Goal: Task Accomplishment & Management: Manage account settings

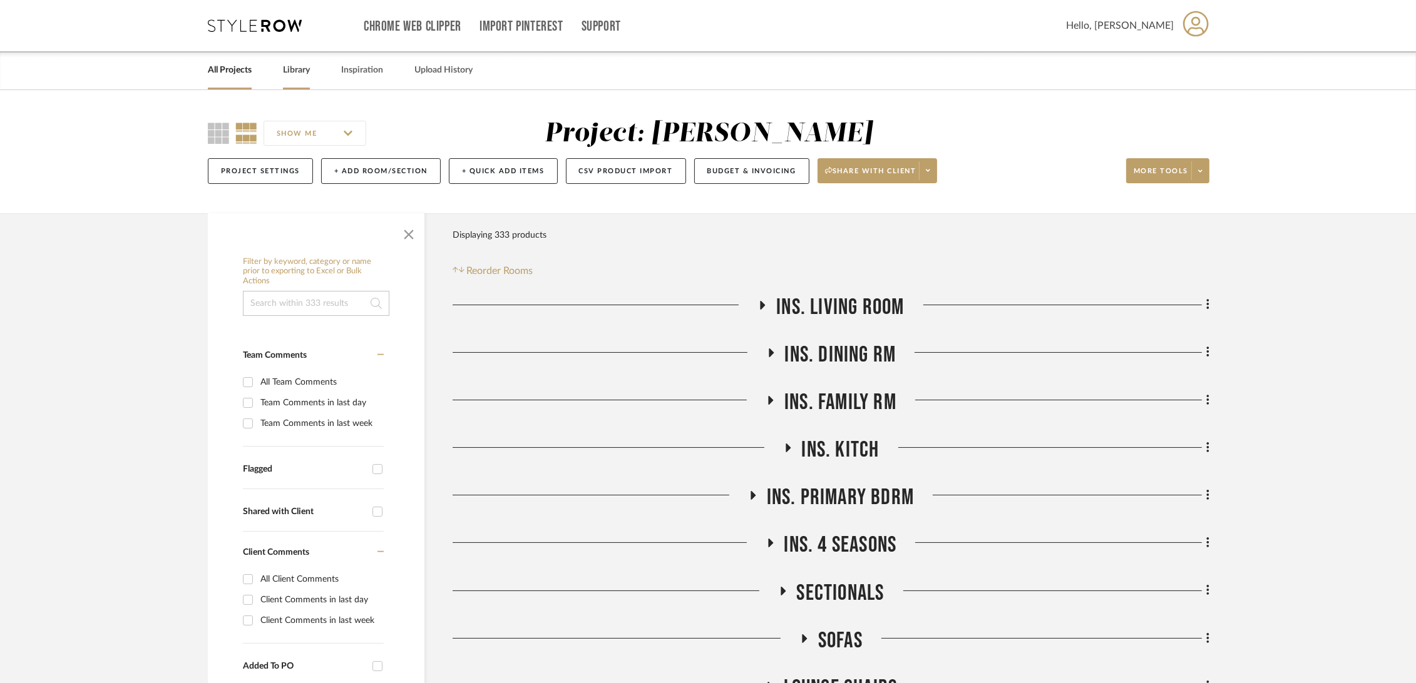
click at [301, 69] on link "Library" at bounding box center [296, 70] width 27 height 17
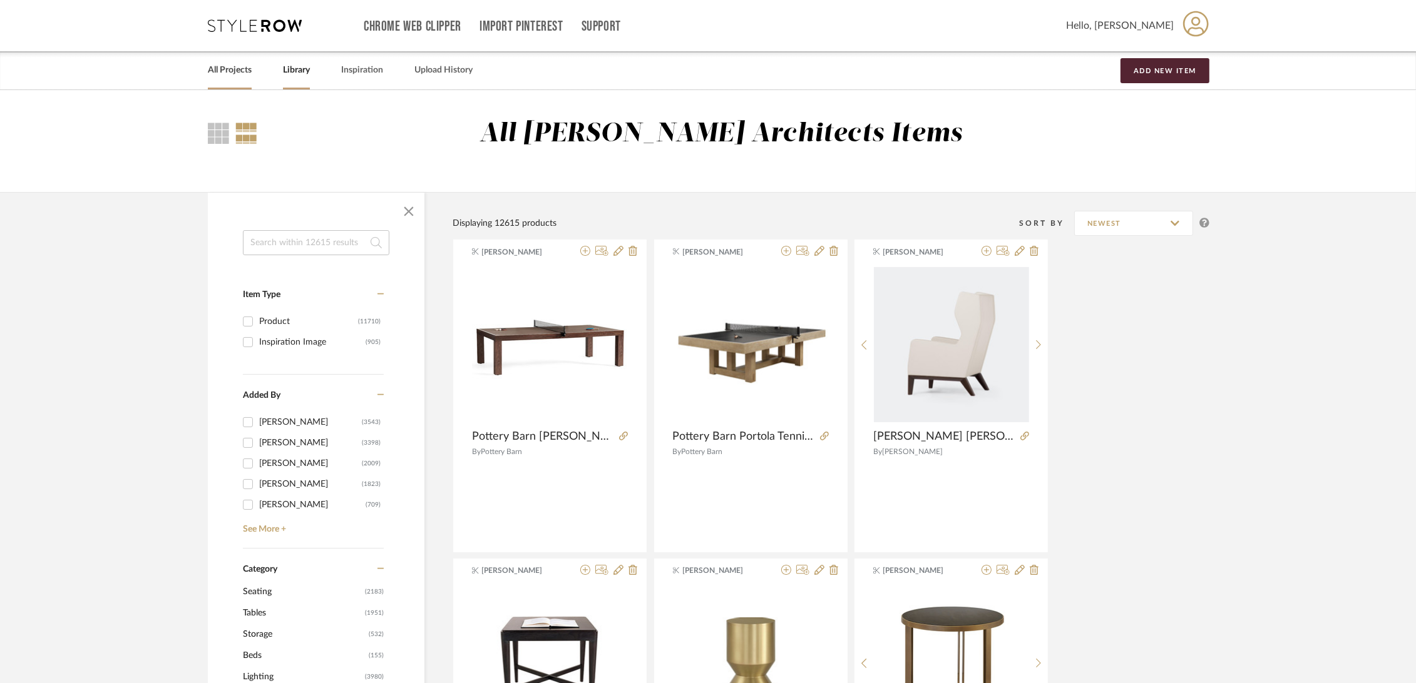
click at [248, 69] on link "All Projects" at bounding box center [230, 70] width 44 height 17
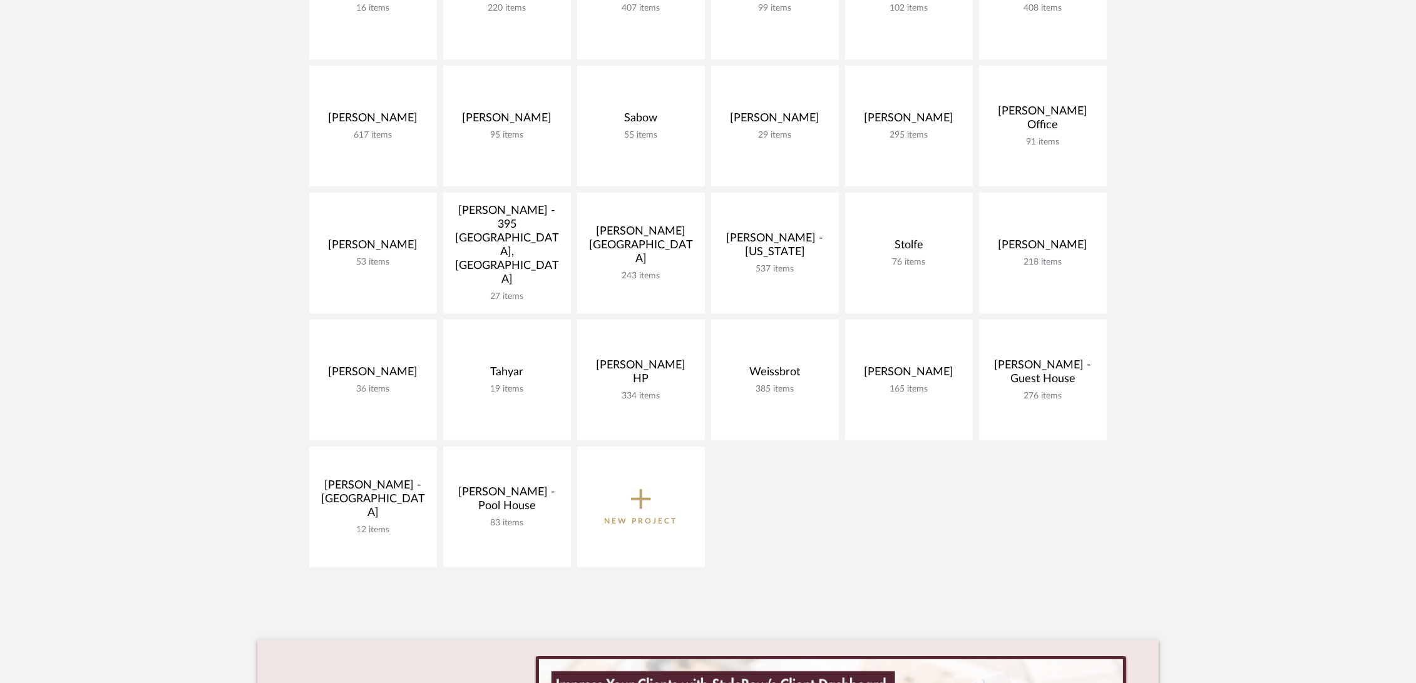
scroll to position [695, 0]
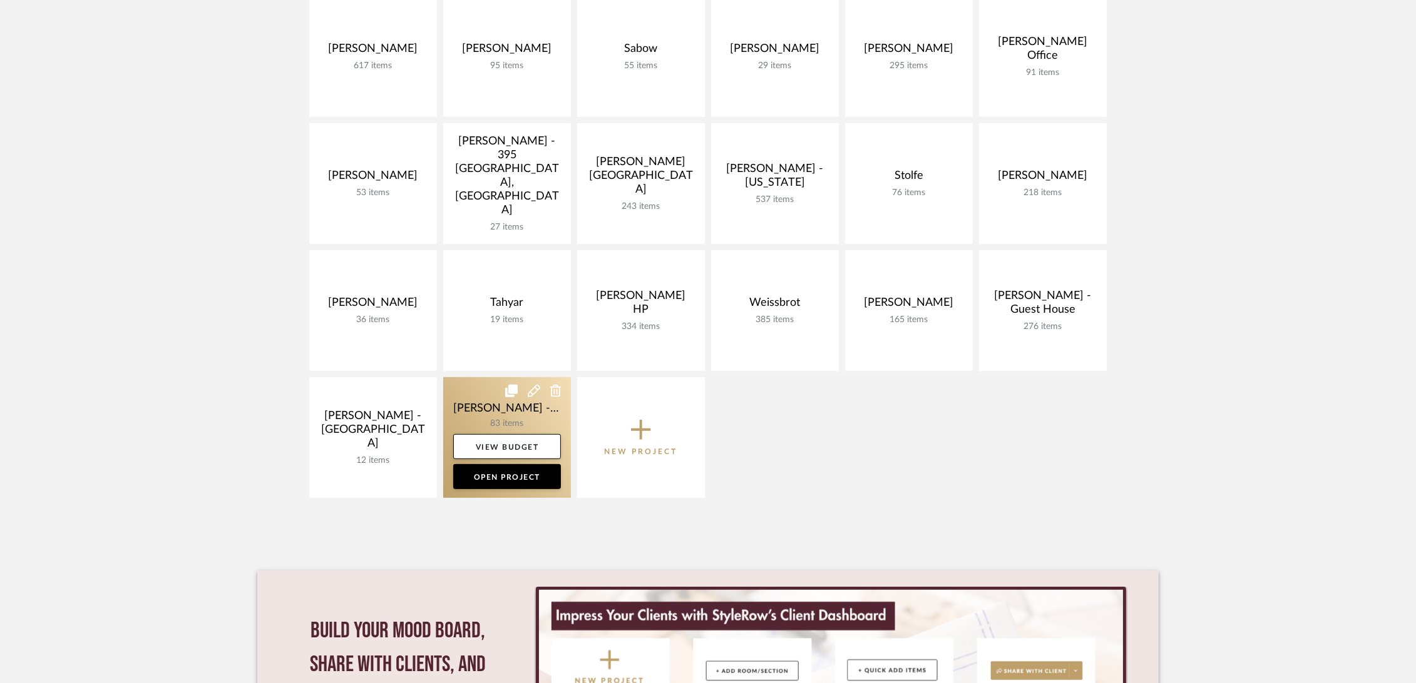
click at [478, 394] on link at bounding box center [507, 437] width 128 height 121
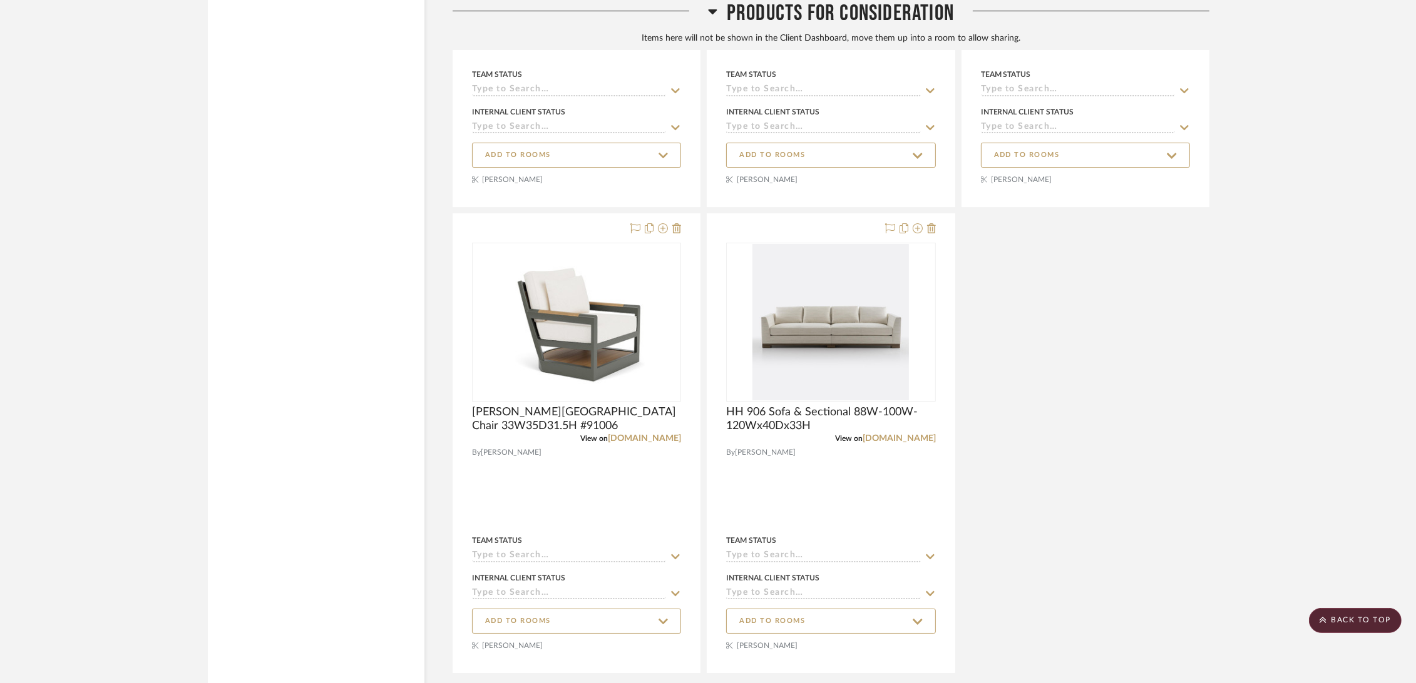
scroll to position [5963, 0]
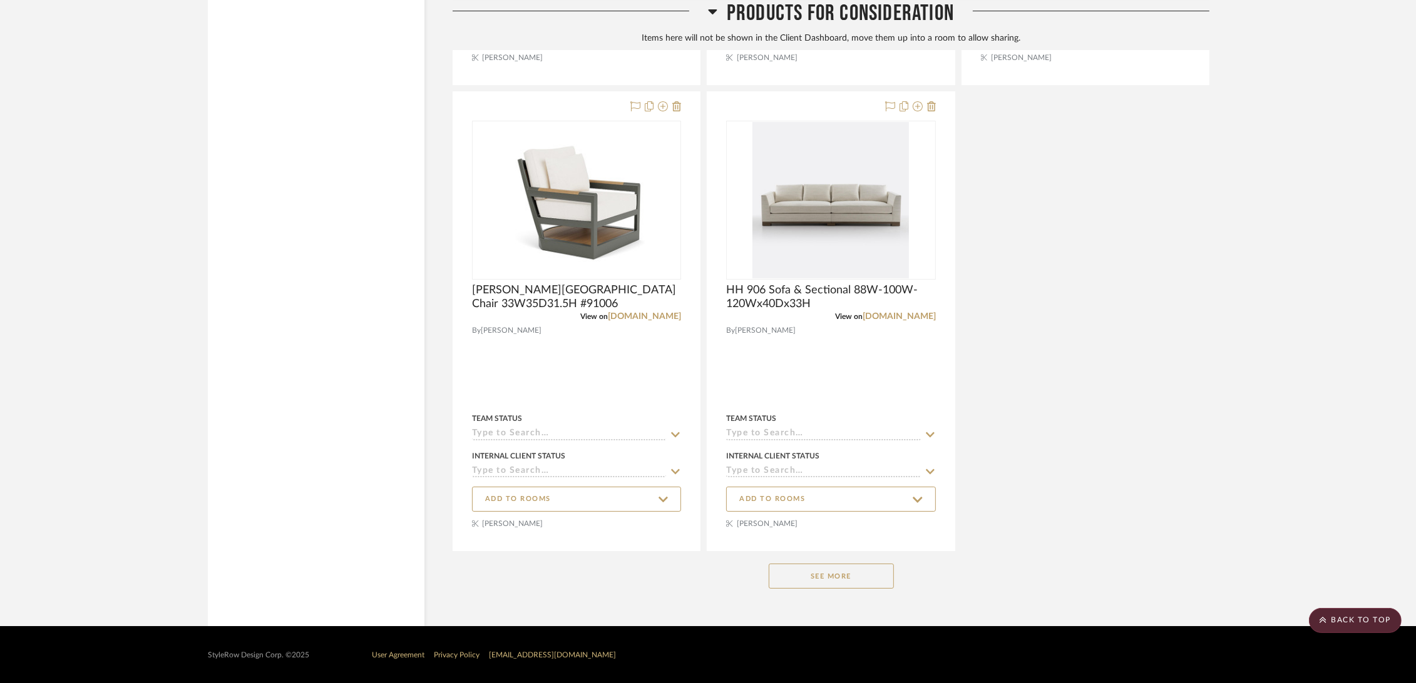
click at [856, 580] on button "See More" at bounding box center [831, 576] width 125 height 25
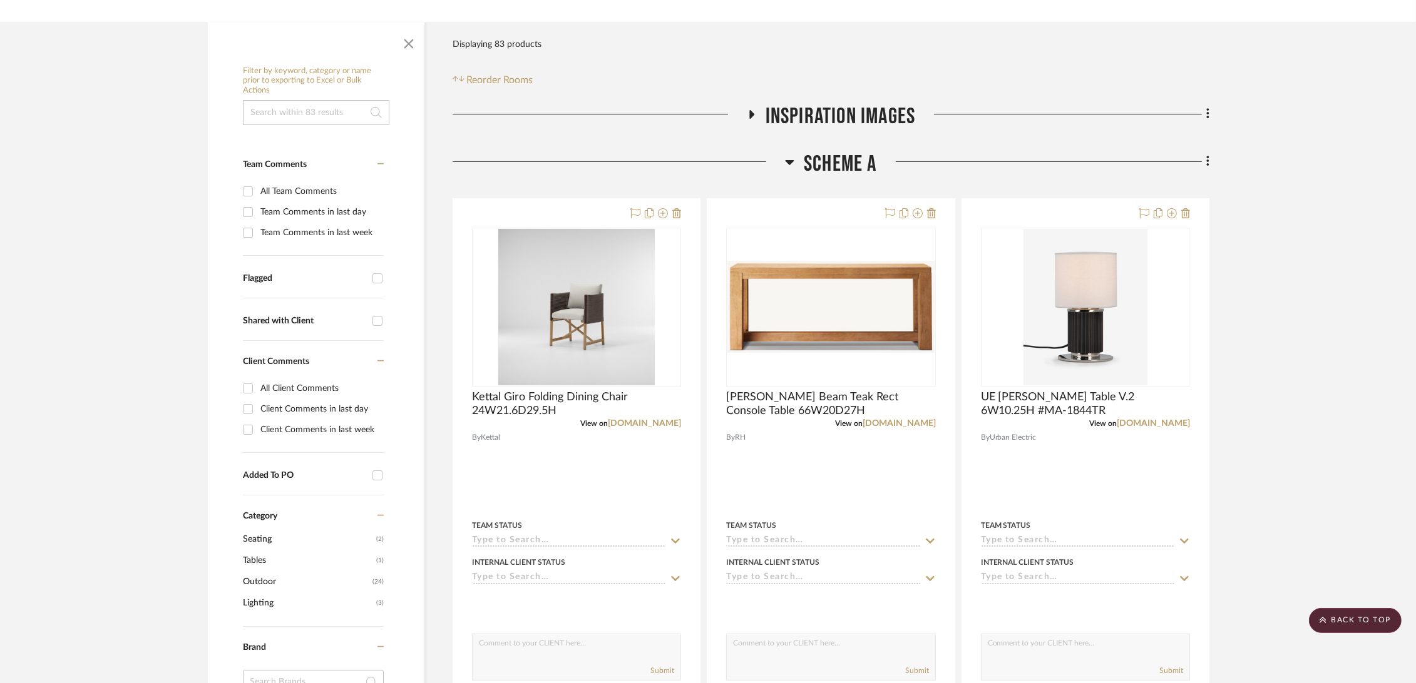
scroll to position [0, 0]
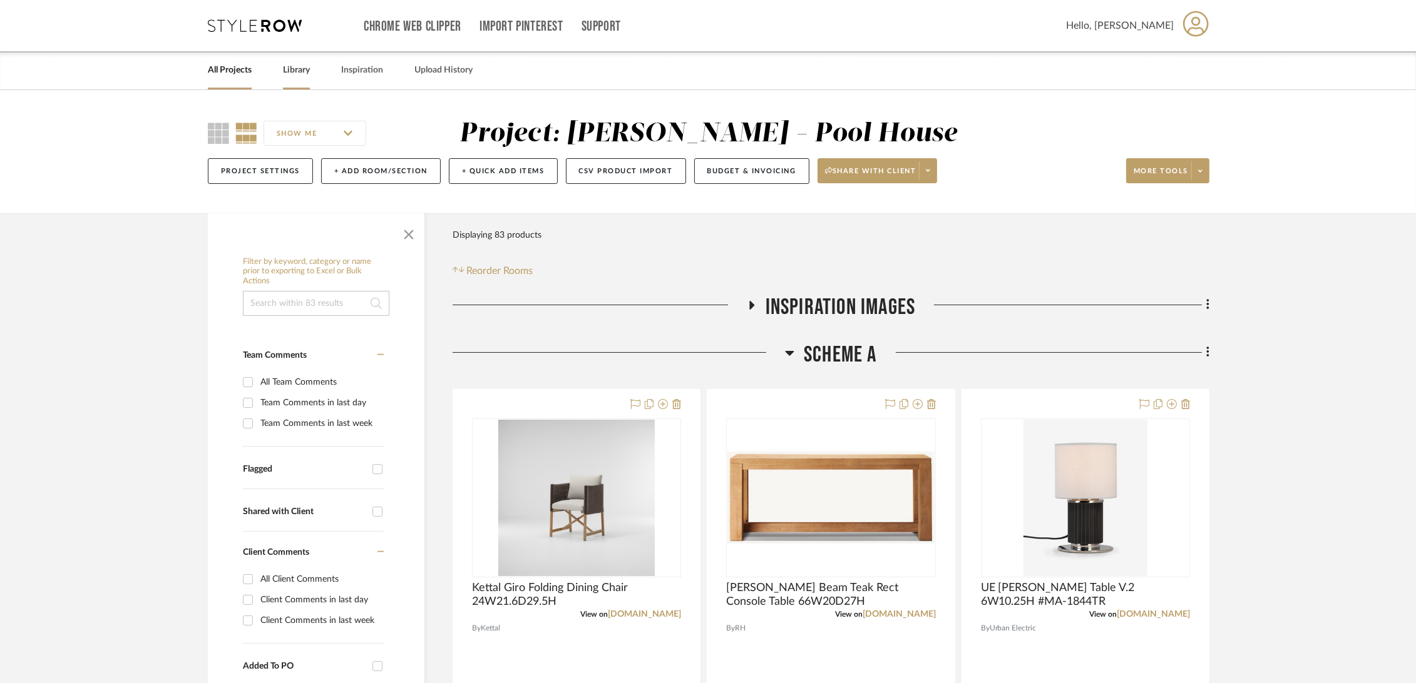
click at [295, 71] on link "Library" at bounding box center [296, 70] width 27 height 17
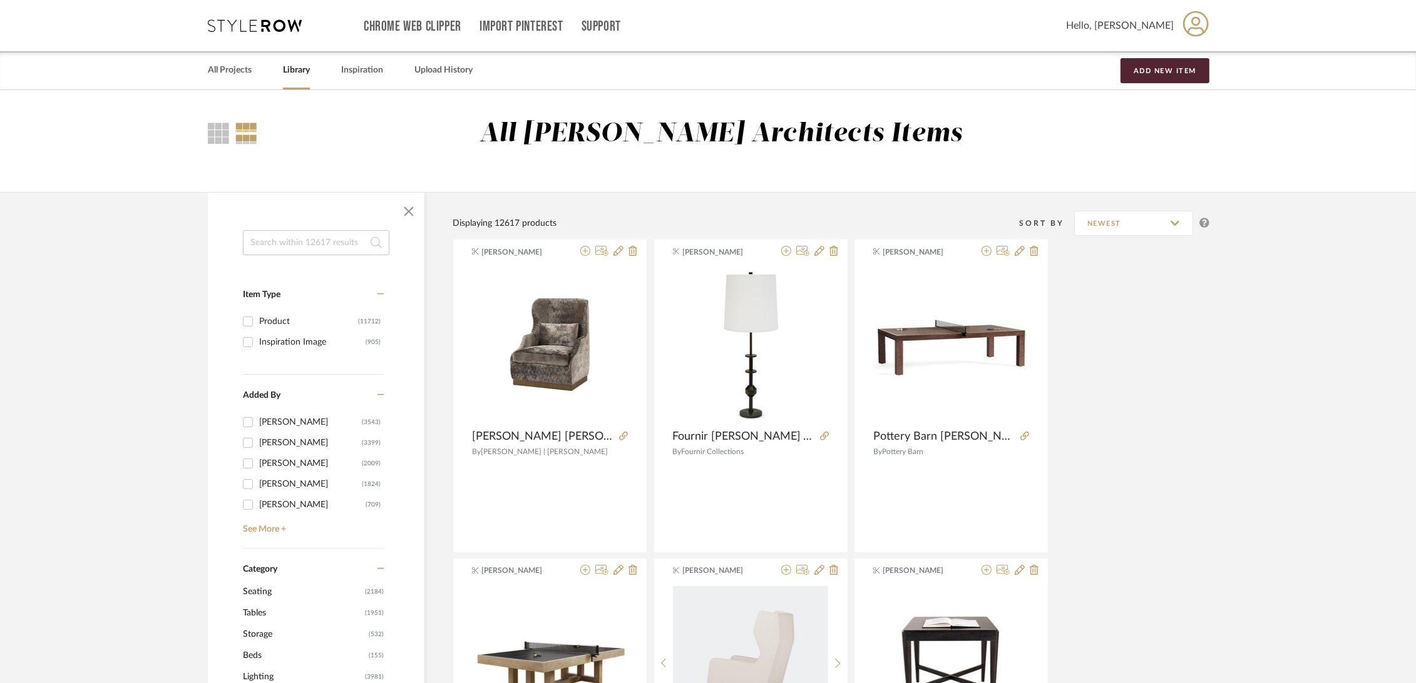
scroll to position [278, 0]
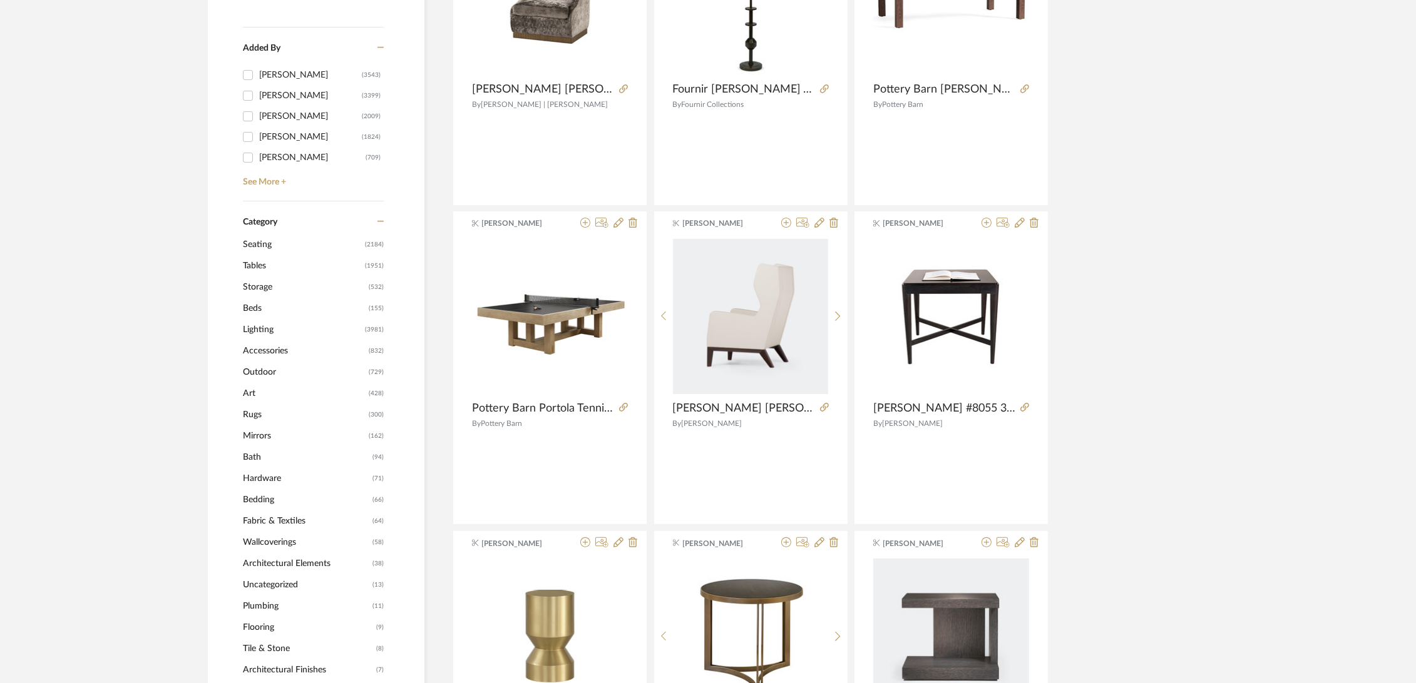
click at [279, 350] on span "Accessories" at bounding box center [304, 350] width 123 height 21
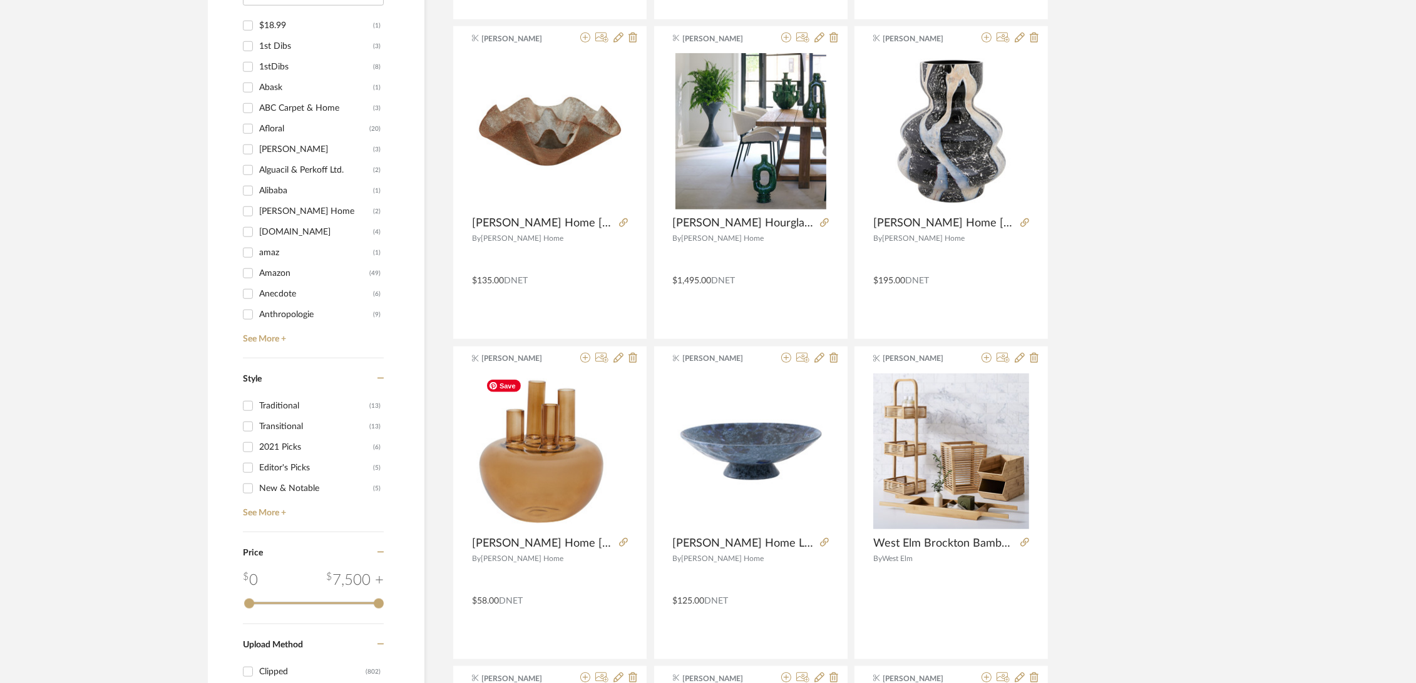
scroll to position [1656, 0]
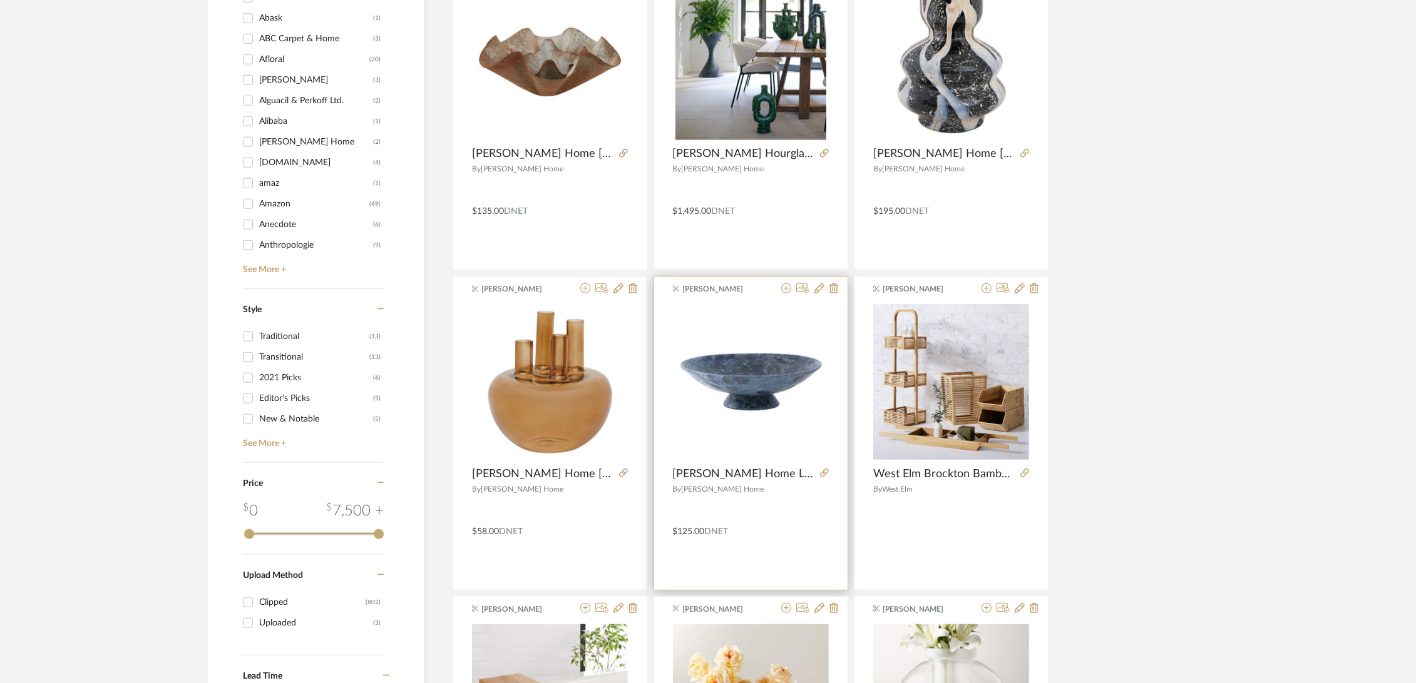
click at [730, 374] on div at bounding box center [751, 382] width 156 height 156
click at [732, 390] on img "0" at bounding box center [751, 381] width 156 height 73
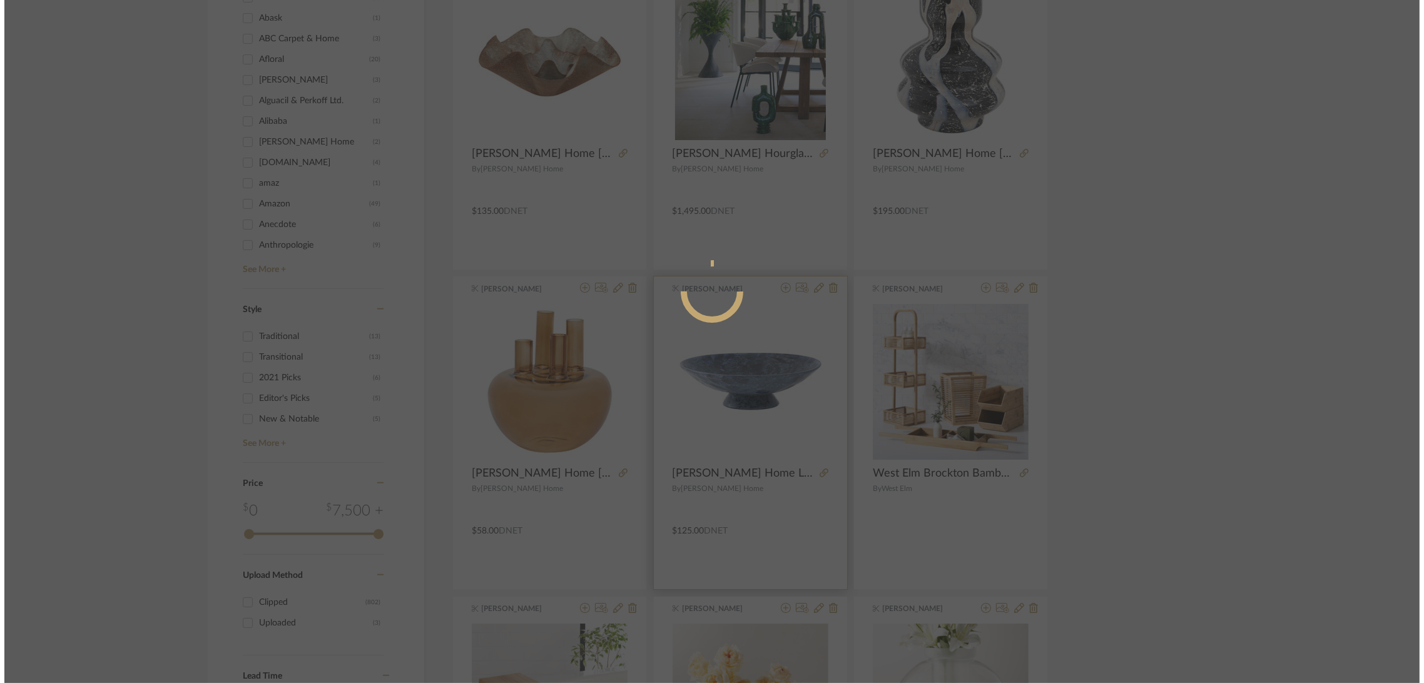
scroll to position [0, 0]
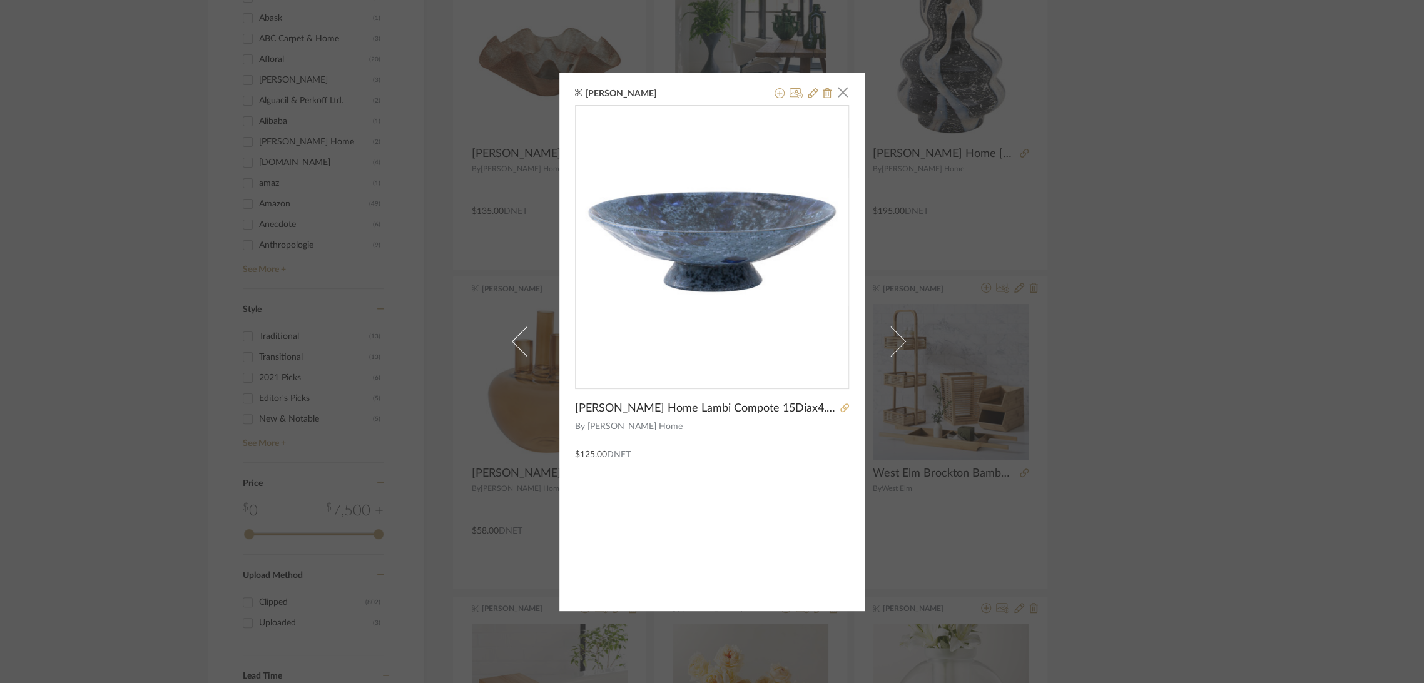
click at [841, 406] on icon at bounding box center [845, 408] width 9 height 9
click at [1267, 314] on div "[PERSON_NAME] × [PERSON_NAME] Home Lambi Compote 15Diax4.5H By [PERSON_NAME] Ho…" at bounding box center [712, 341] width 1424 height 683
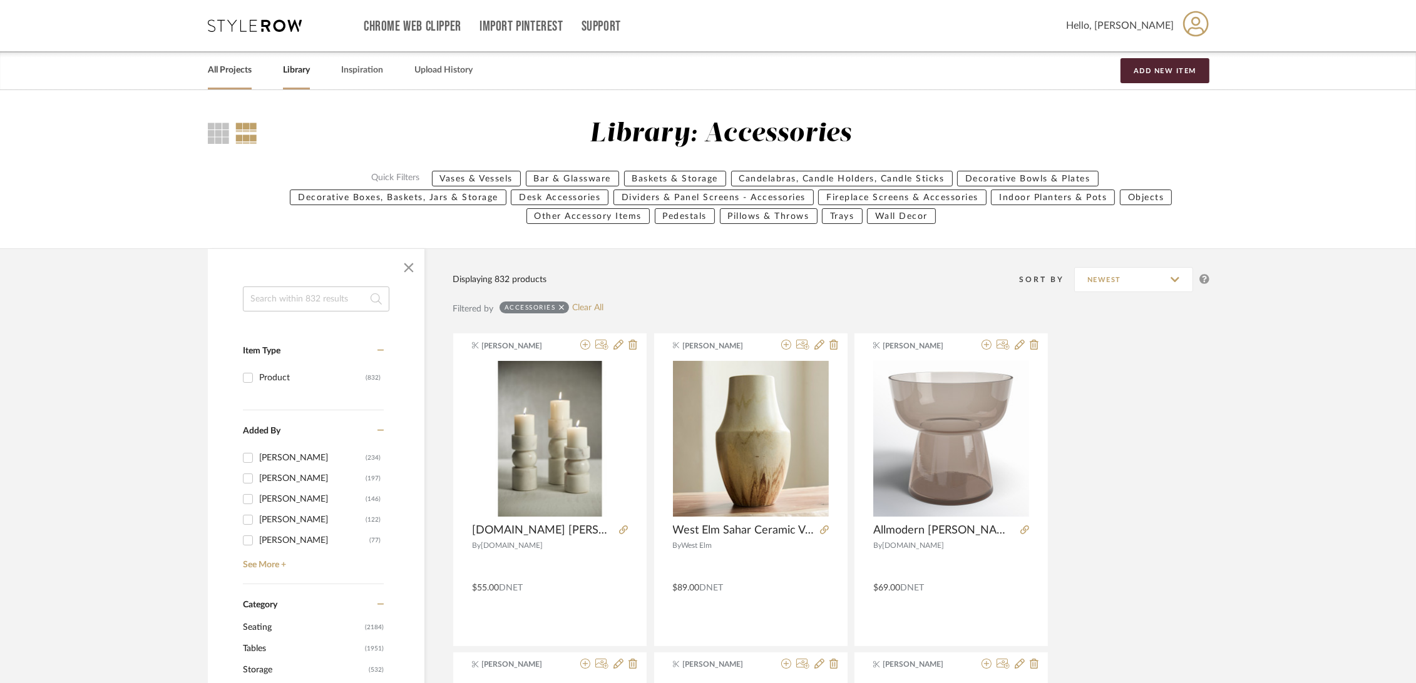
click at [225, 71] on link "All Projects" at bounding box center [230, 70] width 44 height 17
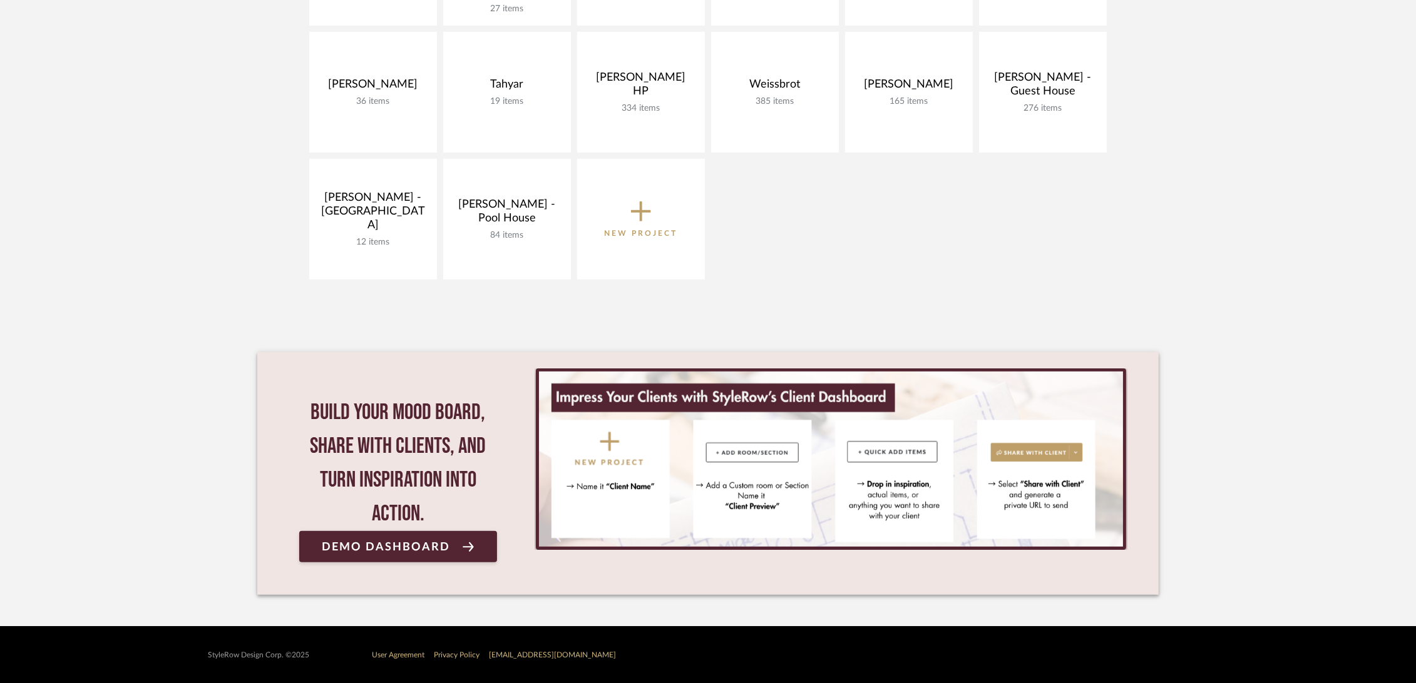
scroll to position [705, 0]
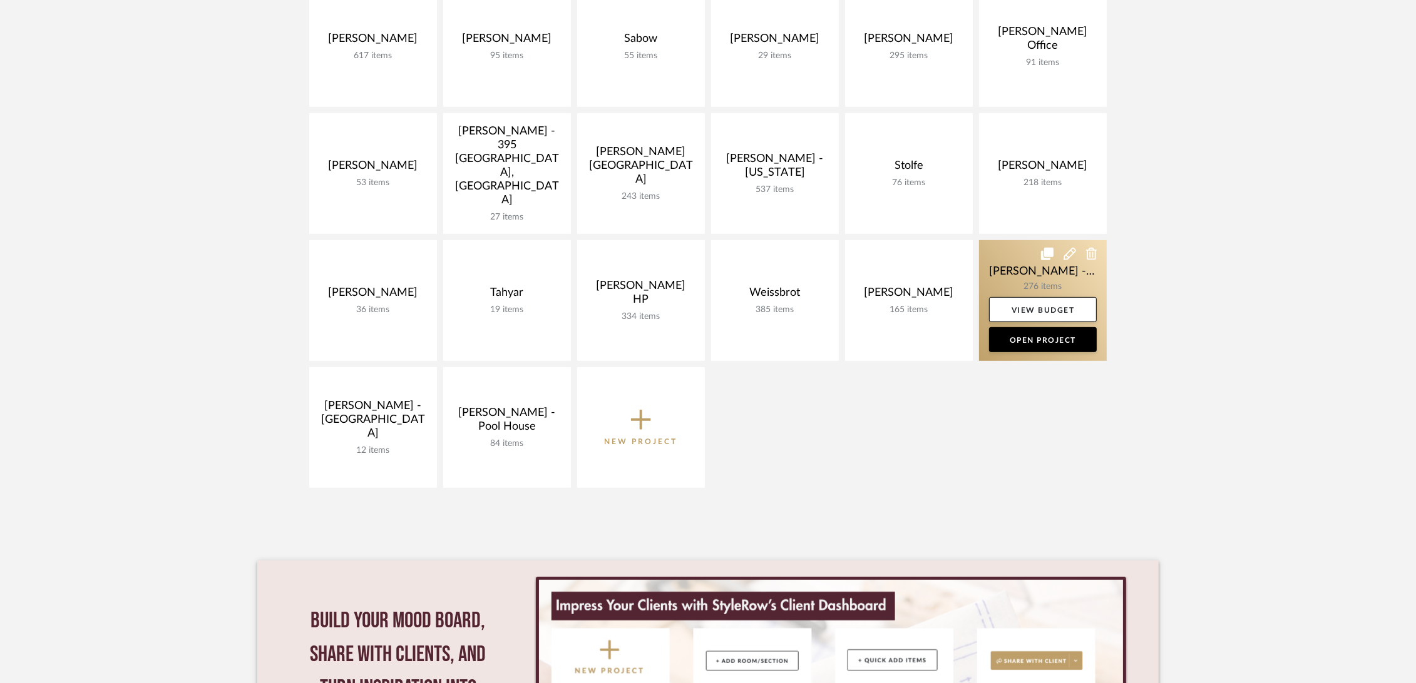
click at [1016, 256] on link at bounding box center [1043, 300] width 128 height 121
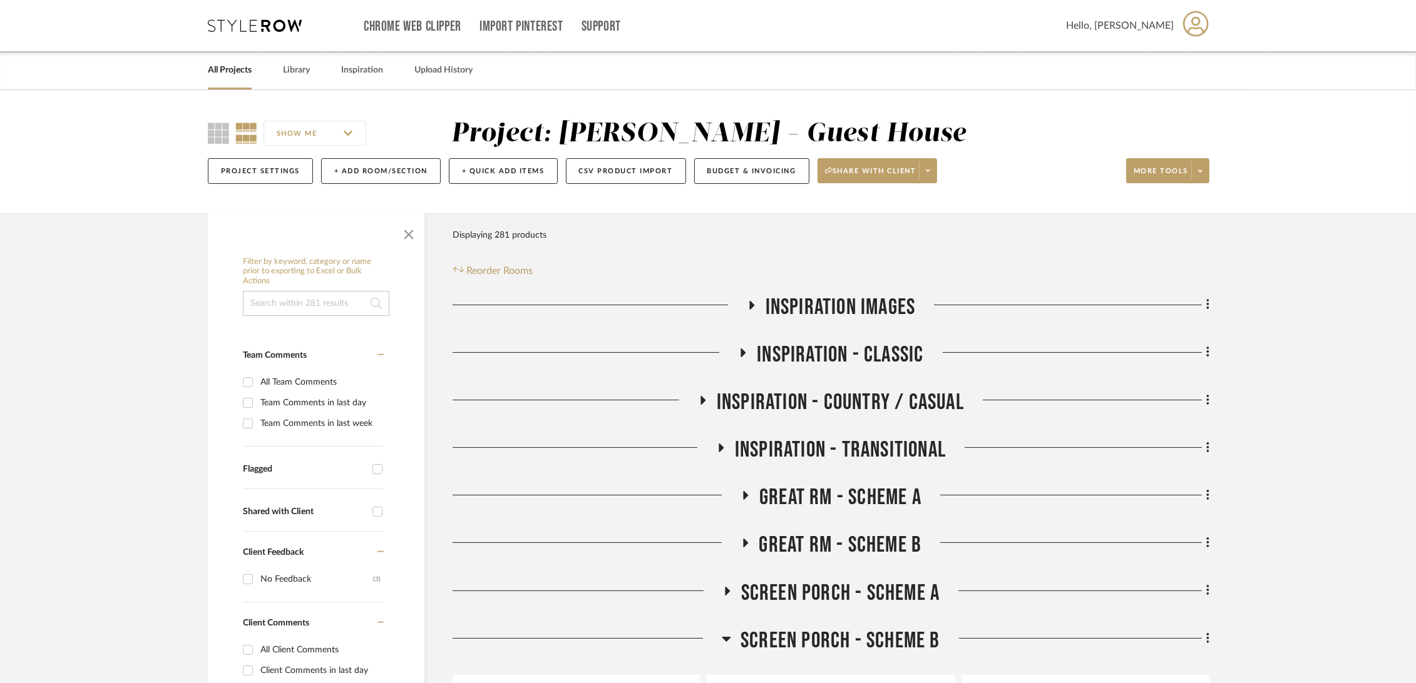
scroll to position [278, 0]
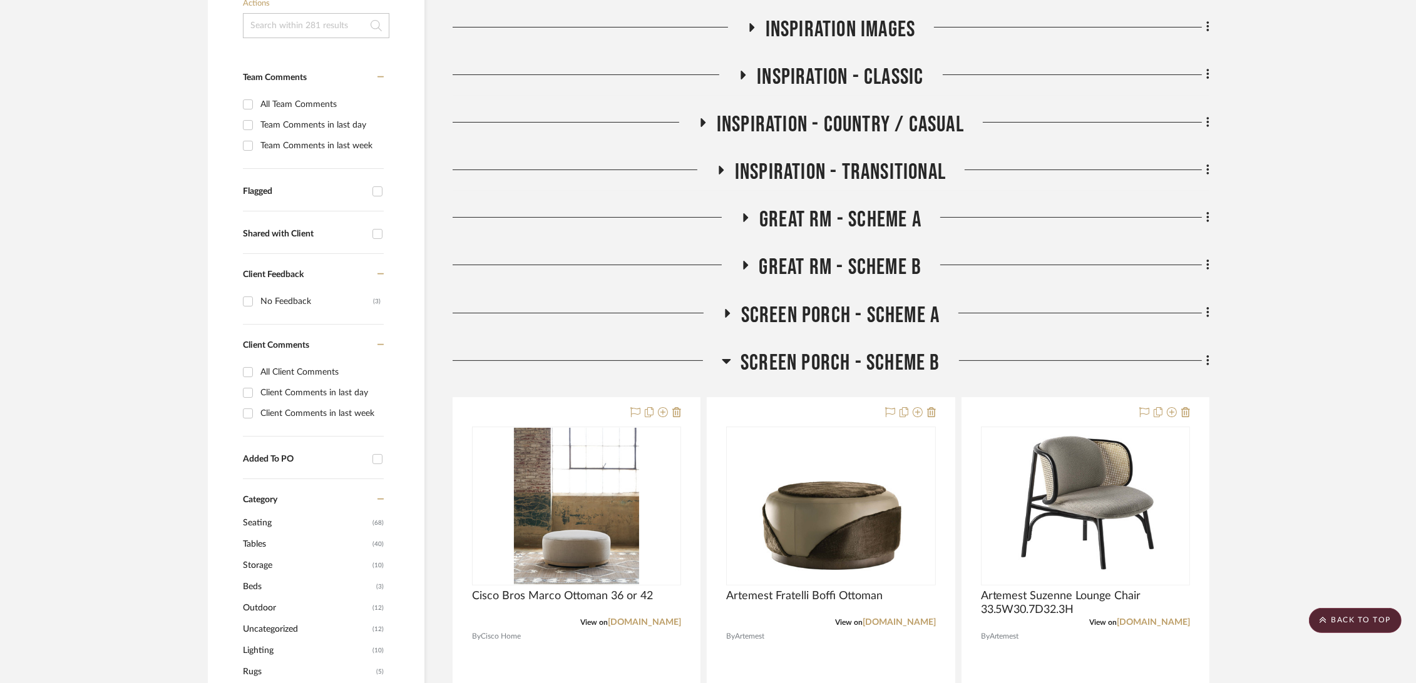
click at [795, 309] on span "Screen Porch - Scheme A" at bounding box center [840, 315] width 199 height 27
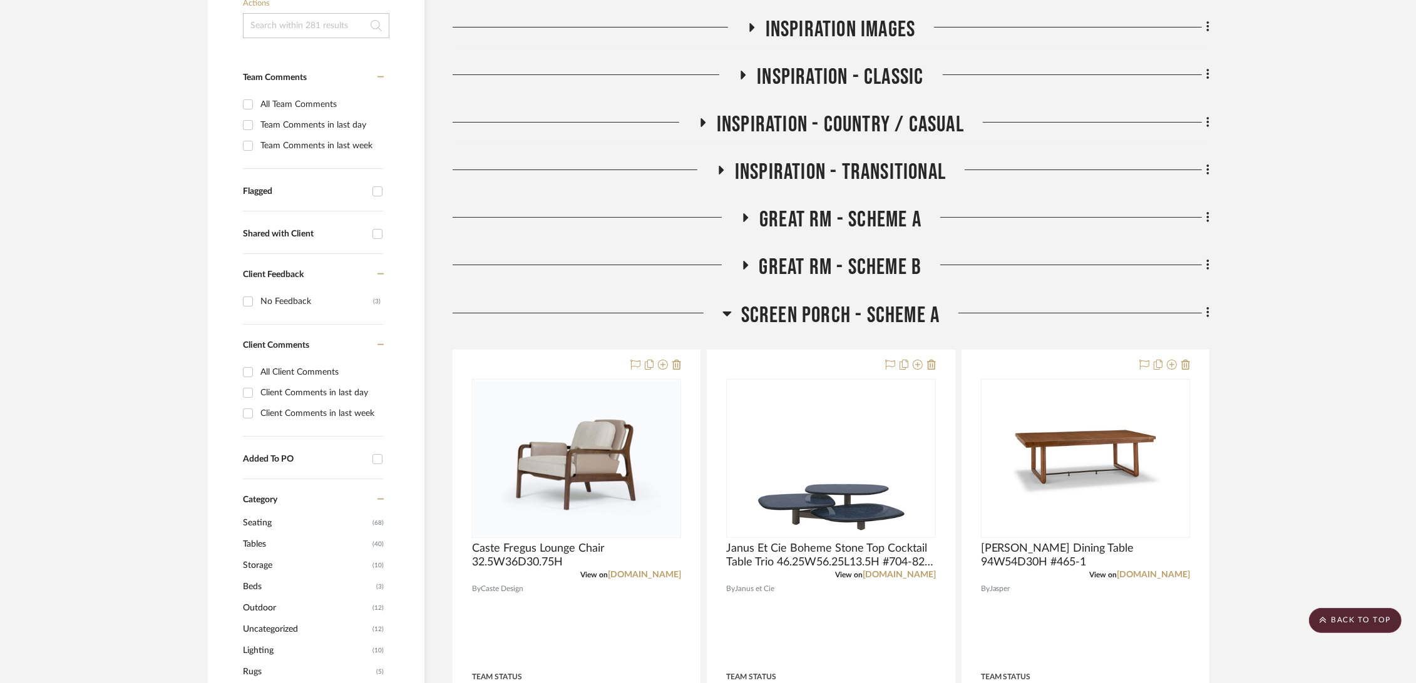
click at [795, 309] on span "Screen Porch - Scheme A" at bounding box center [840, 315] width 199 height 27
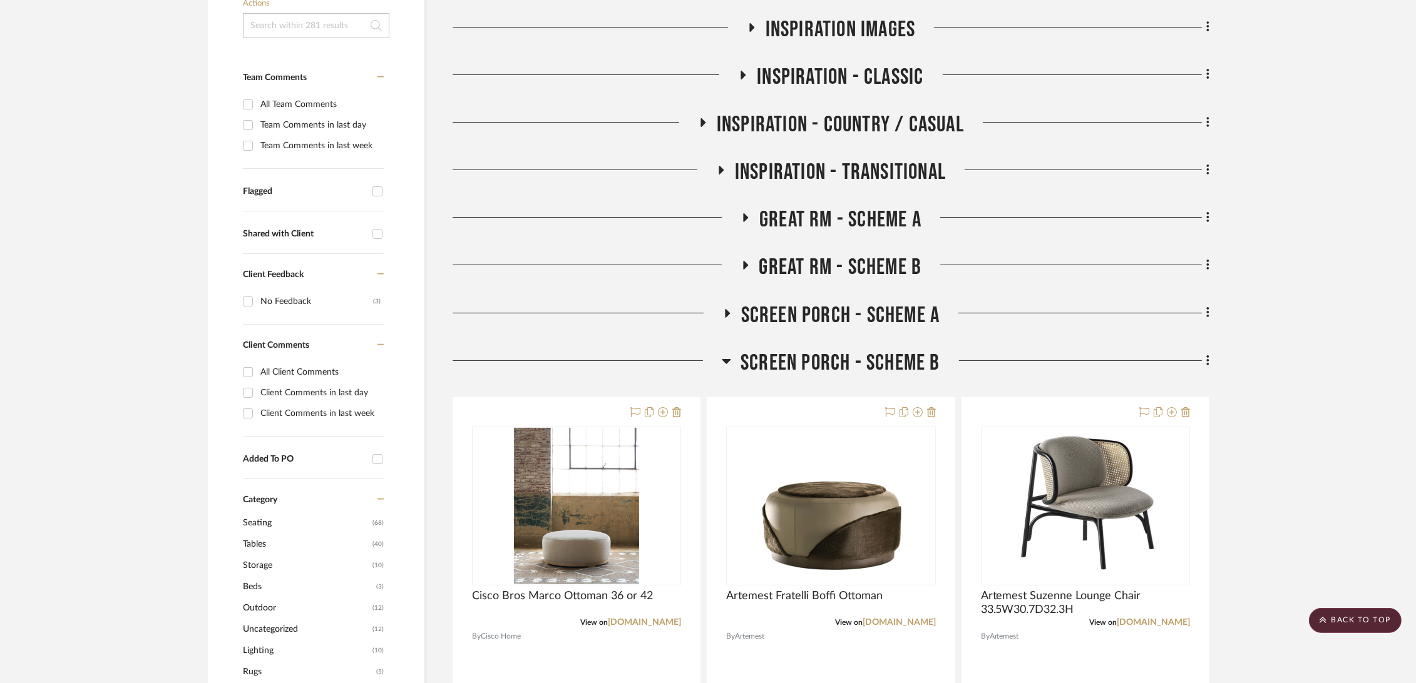
click at [783, 357] on span "Screen Porch - Scheme B" at bounding box center [840, 363] width 200 height 27
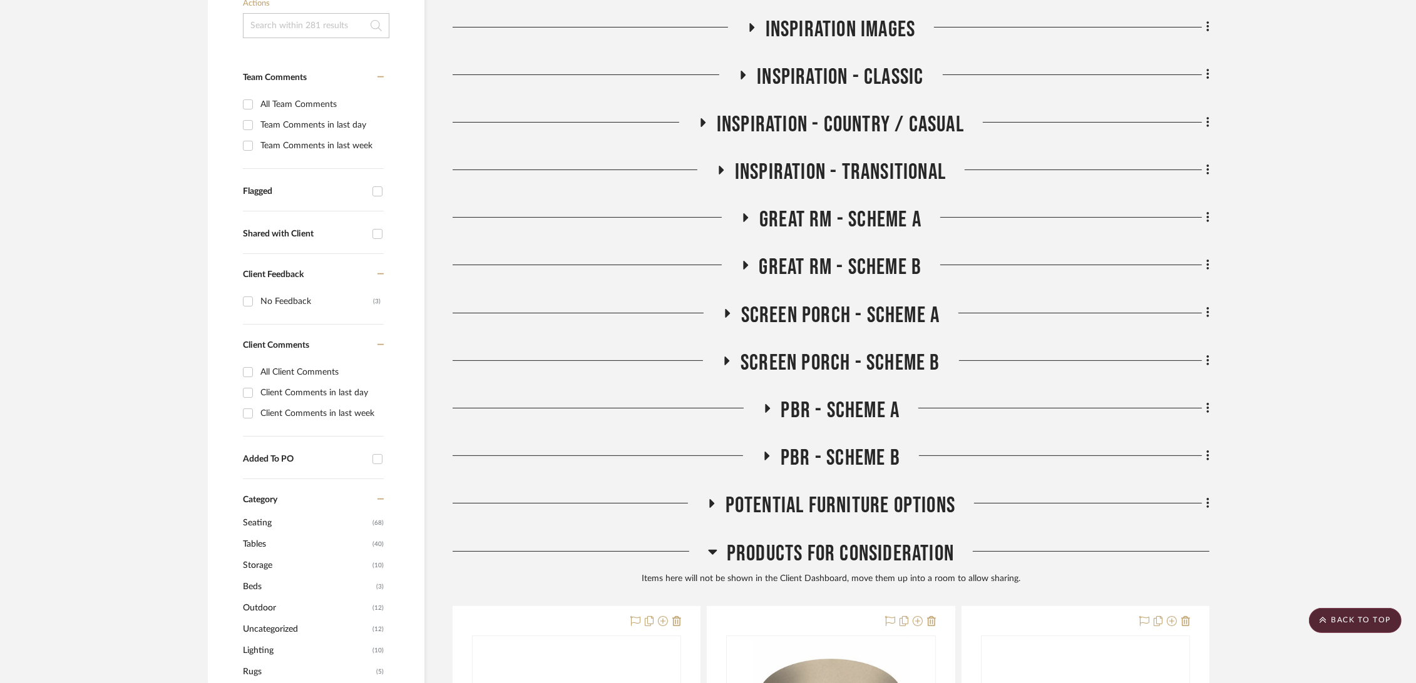
click at [813, 221] on span "Great Rm - Scheme A" at bounding box center [840, 220] width 162 height 27
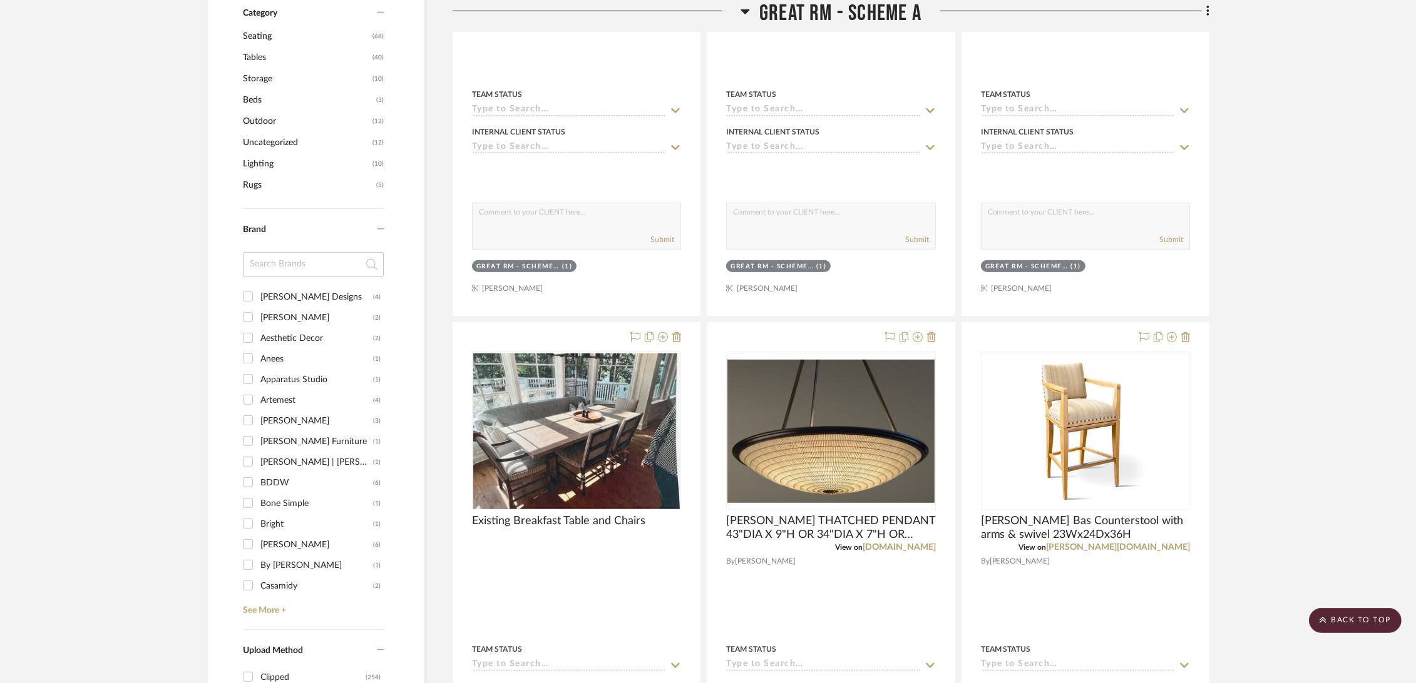
scroll to position [904, 0]
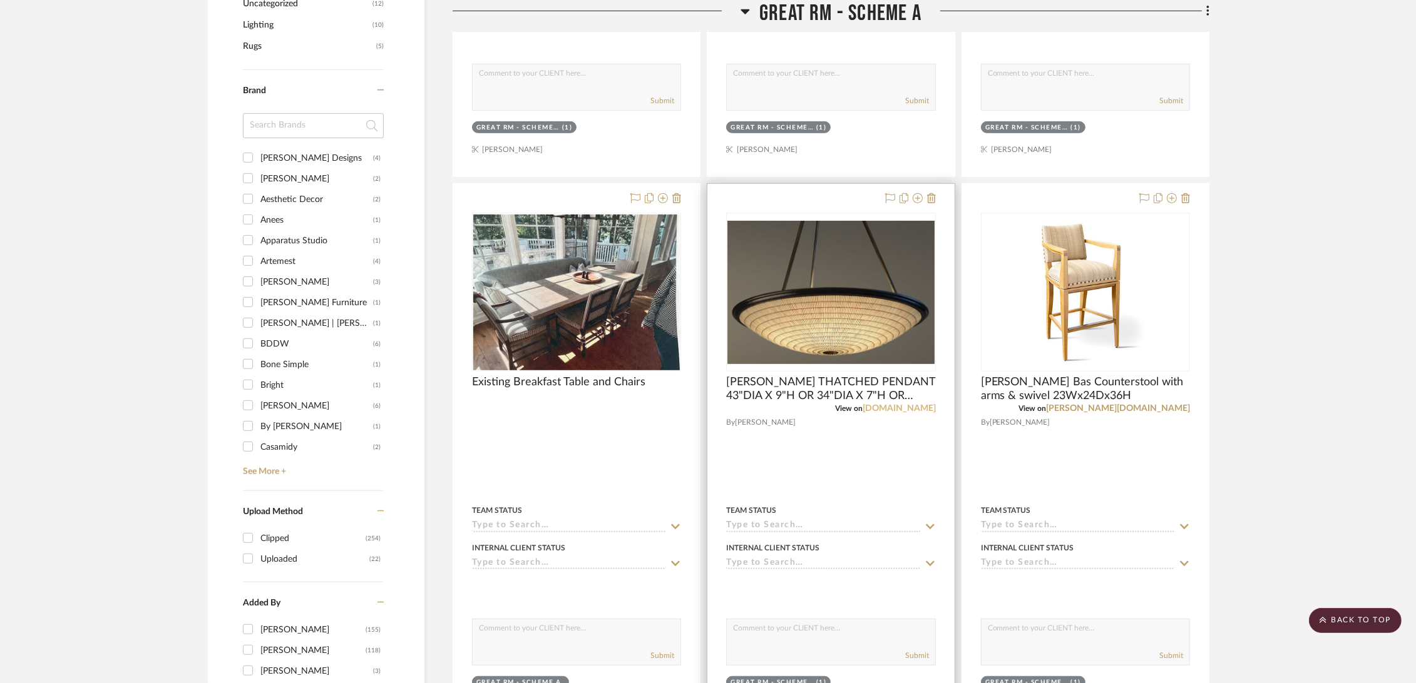
click at [910, 407] on link "[DOMAIN_NAME]" at bounding box center [898, 408] width 73 height 9
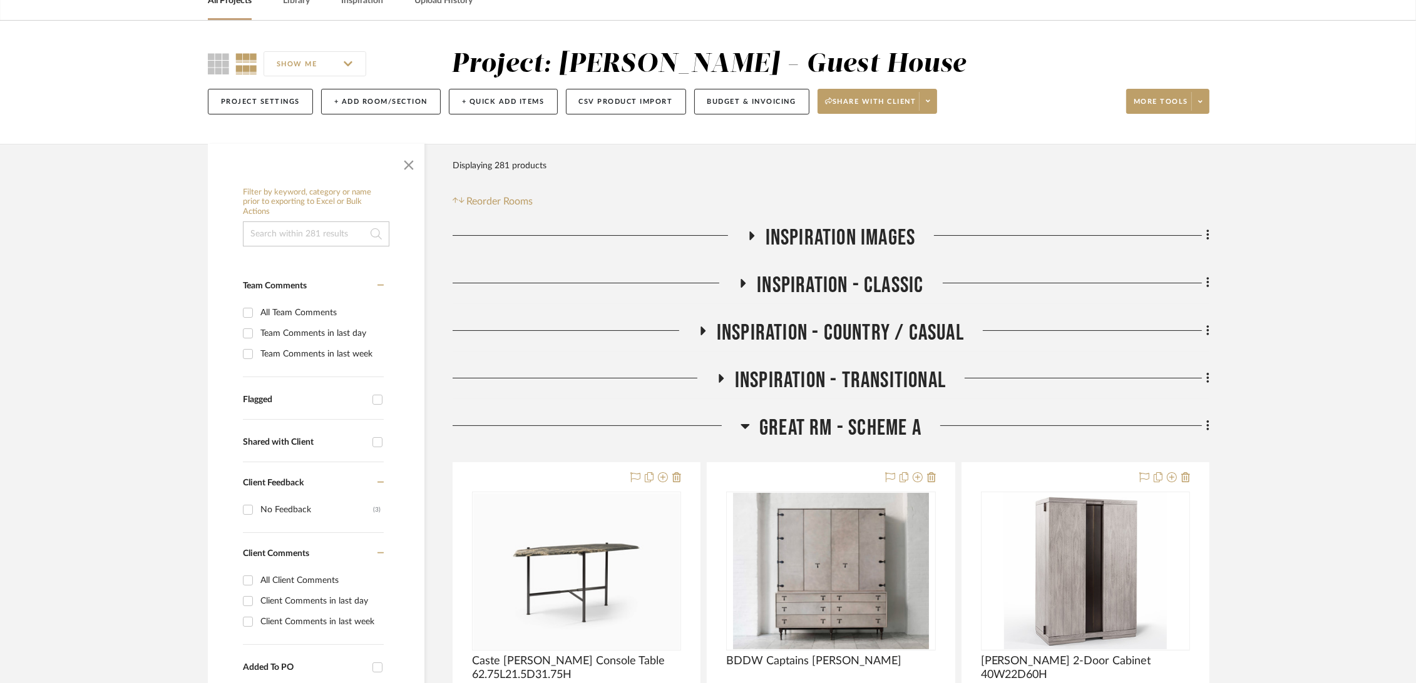
scroll to position [0, 0]
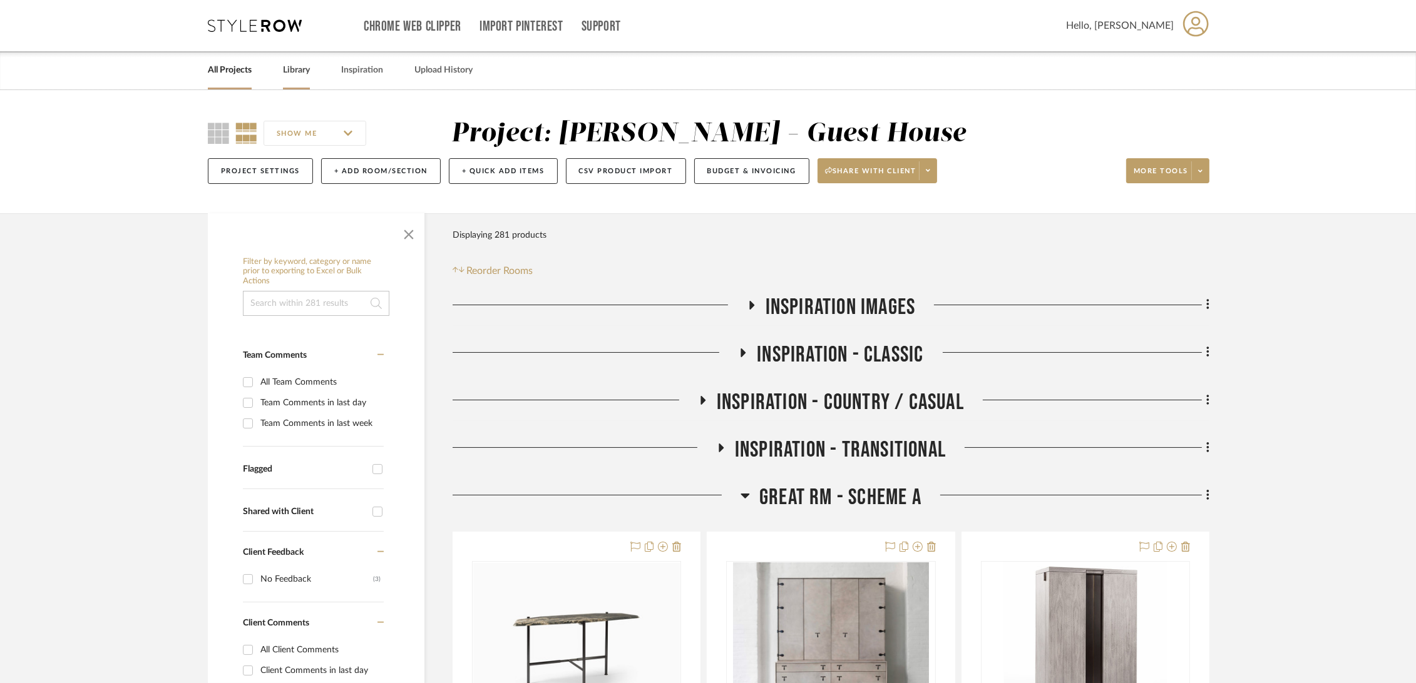
click at [294, 70] on link "Library" at bounding box center [296, 70] width 27 height 17
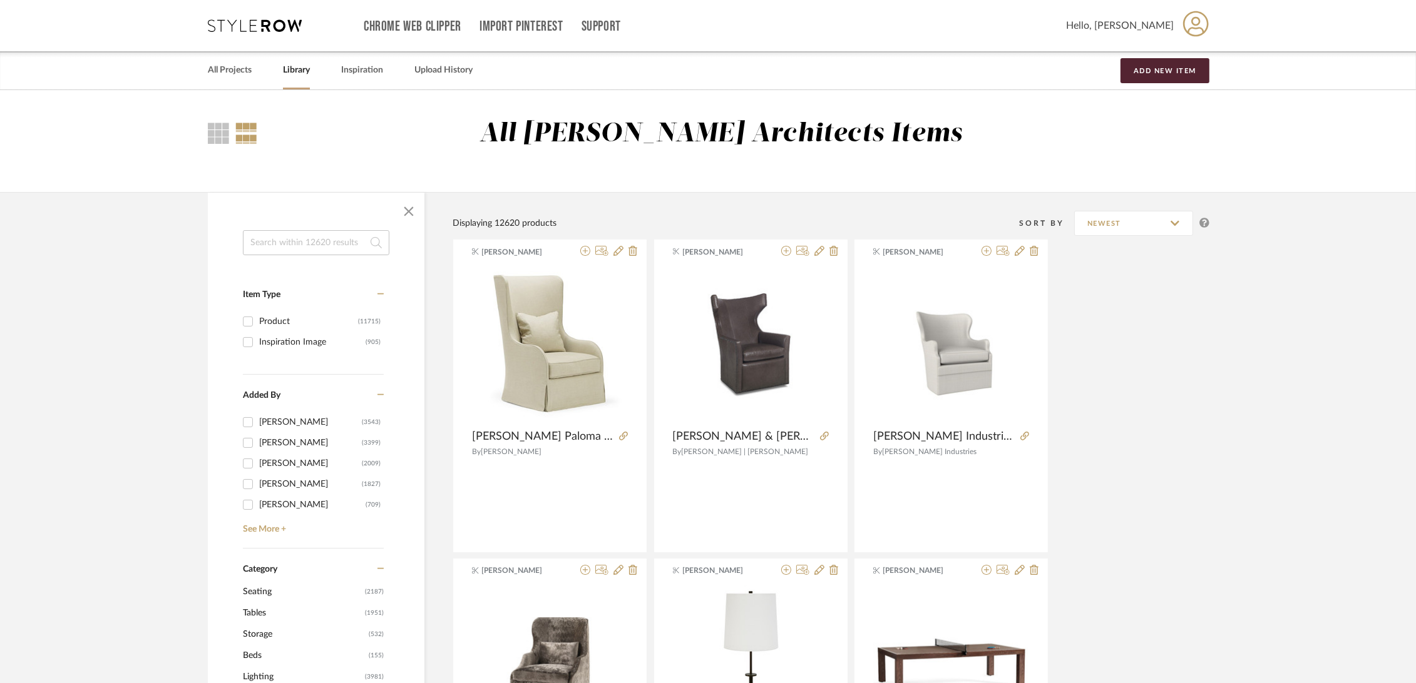
scroll to position [278, 0]
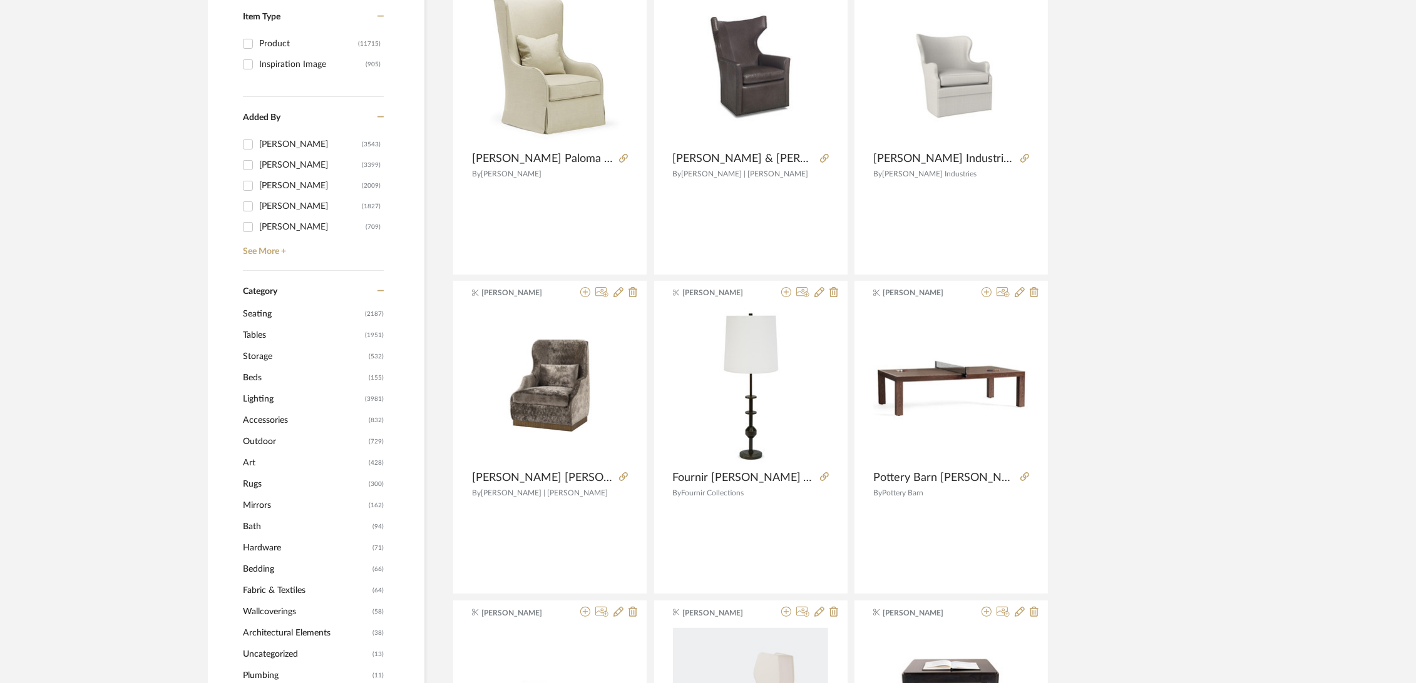
click at [253, 462] on span "Art" at bounding box center [304, 463] width 123 height 21
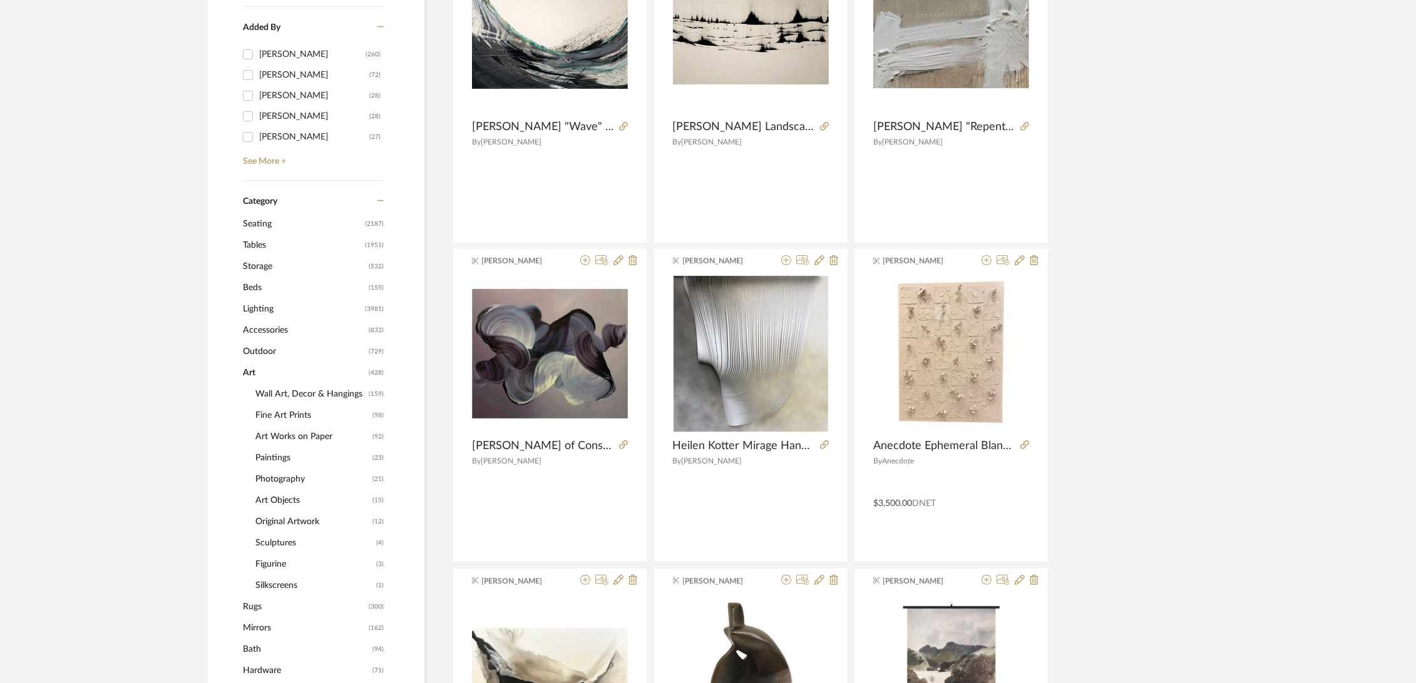
scroll to position [227, 0]
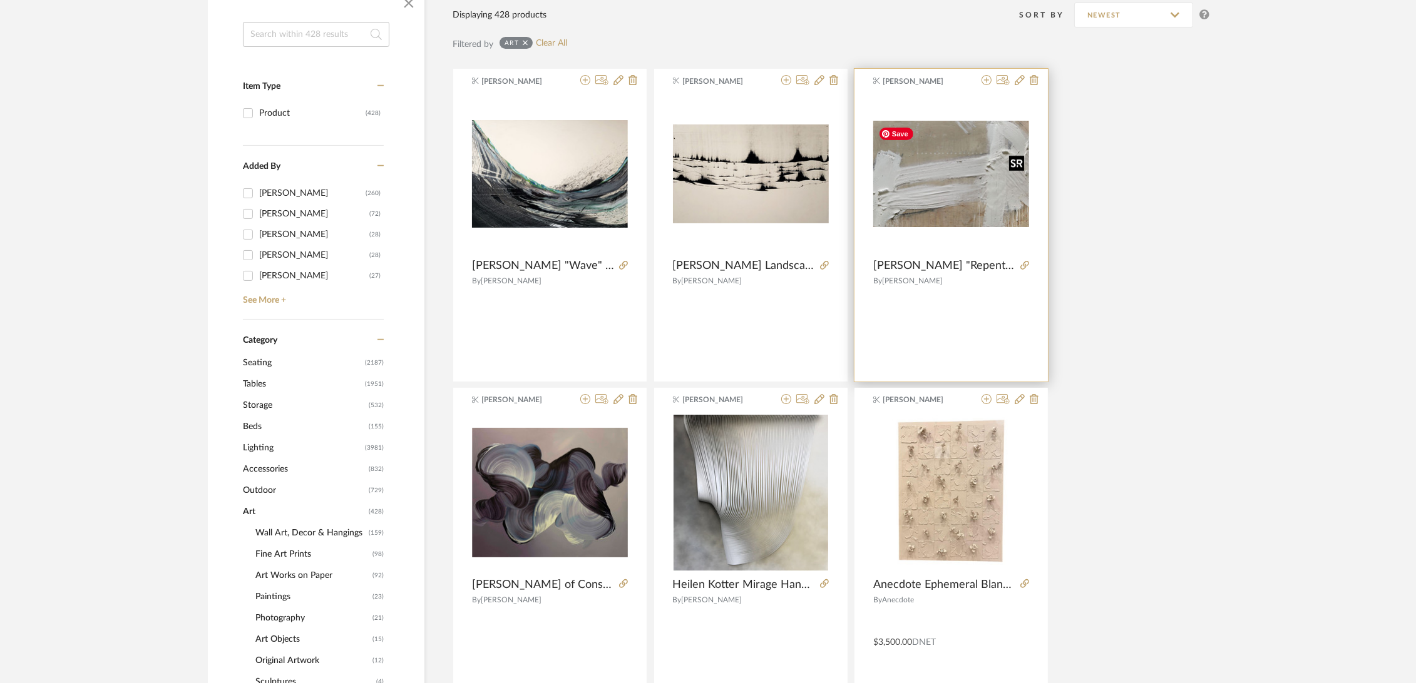
click at [926, 192] on img "0" at bounding box center [951, 174] width 156 height 106
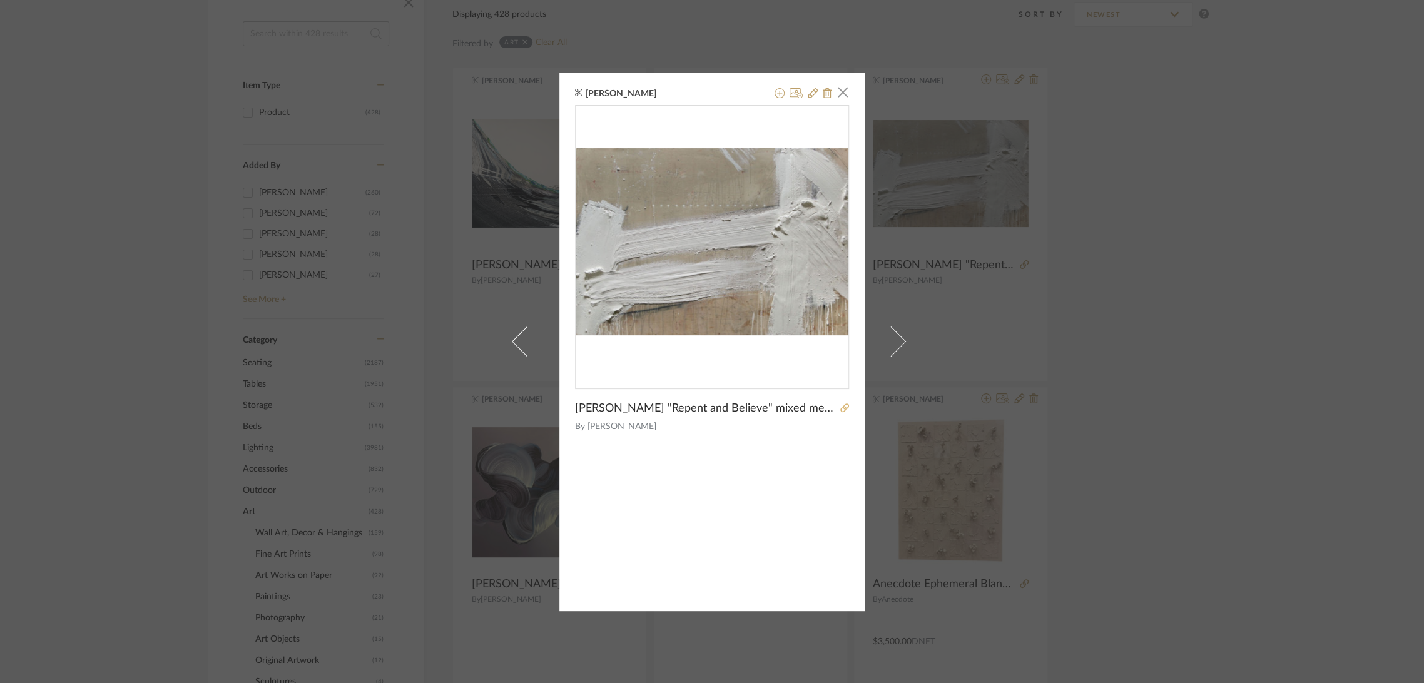
click at [841, 406] on icon at bounding box center [845, 408] width 9 height 9
click at [841, 409] on icon at bounding box center [845, 408] width 9 height 9
click at [145, 271] on div "[PERSON_NAME] × [PERSON_NAME] "Repent and Believe" mixed media on canvas wrappe…" at bounding box center [712, 341] width 1424 height 683
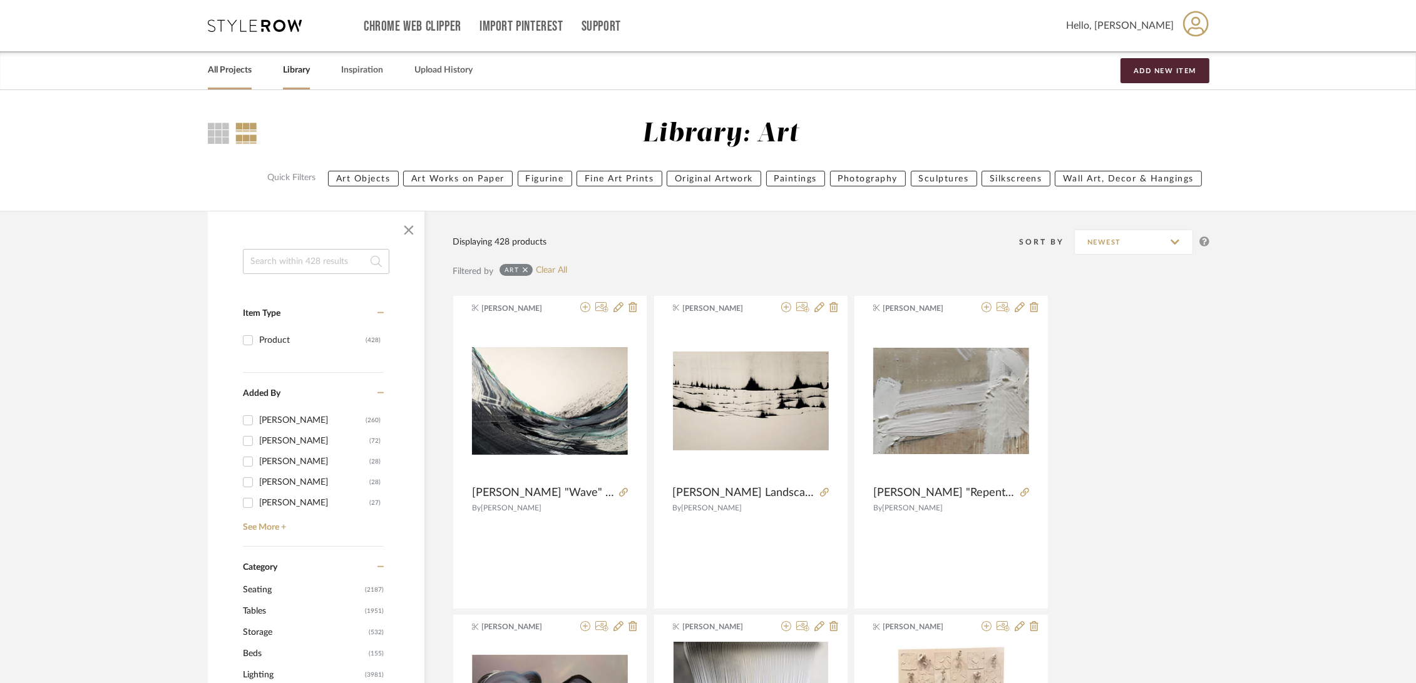
click at [232, 71] on link "All Projects" at bounding box center [230, 70] width 44 height 17
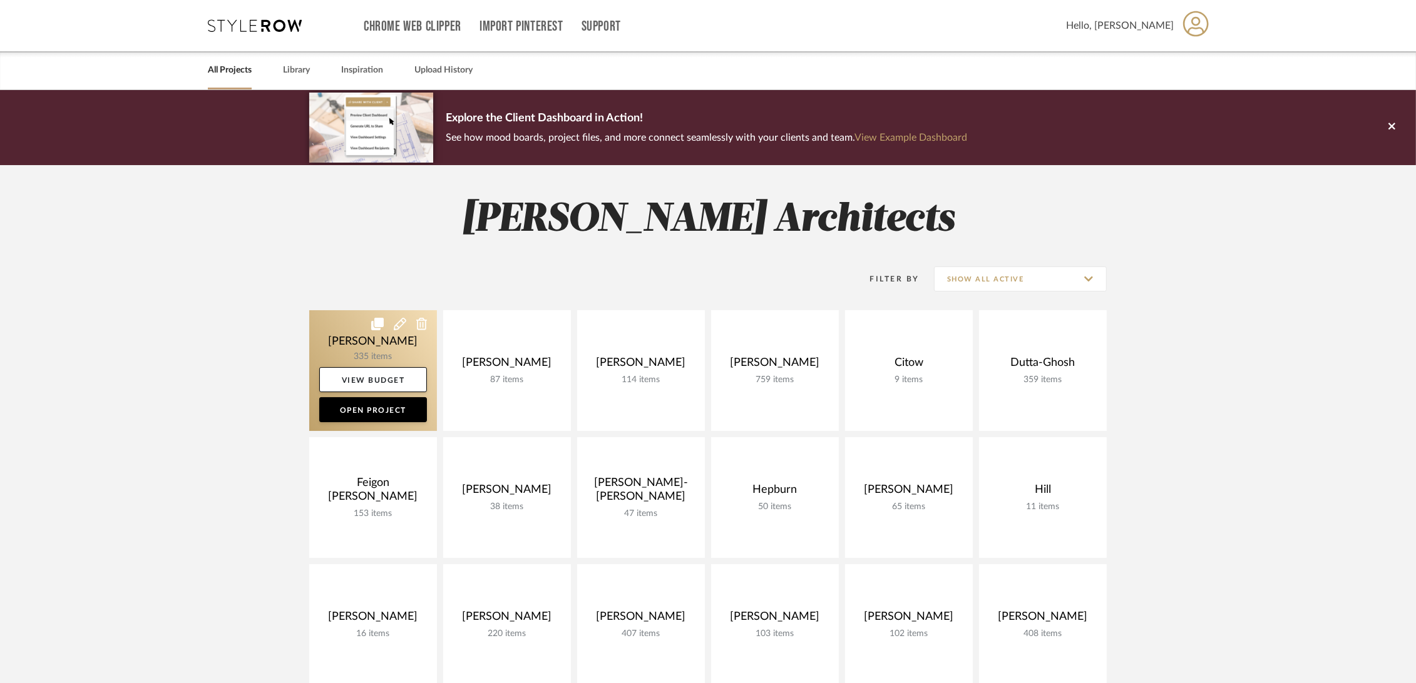
click at [339, 333] on link at bounding box center [373, 370] width 128 height 121
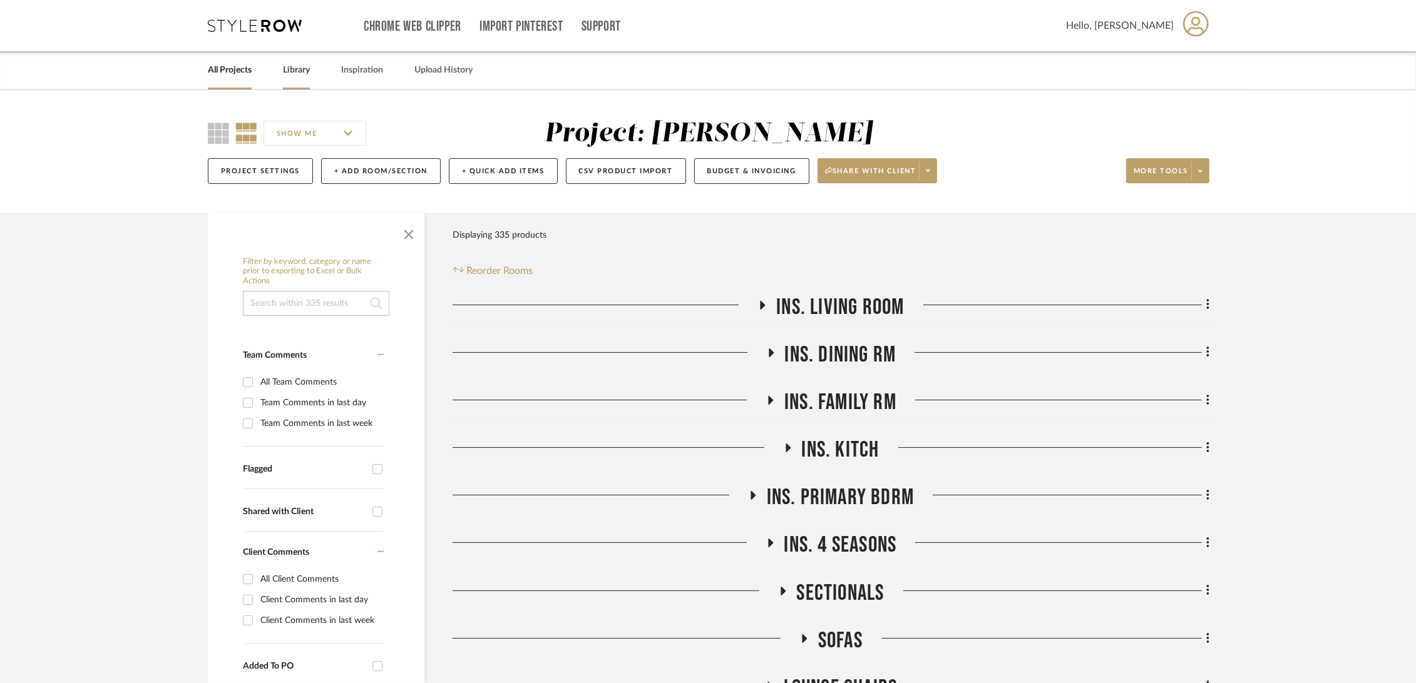
click at [292, 69] on link "Library" at bounding box center [296, 70] width 27 height 17
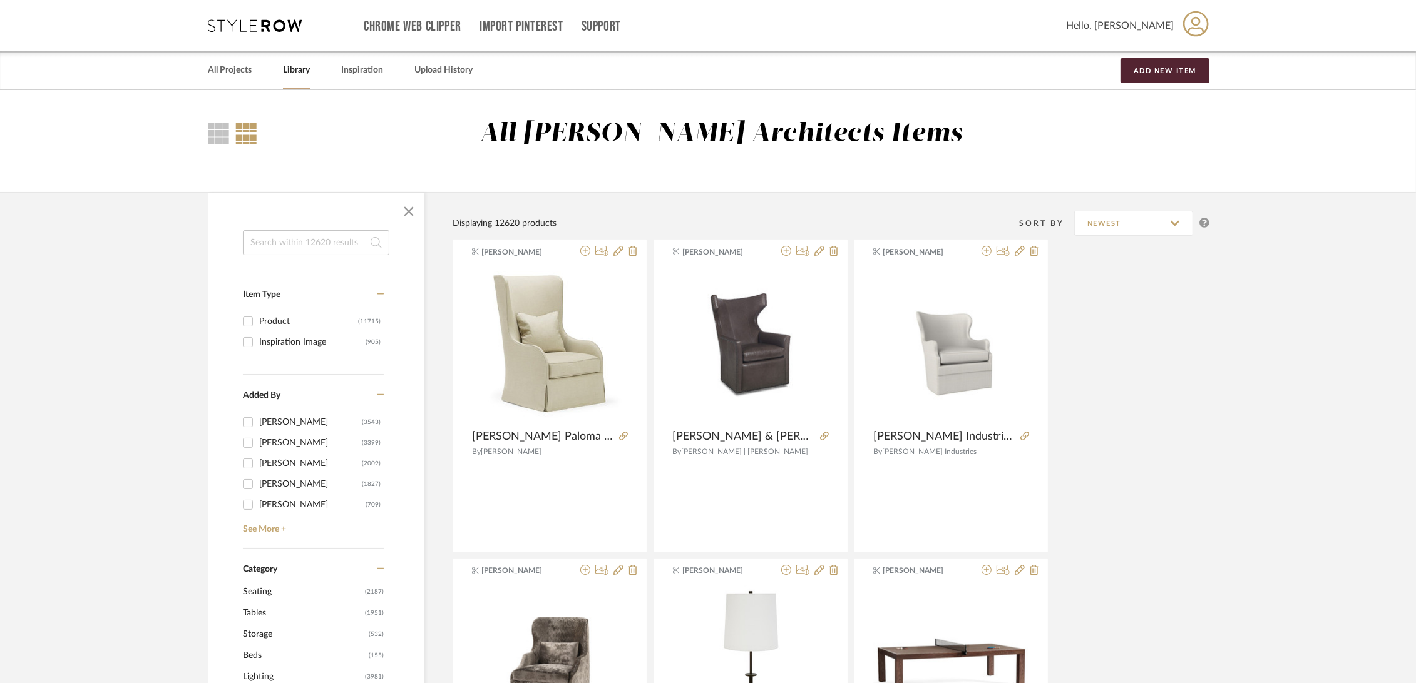
click at [267, 243] on input at bounding box center [316, 242] width 146 height 25
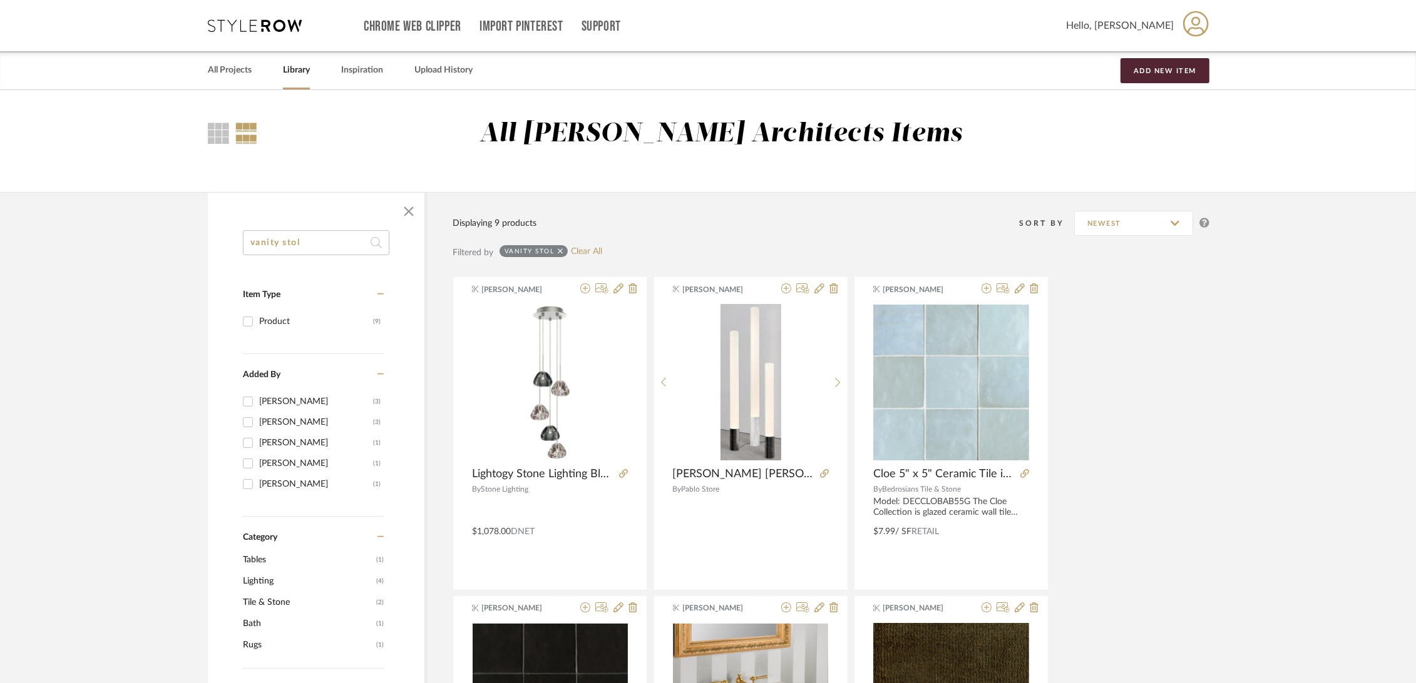
click at [295, 242] on input "vanity stol" at bounding box center [316, 242] width 146 height 25
type input "vanity stool"
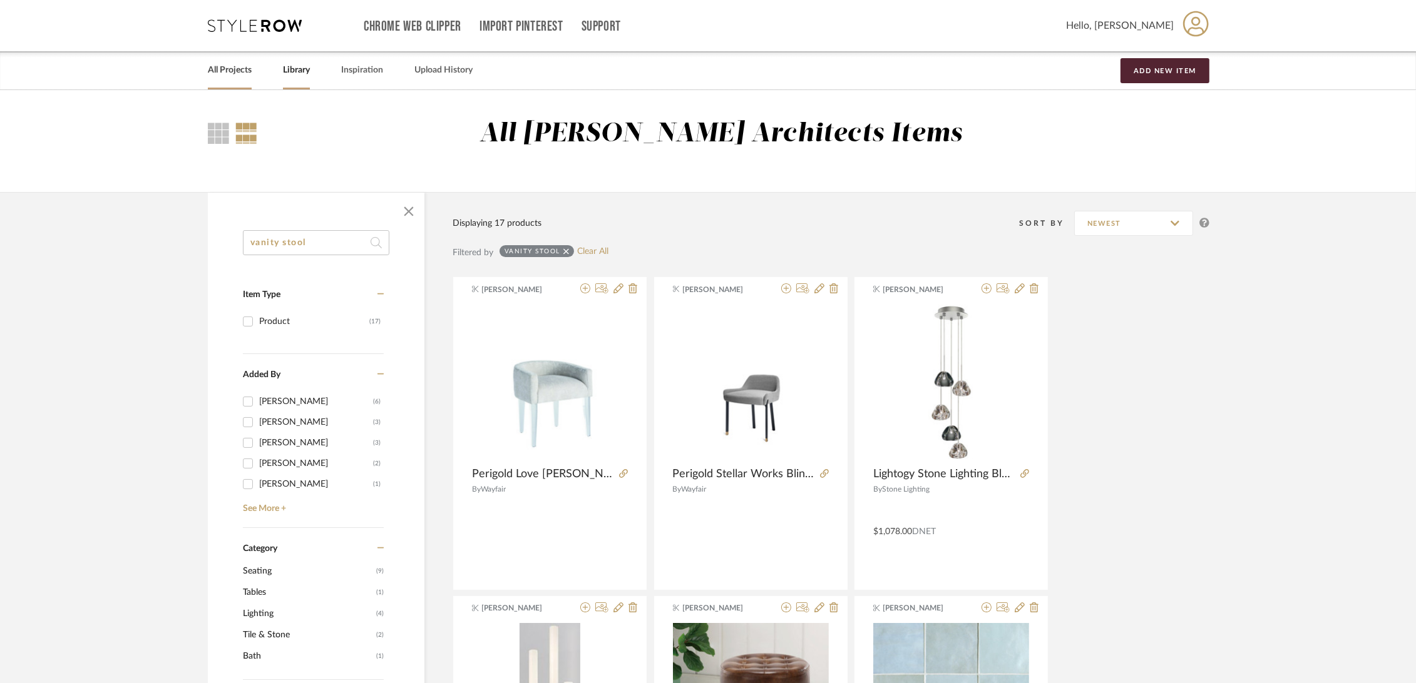
click at [233, 72] on link "All Projects" at bounding box center [230, 70] width 44 height 17
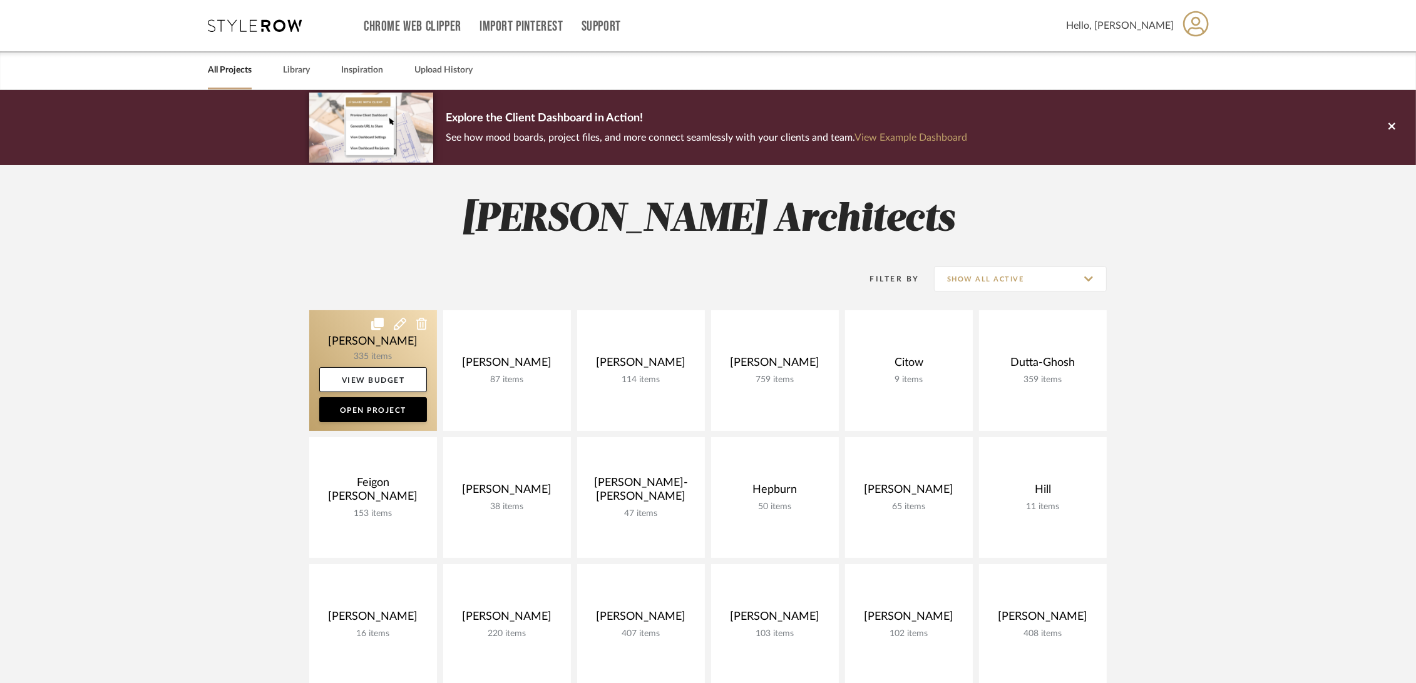
click at [330, 347] on link at bounding box center [373, 370] width 128 height 121
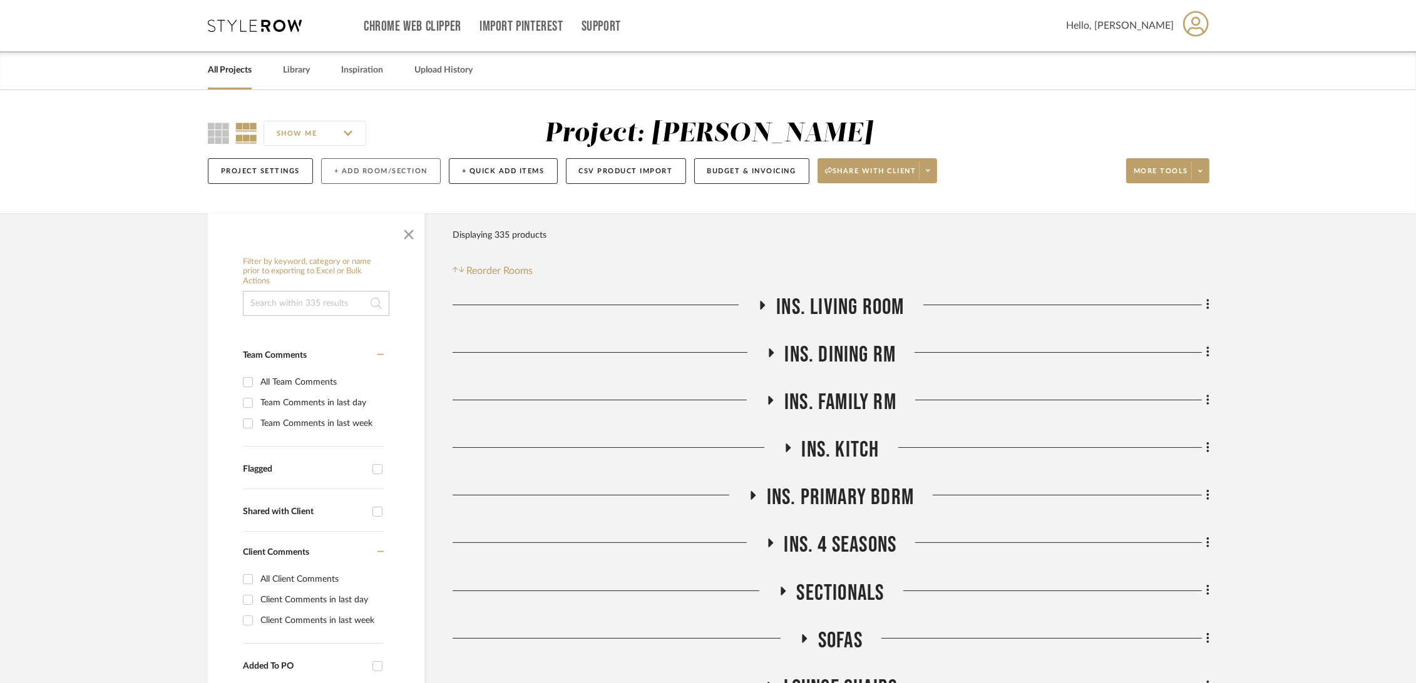
click at [391, 173] on button "+ Add Room/Section" at bounding box center [381, 171] width 120 height 26
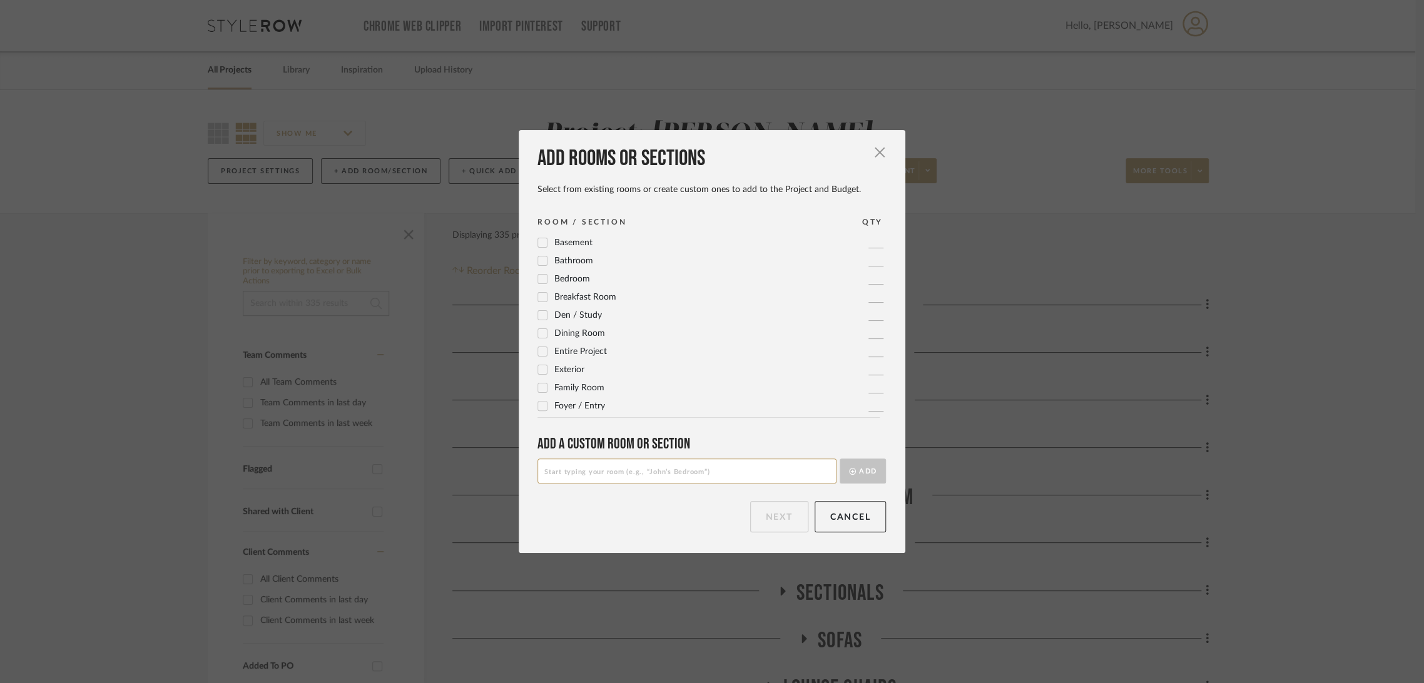
click at [609, 474] on input at bounding box center [687, 471] width 299 height 25
type input "Primary Bathroom Vanity Stool"
click at [865, 475] on button "Add" at bounding box center [863, 471] width 46 height 25
click at [765, 521] on button "Next" at bounding box center [779, 516] width 58 height 31
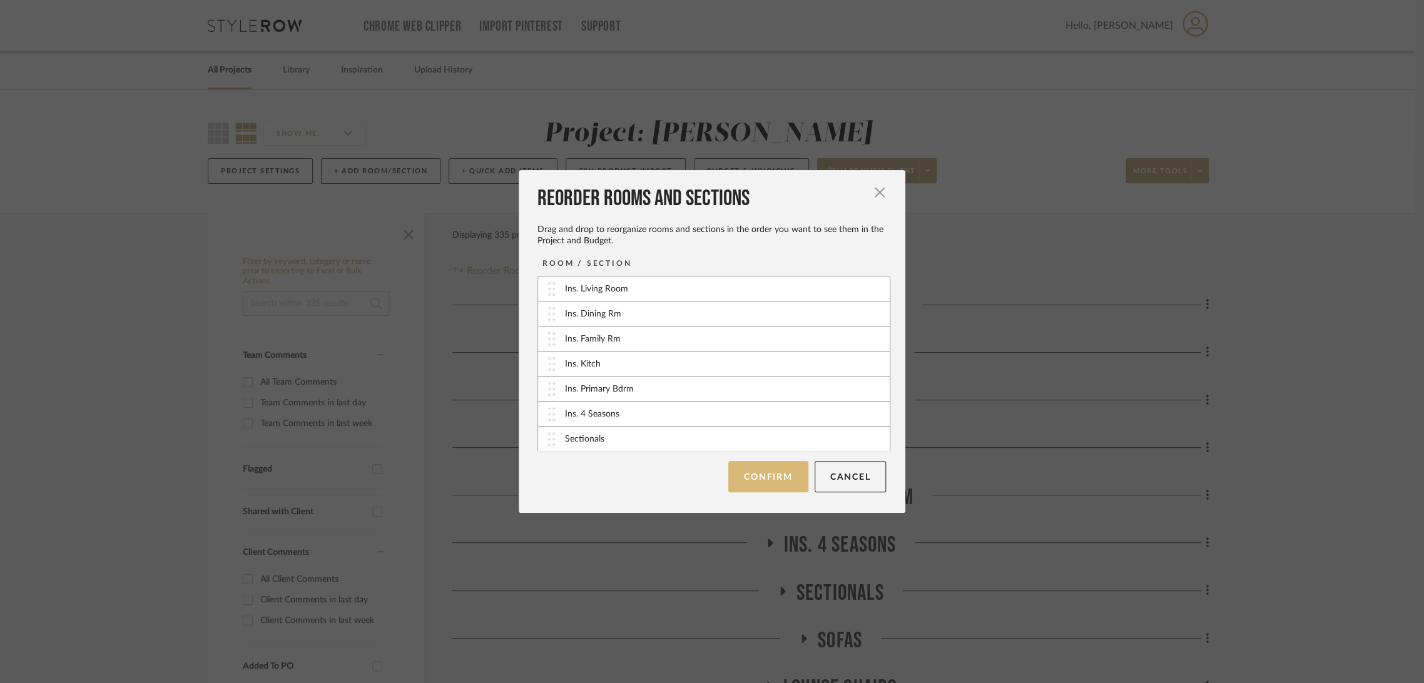
click at [738, 476] on button "Confirm" at bounding box center [768, 476] width 79 height 31
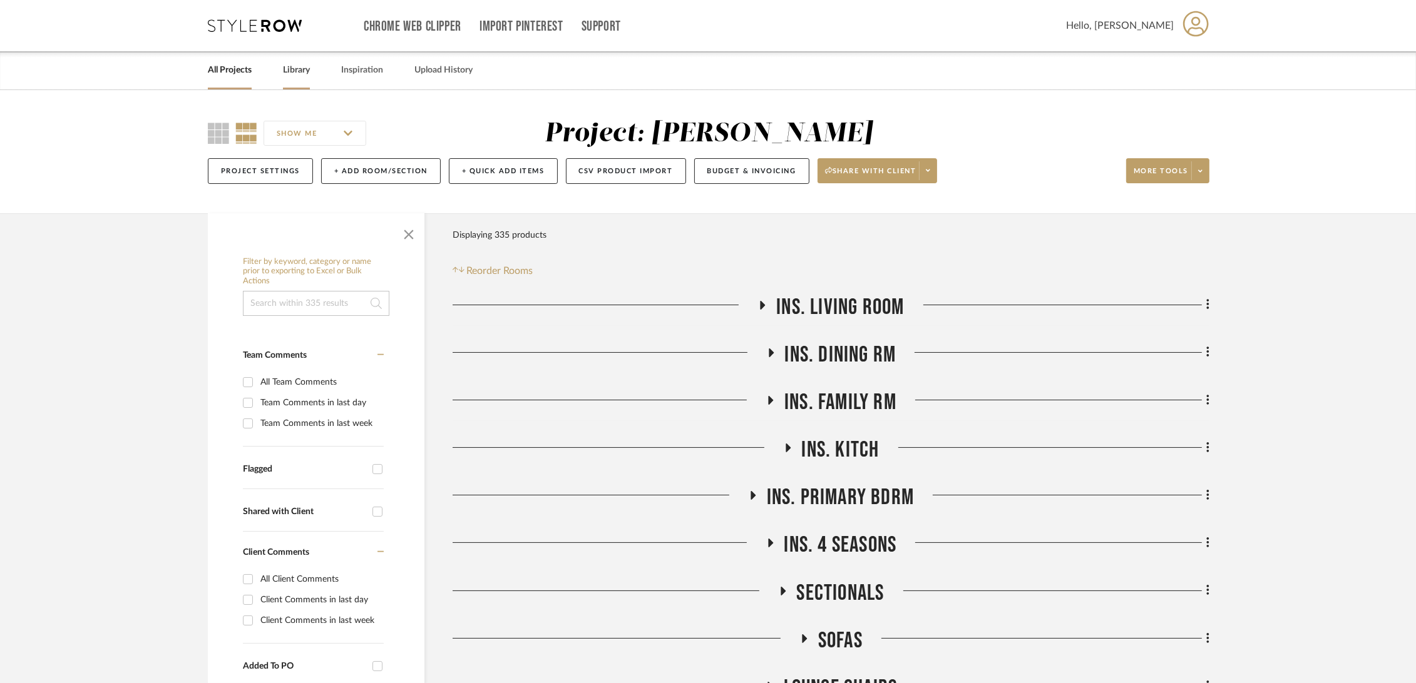
click at [304, 70] on link "Library" at bounding box center [296, 70] width 27 height 17
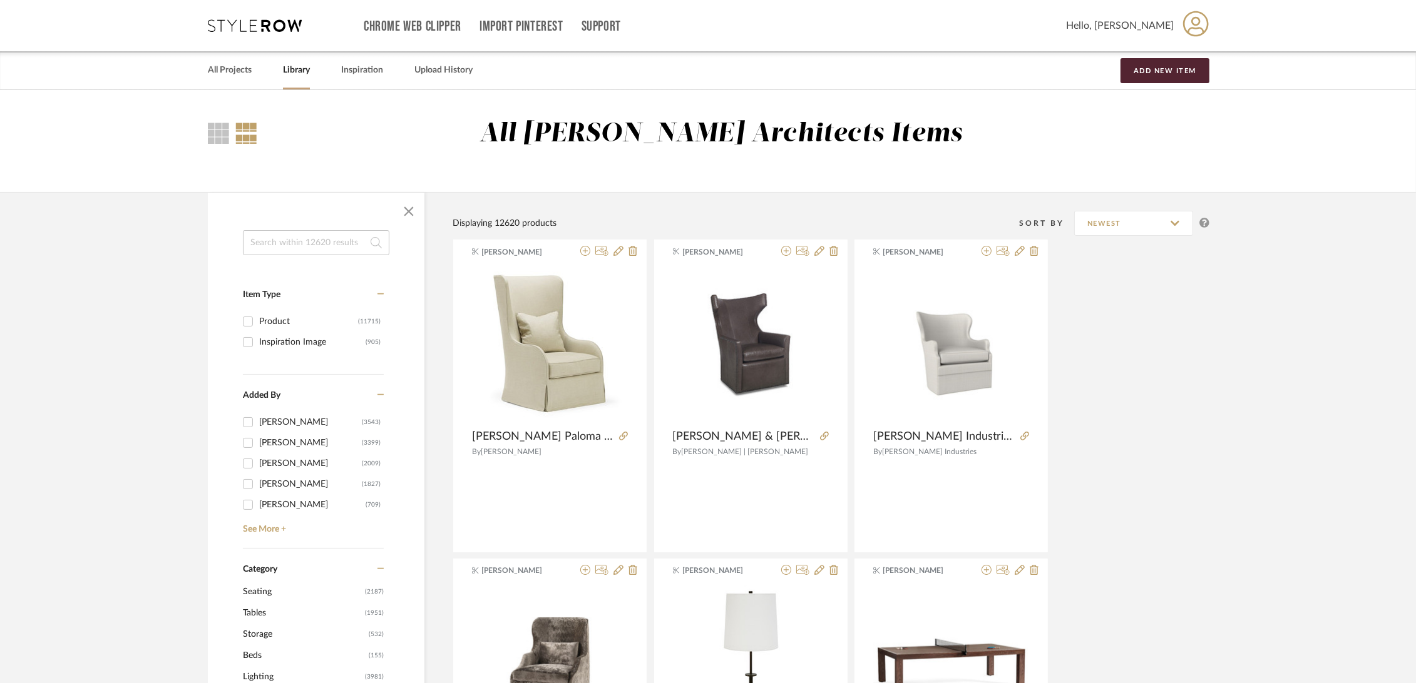
click at [290, 234] on input at bounding box center [316, 242] width 146 height 25
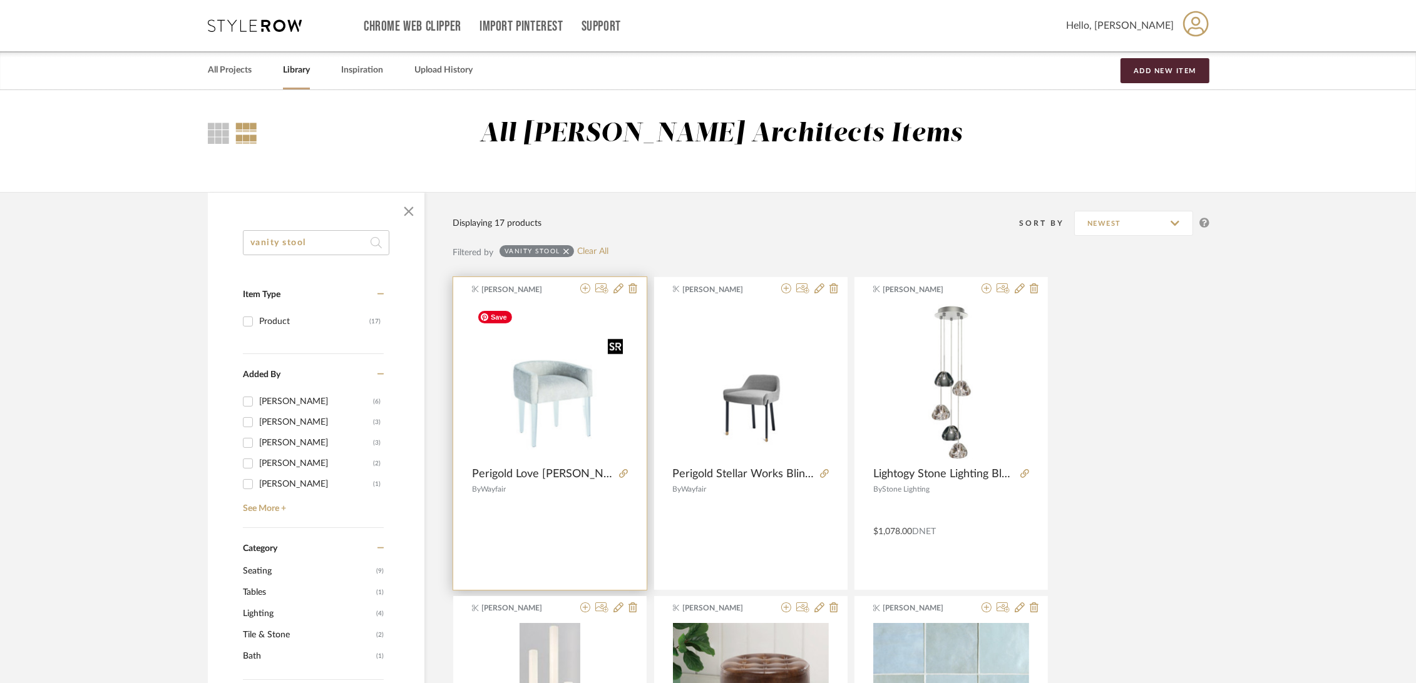
click at [528, 409] on img "0" at bounding box center [550, 383] width 156 height 156
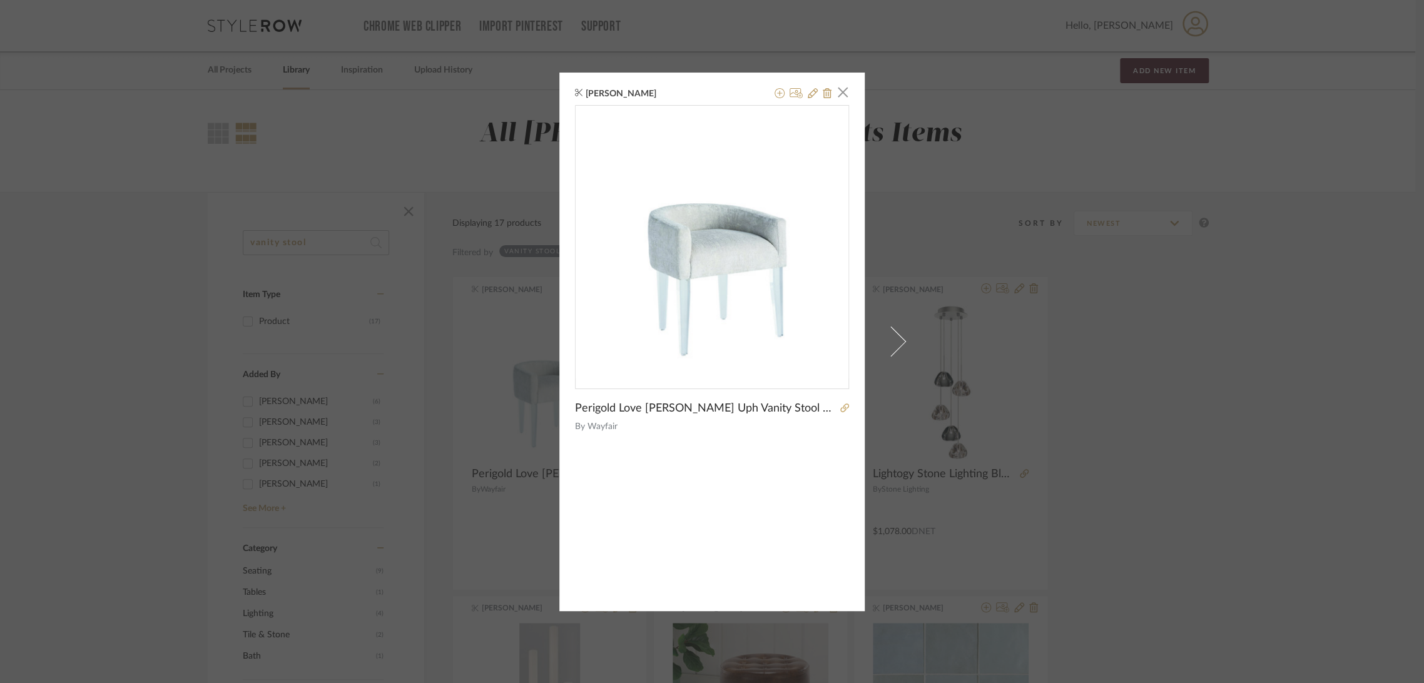
click at [1166, 360] on div "[PERSON_NAME] × Perigold Love [PERSON_NAME] Uph Vanity Stool 24'' H X 22'' W X …" at bounding box center [712, 341] width 1424 height 683
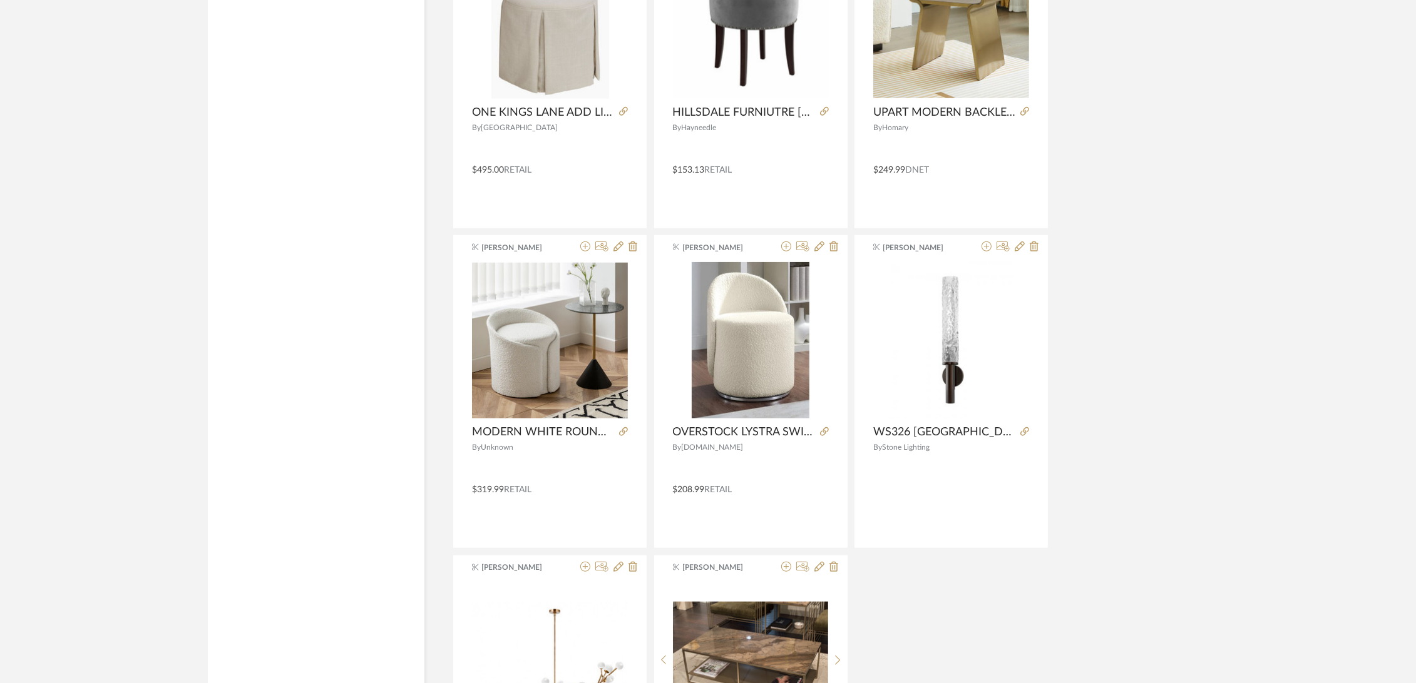
scroll to position [1391, 0]
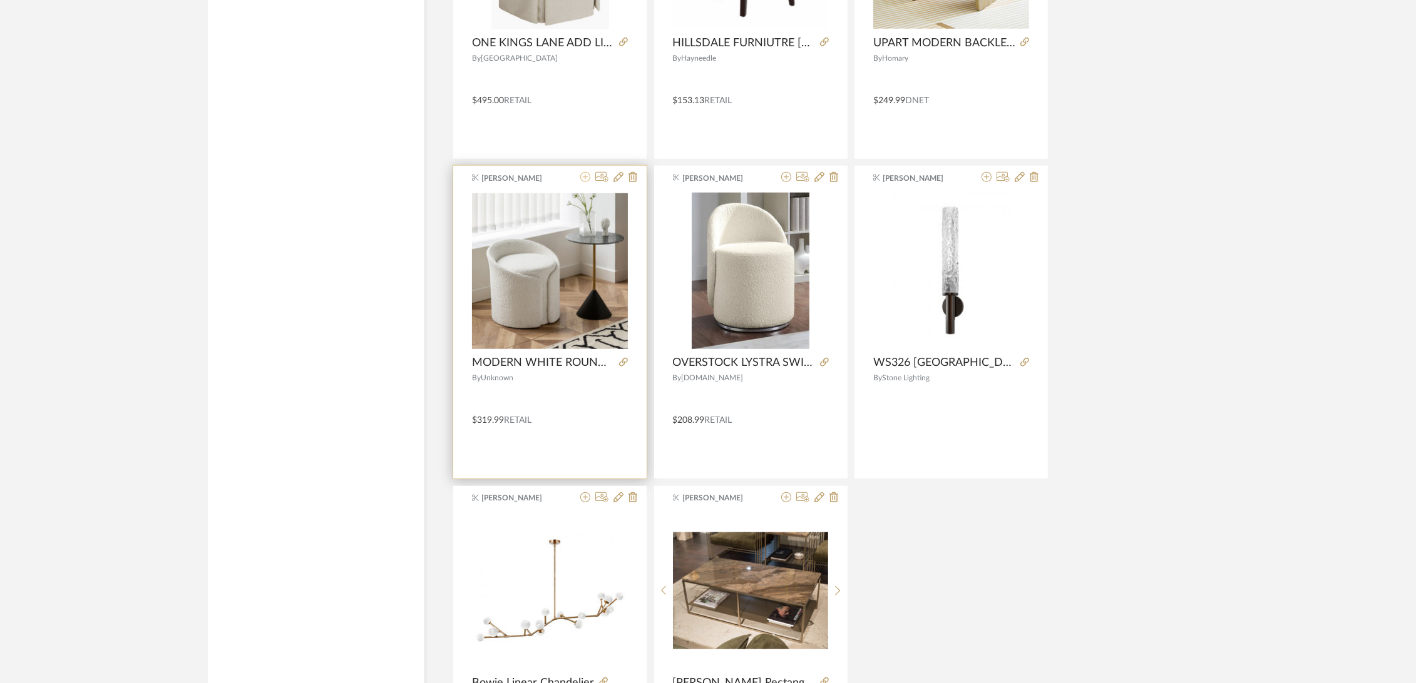
click at [586, 174] on icon at bounding box center [585, 177] width 10 height 10
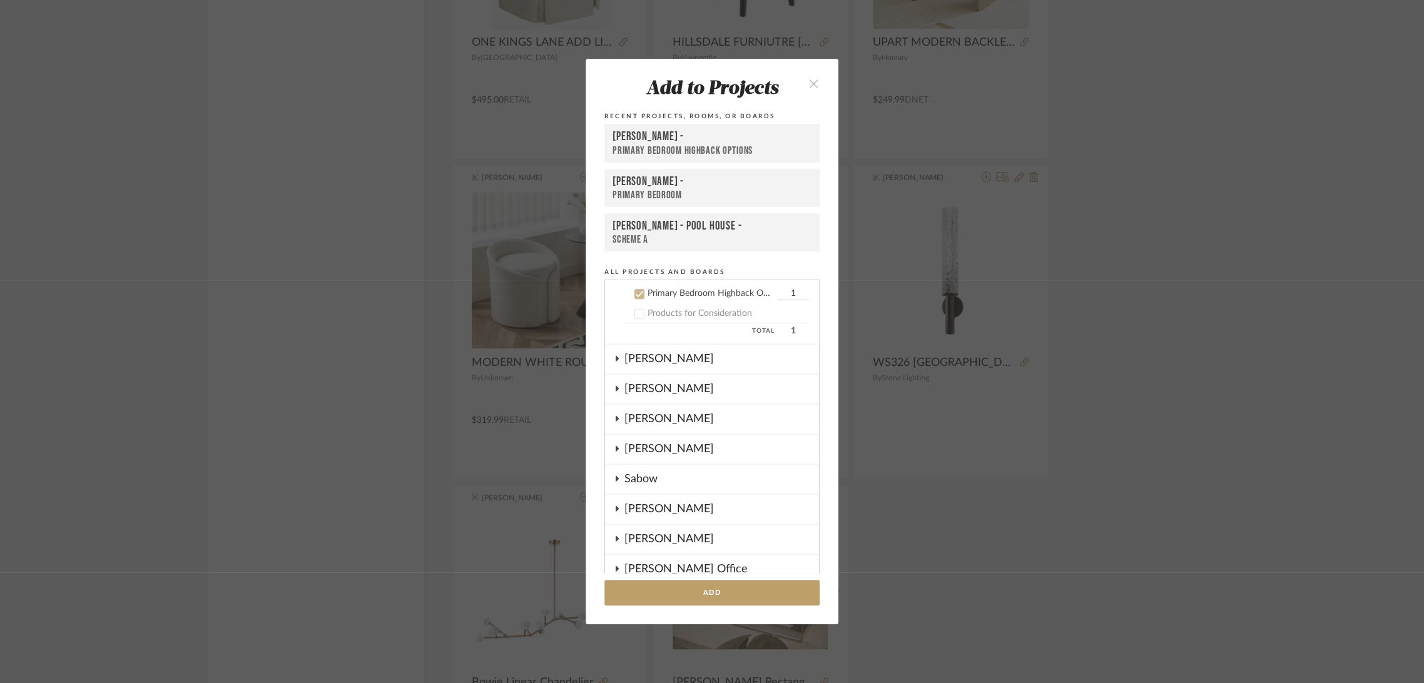
scroll to position [529, 0]
click at [702, 361] on div "Primary Bedroom Highback Options" at bounding box center [711, 363] width 127 height 11
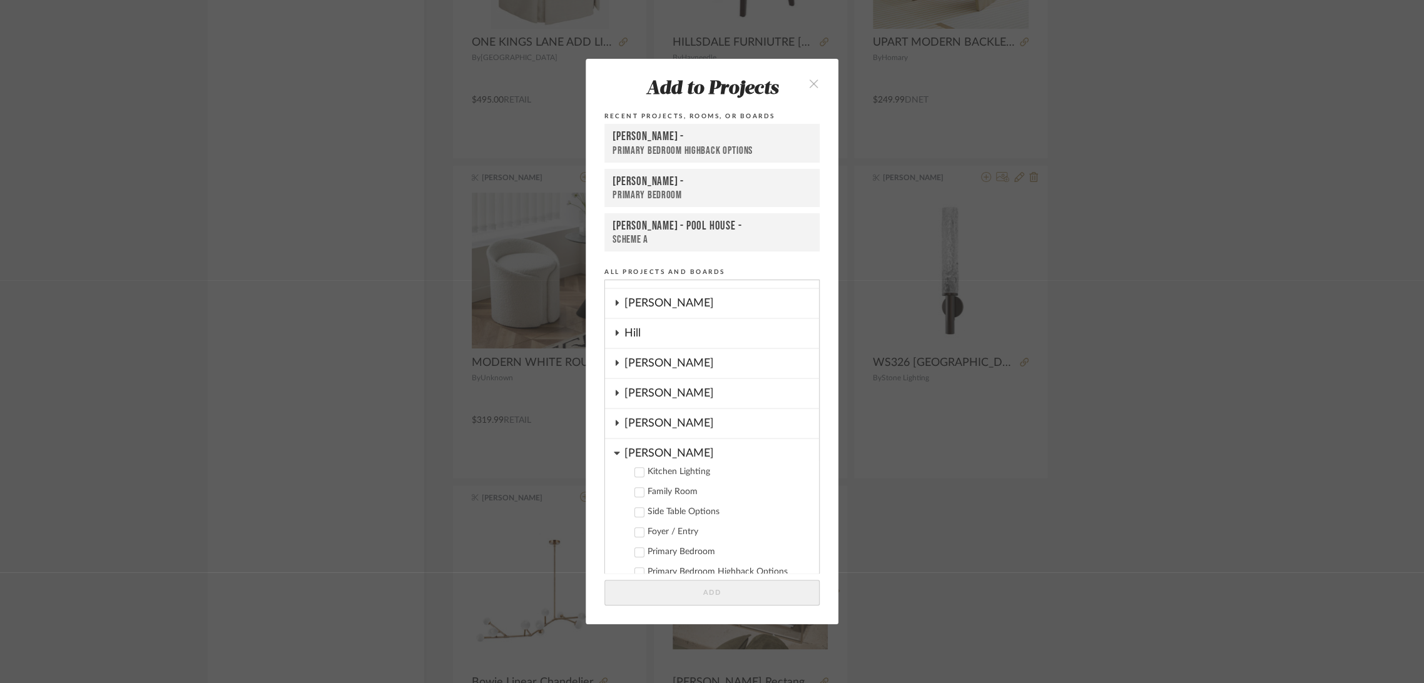
scroll to position [391, 0]
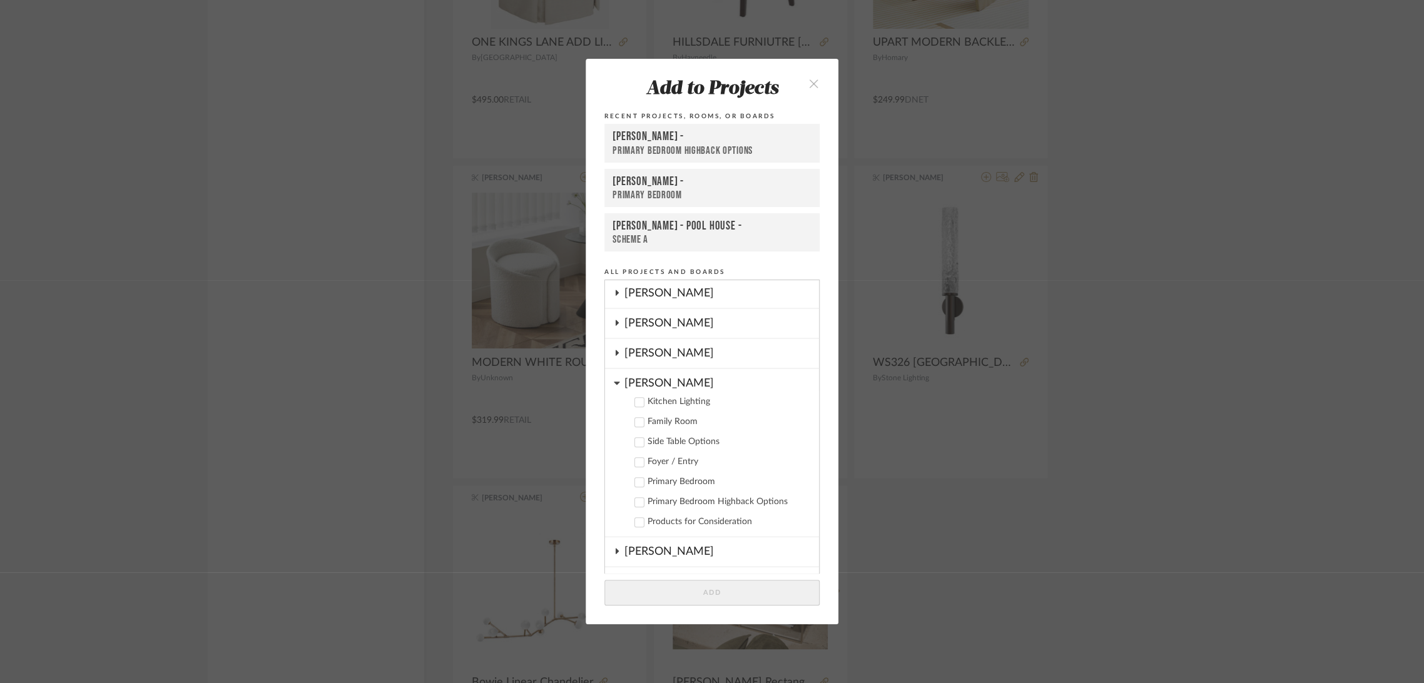
click at [643, 379] on div "[PERSON_NAME]" at bounding box center [722, 380] width 195 height 22
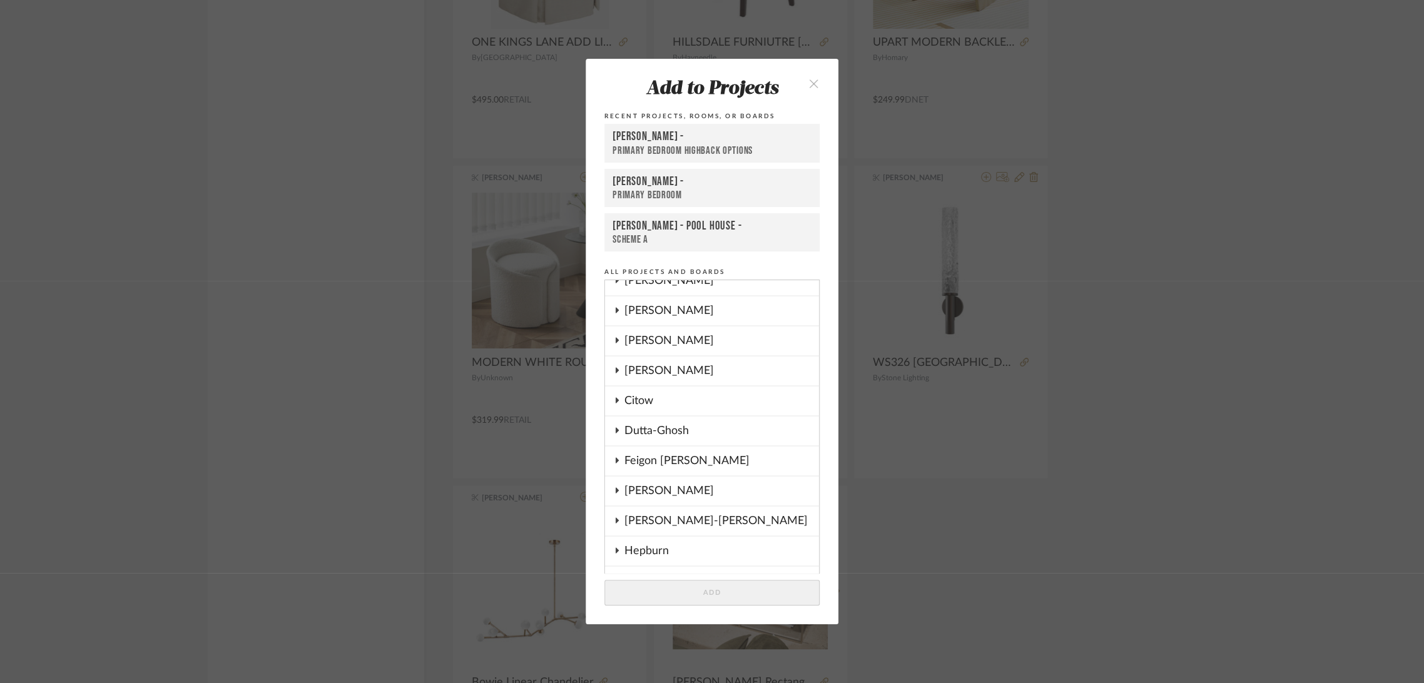
scroll to position [0, 0]
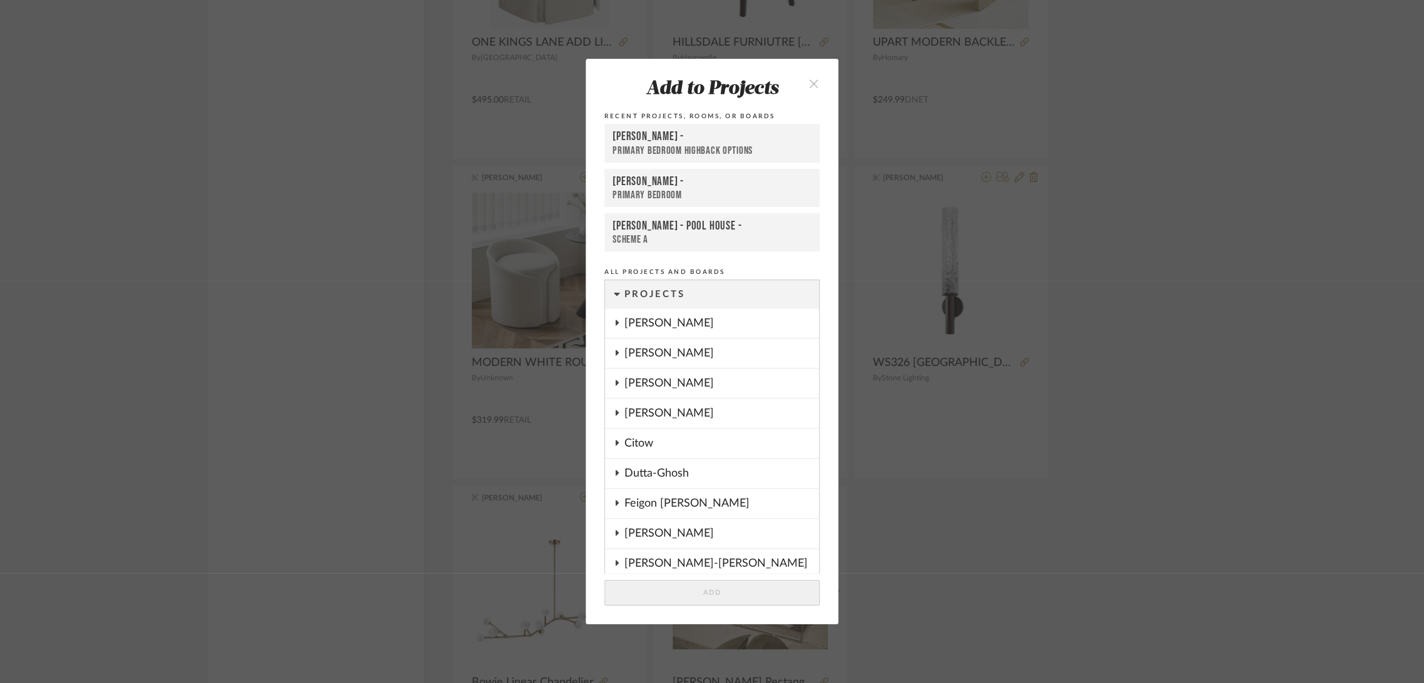
click at [675, 322] on div "[PERSON_NAME]" at bounding box center [722, 323] width 195 height 29
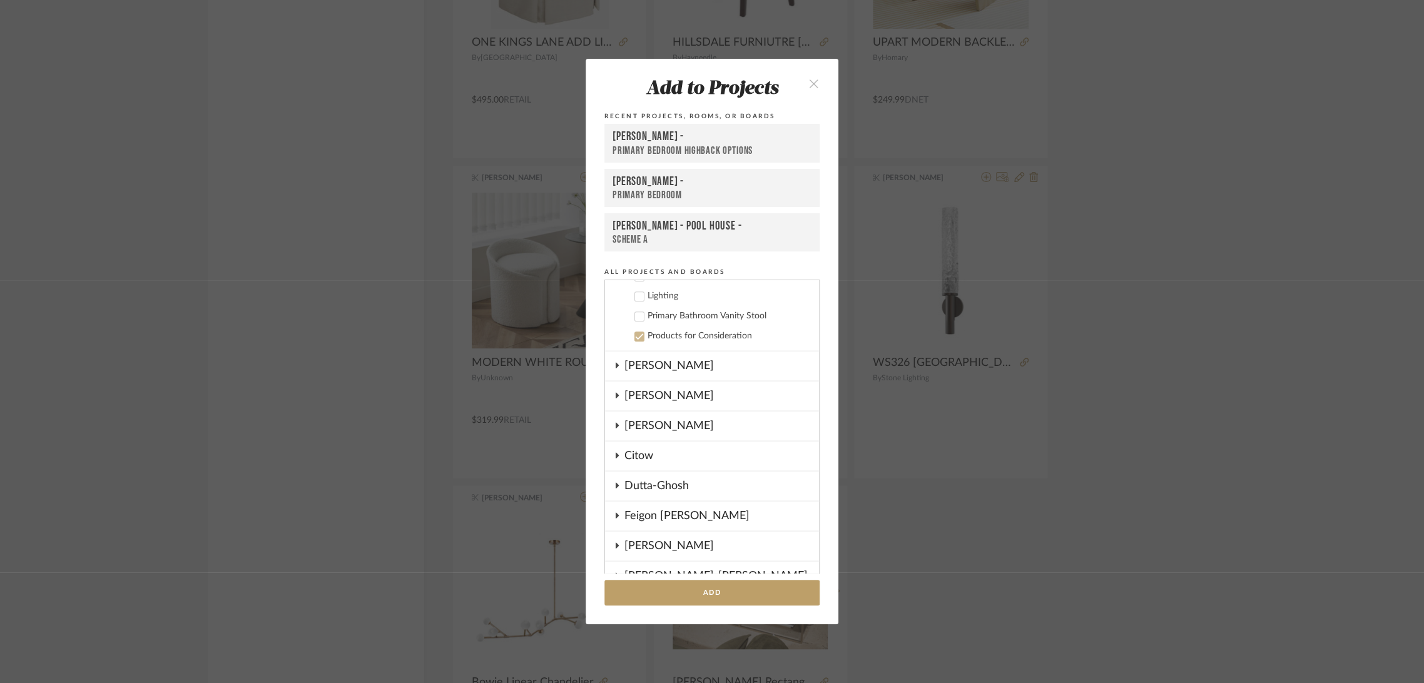
scroll to position [417, 0]
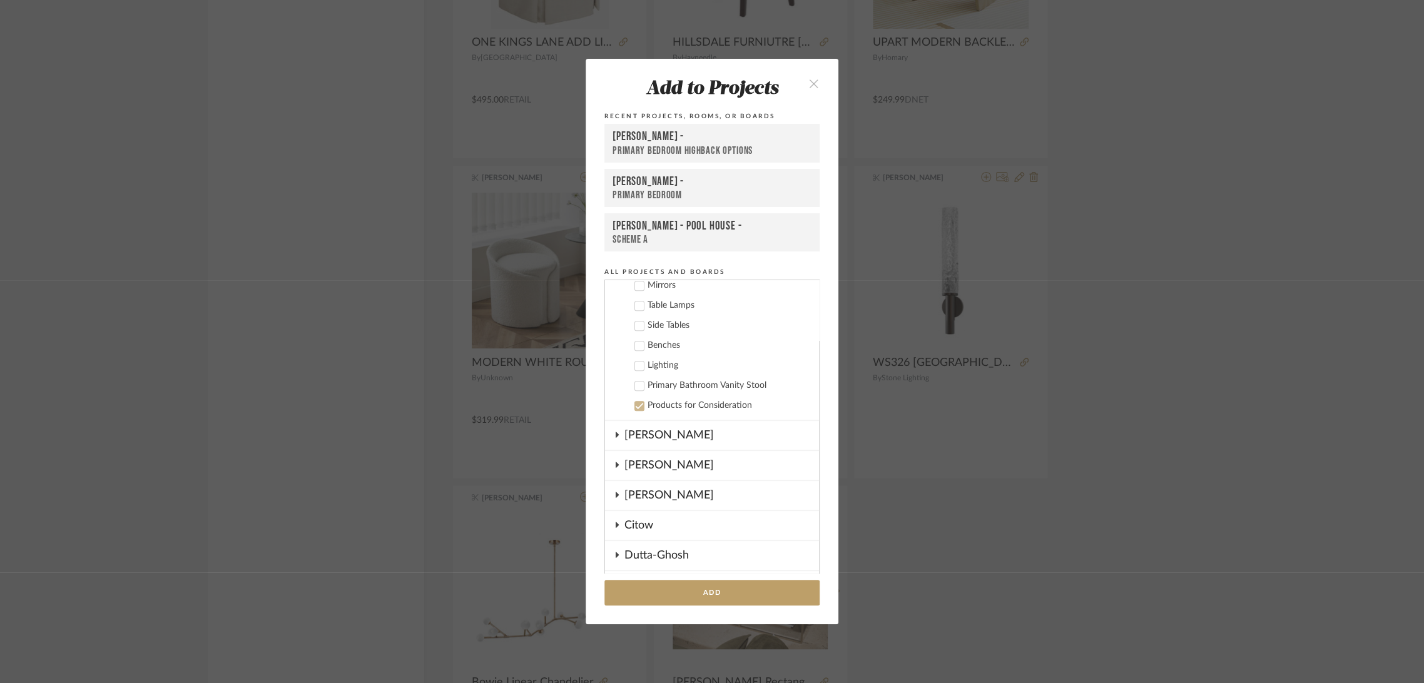
click at [668, 386] on div "Primary Bathroom Vanity Stool" at bounding box center [728, 386] width 161 height 11
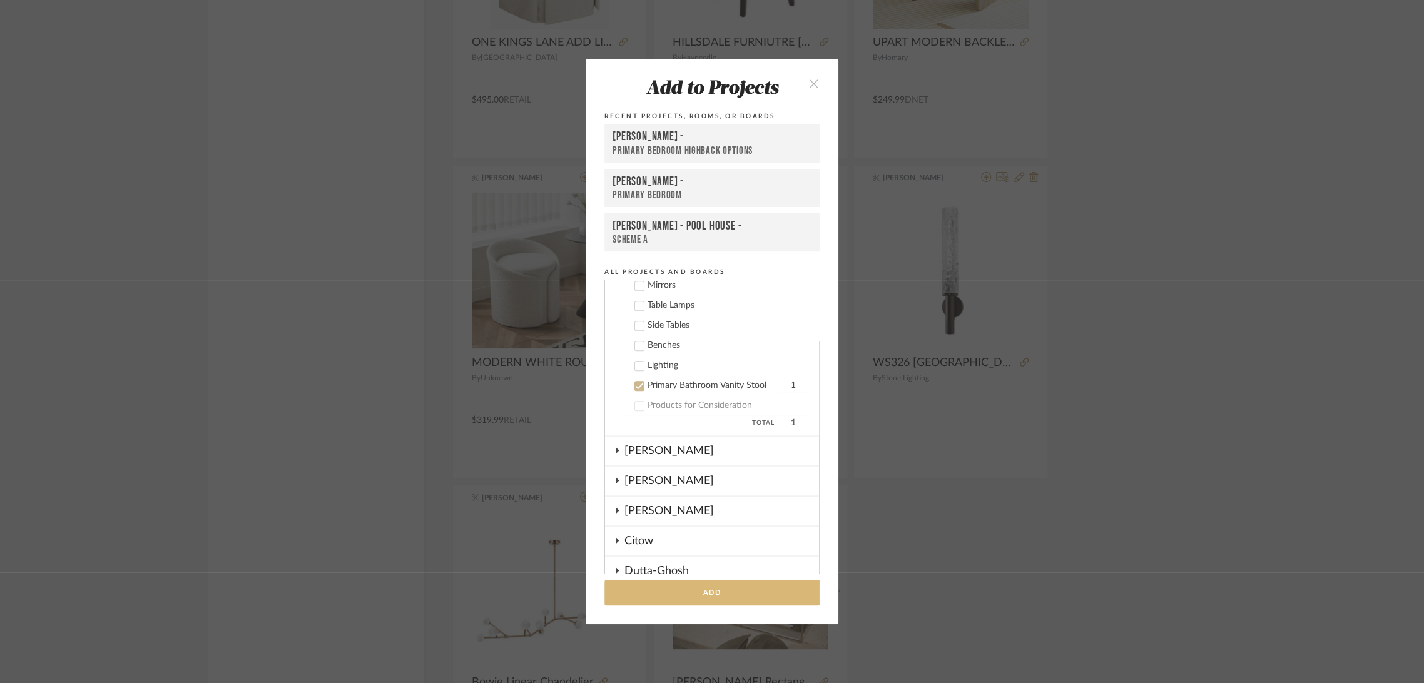
click at [706, 595] on button "Add" at bounding box center [712, 593] width 215 height 26
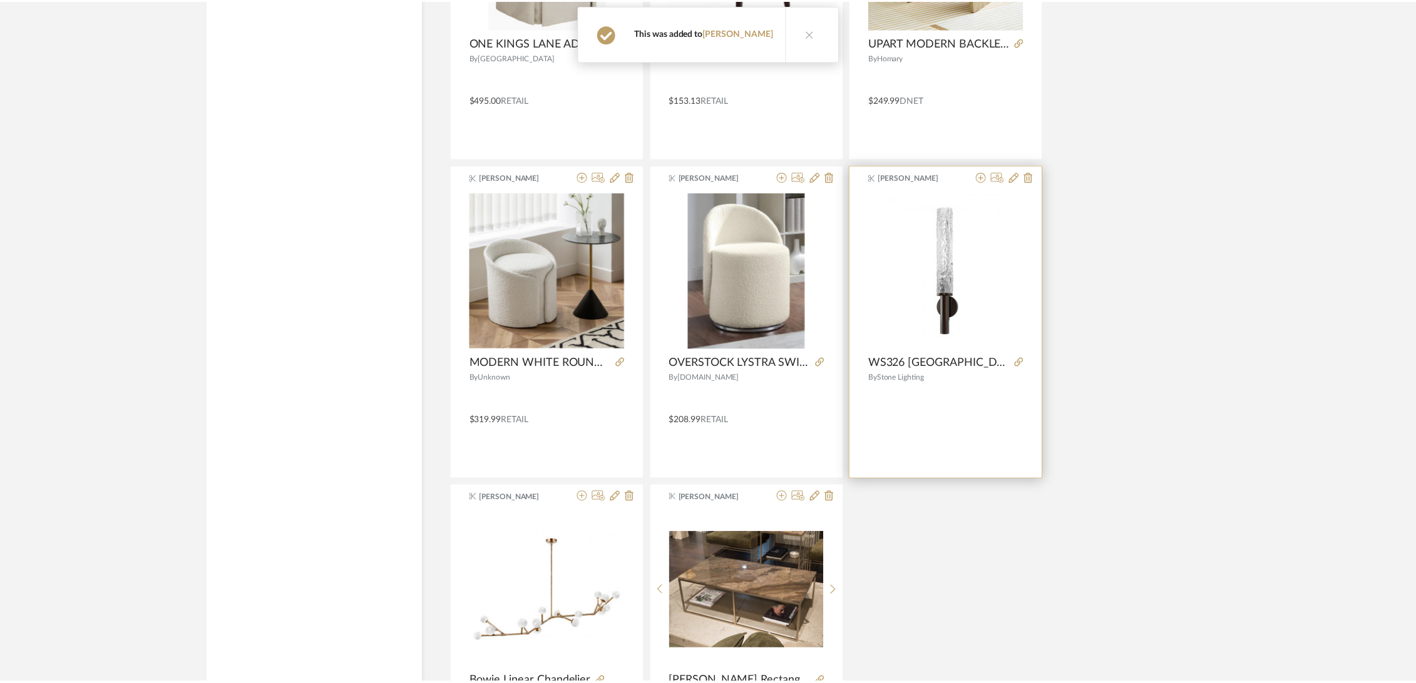
scroll to position [1391, 0]
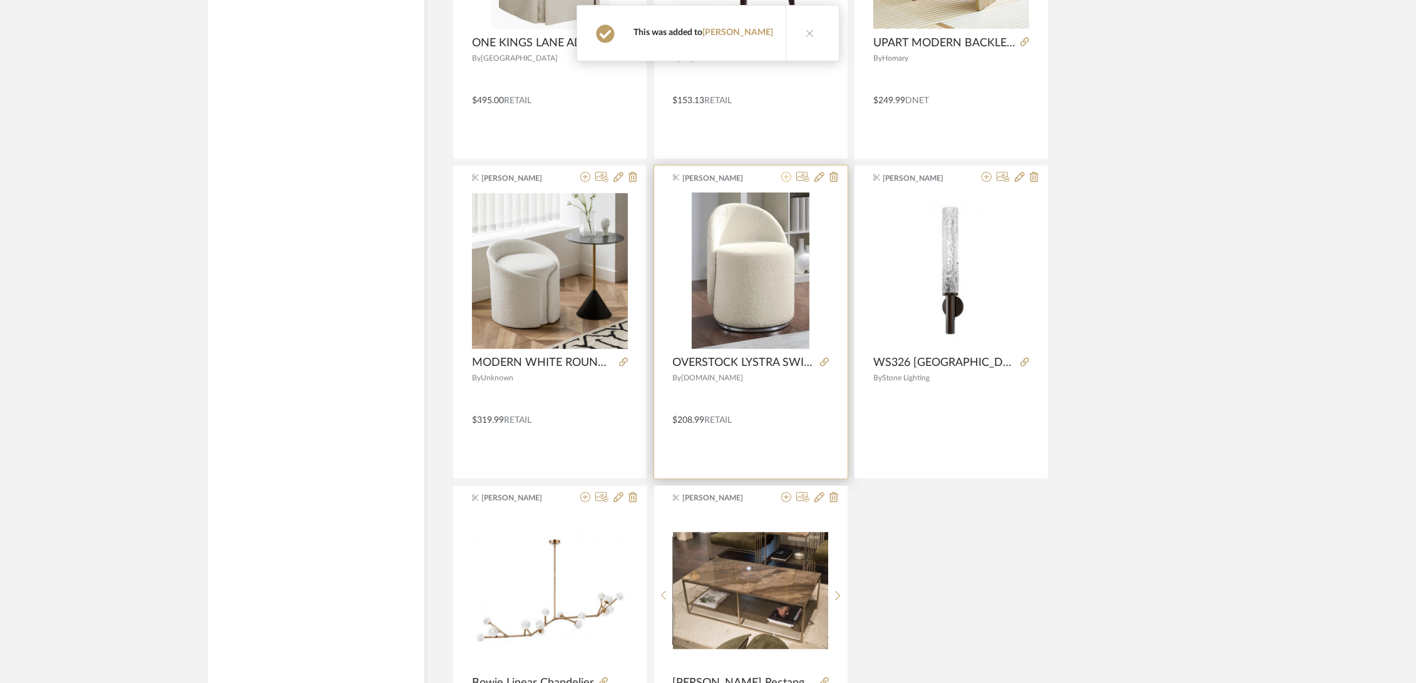
click at [785, 178] on icon at bounding box center [786, 177] width 10 height 10
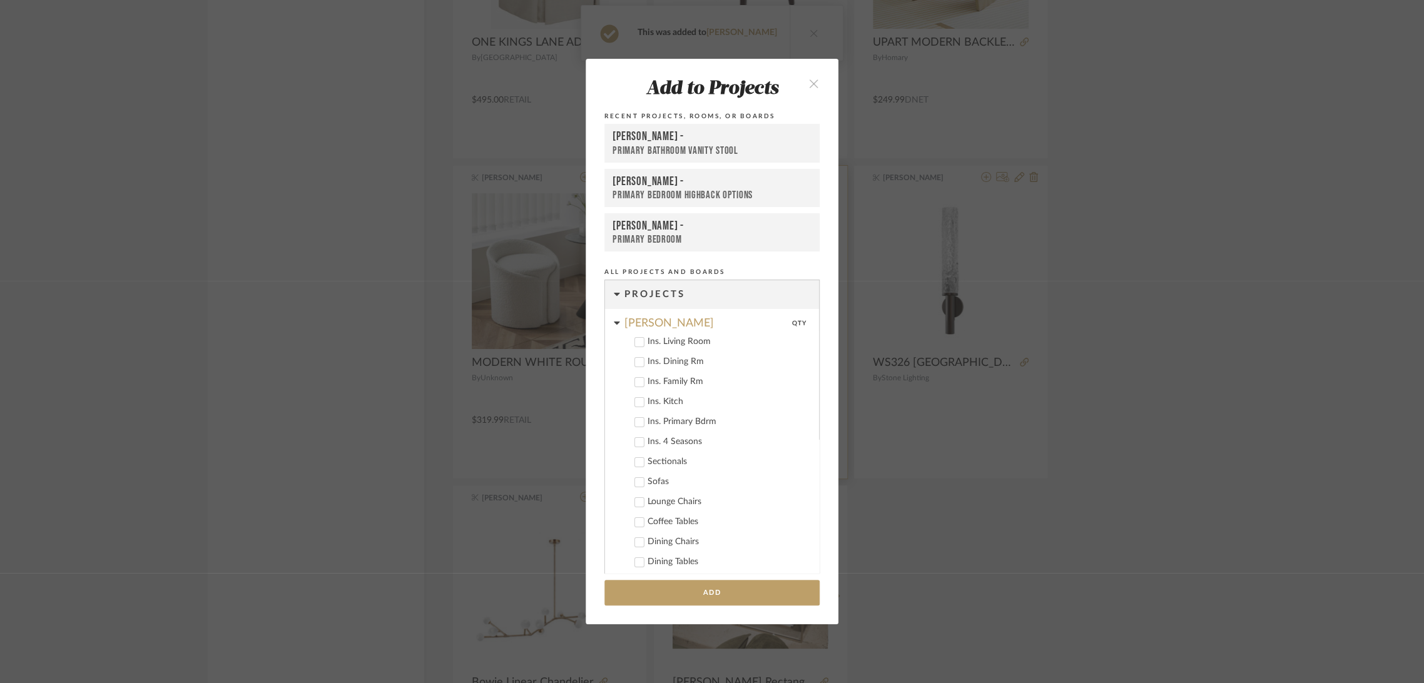
scroll to position [511, 0]
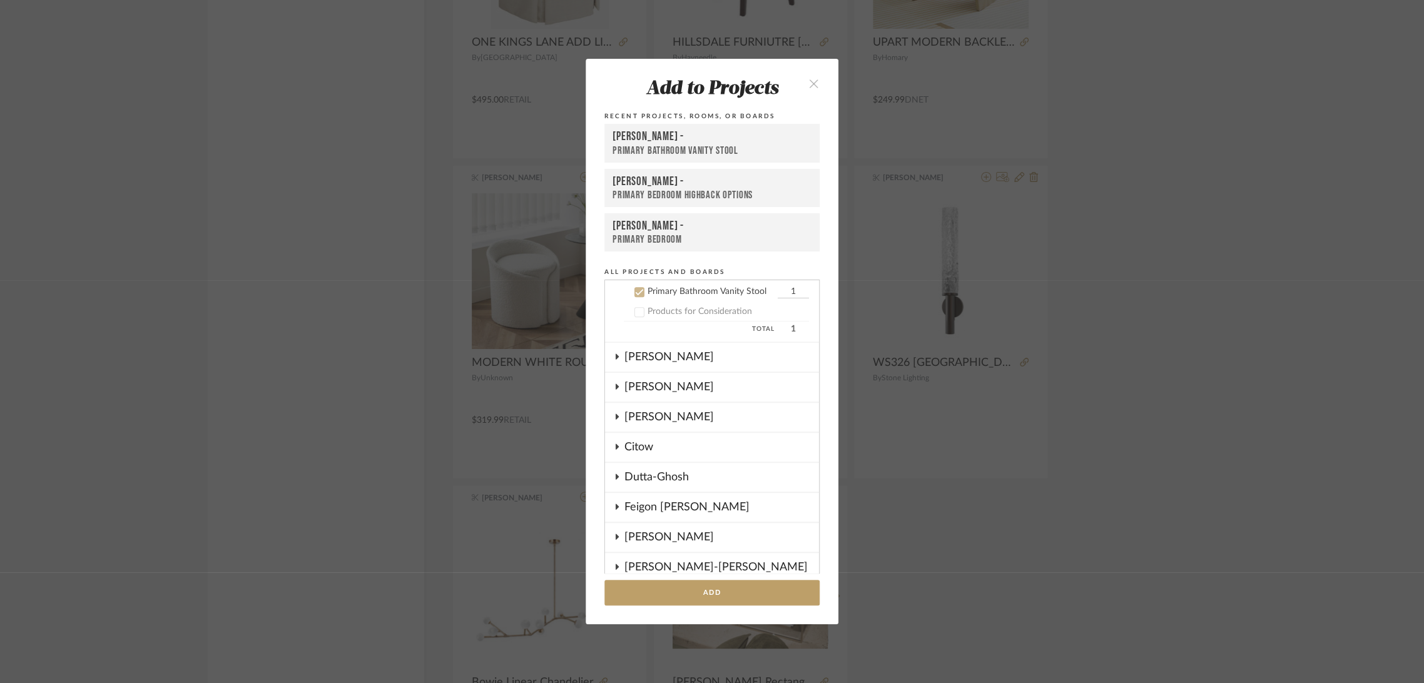
click at [645, 140] on div "[PERSON_NAME] -" at bounding box center [712, 137] width 199 height 15
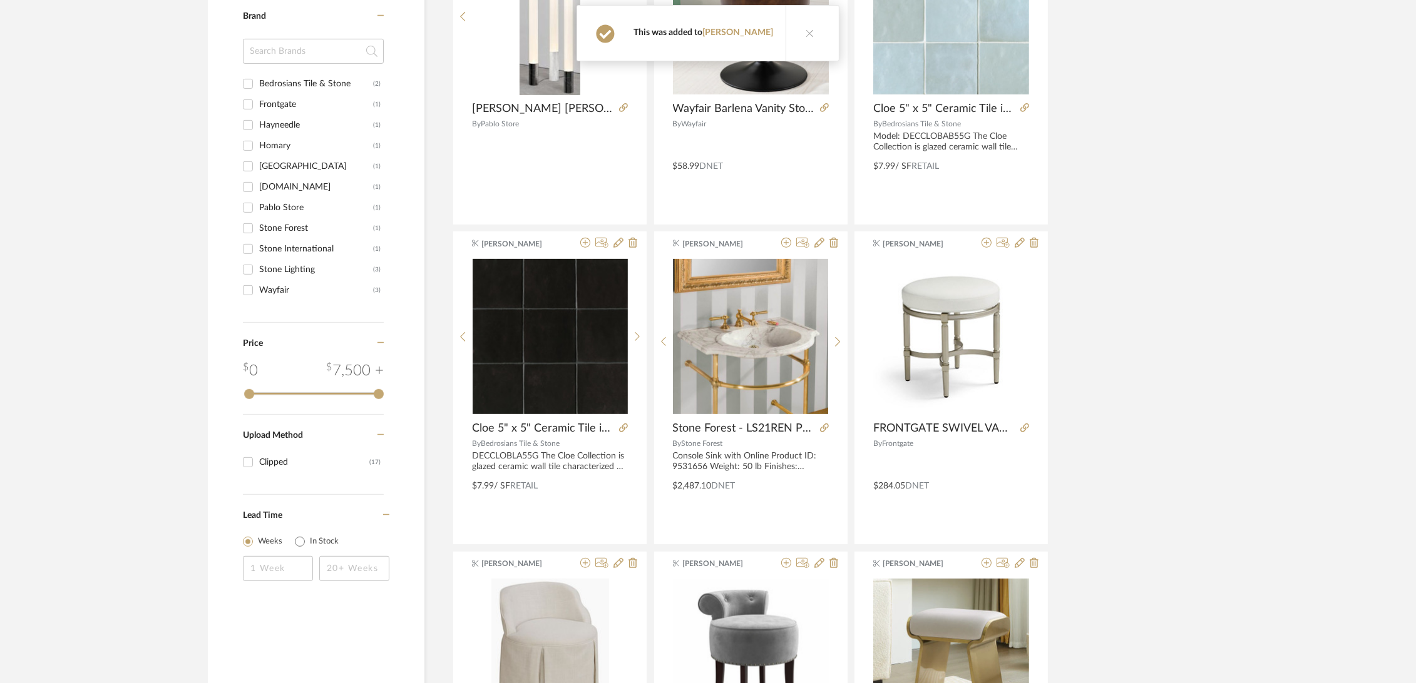
scroll to position [0, 0]
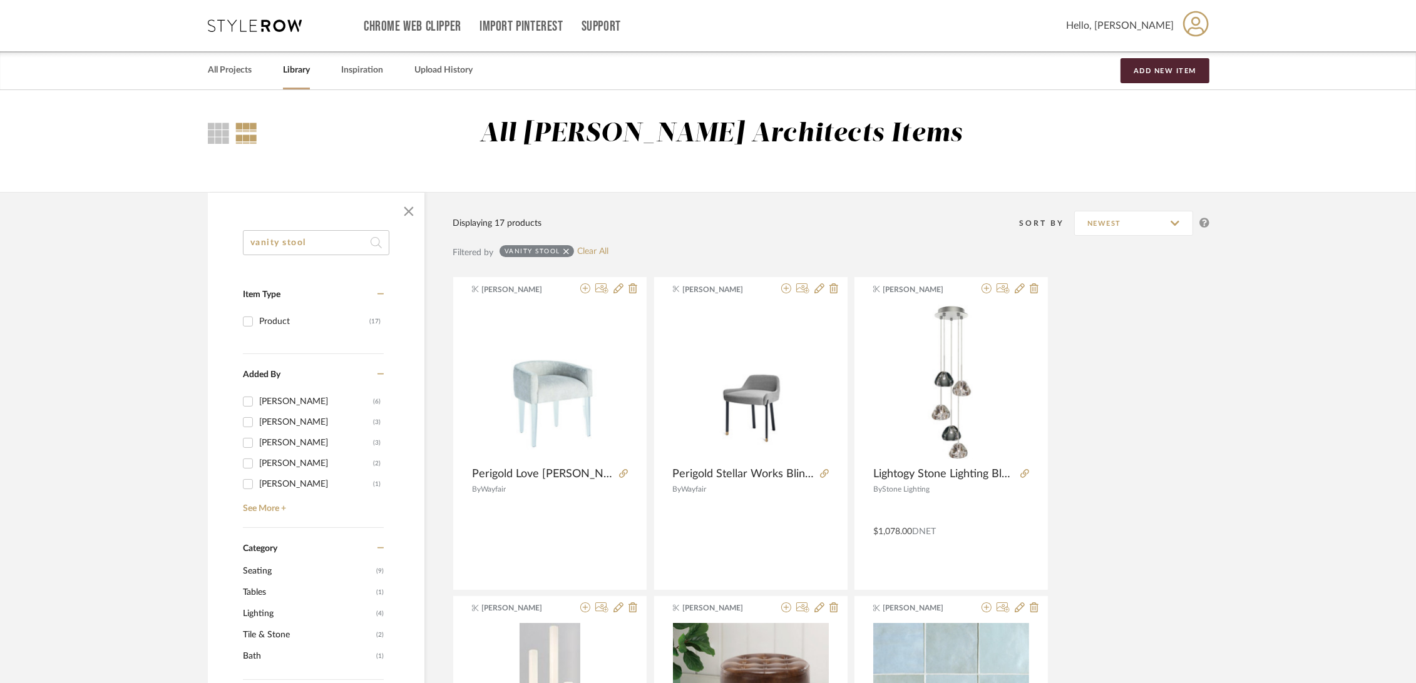
click at [315, 239] on input "vanity stool" at bounding box center [316, 242] width 146 height 25
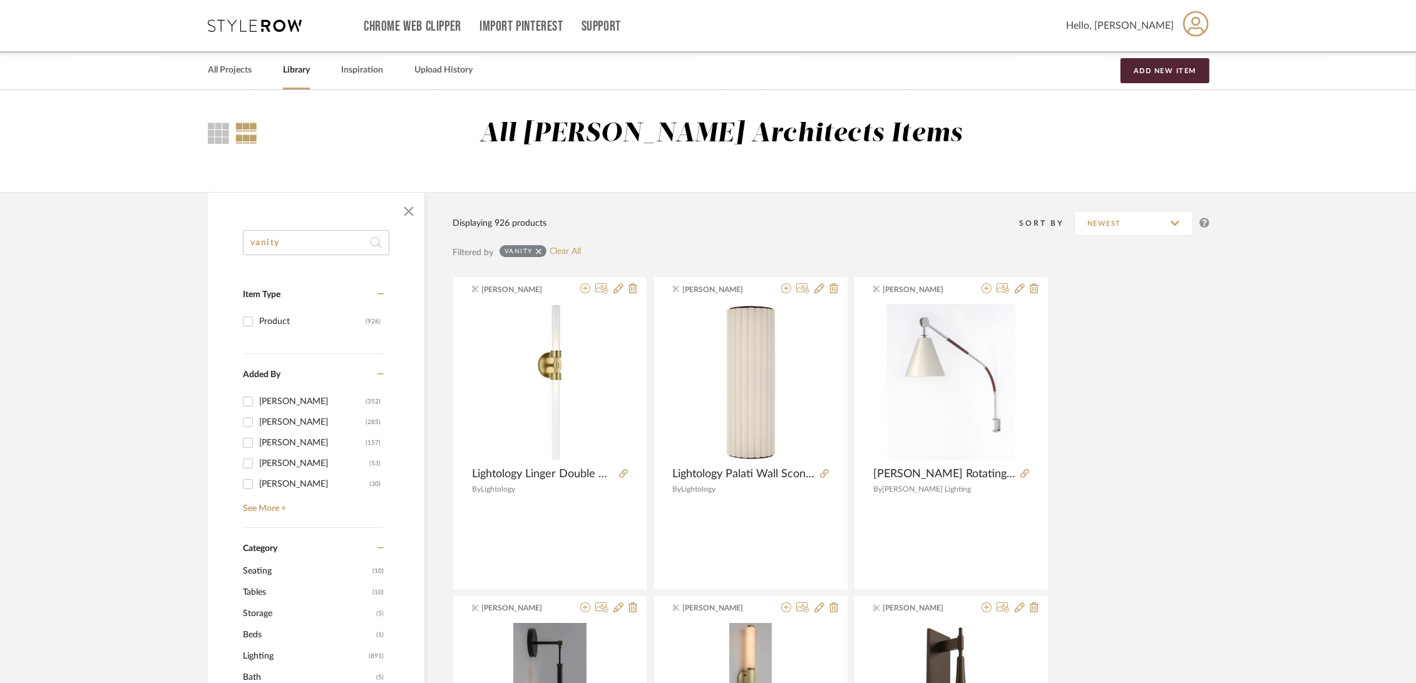
drag, startPoint x: 322, startPoint y: 247, endPoint x: 121, endPoint y: 246, distance: 200.3
type input "stool"
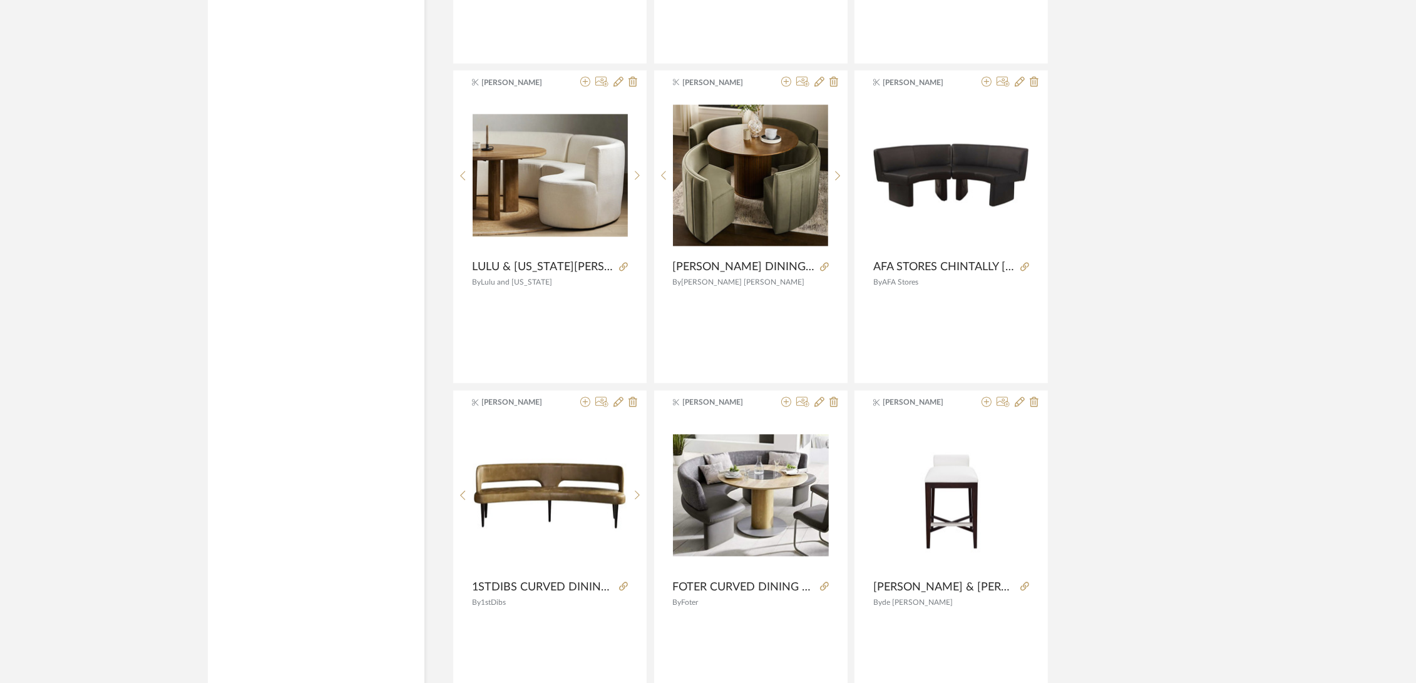
scroll to position [3559, 0]
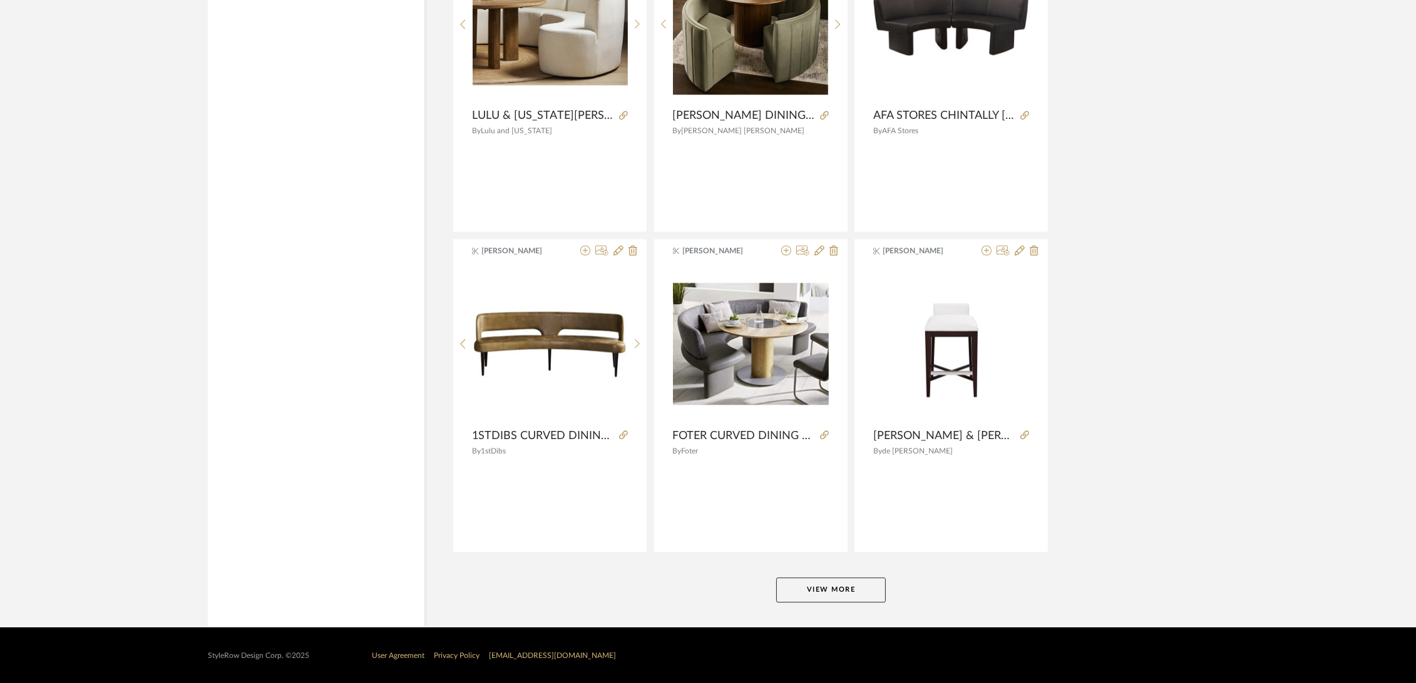
click at [831, 587] on button "View More" at bounding box center [831, 590] width 110 height 25
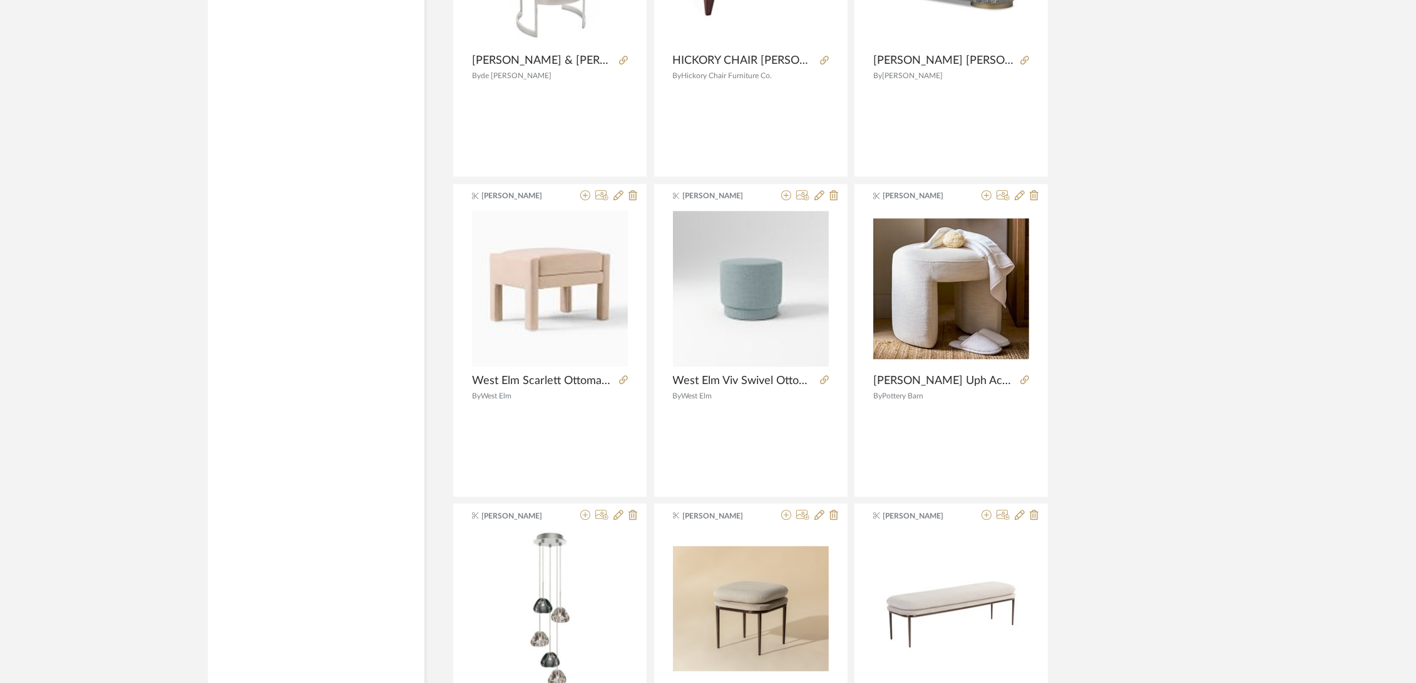
scroll to position [4323, 0]
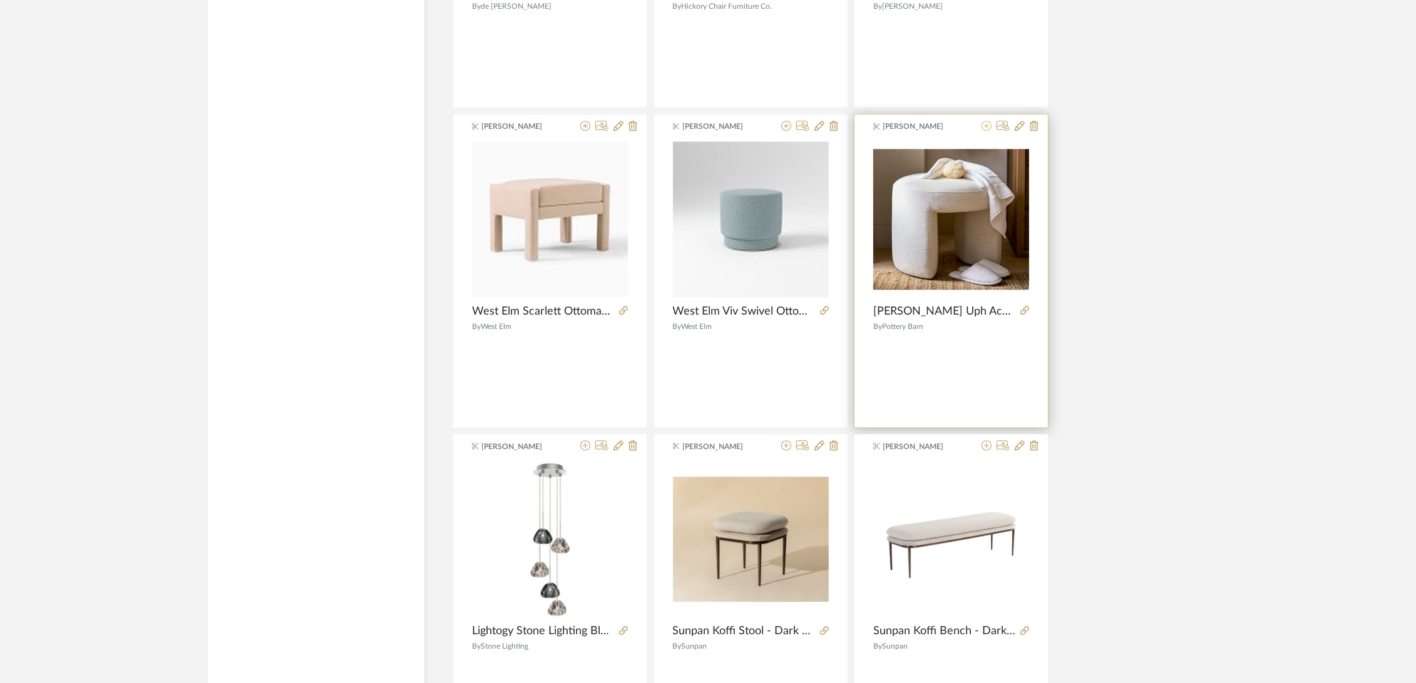
click at [986, 121] on icon at bounding box center [986, 126] width 10 height 10
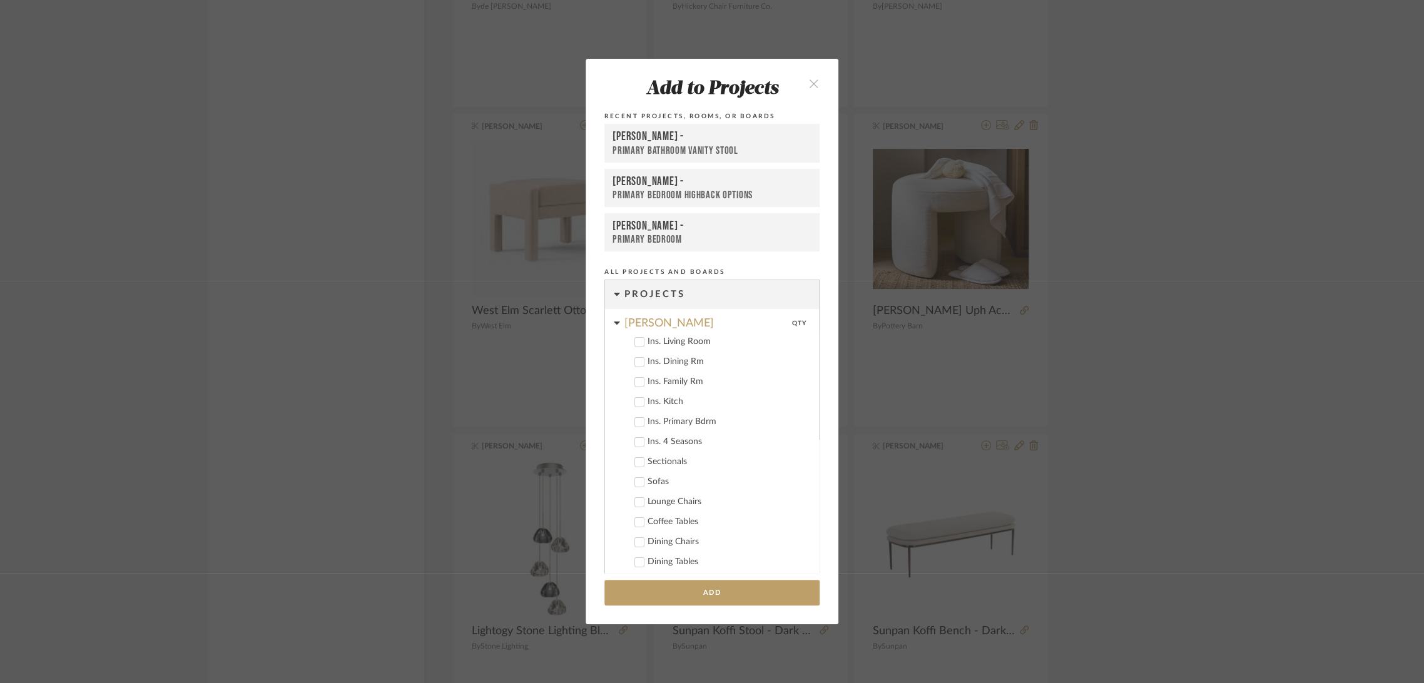
scroll to position [511, 0]
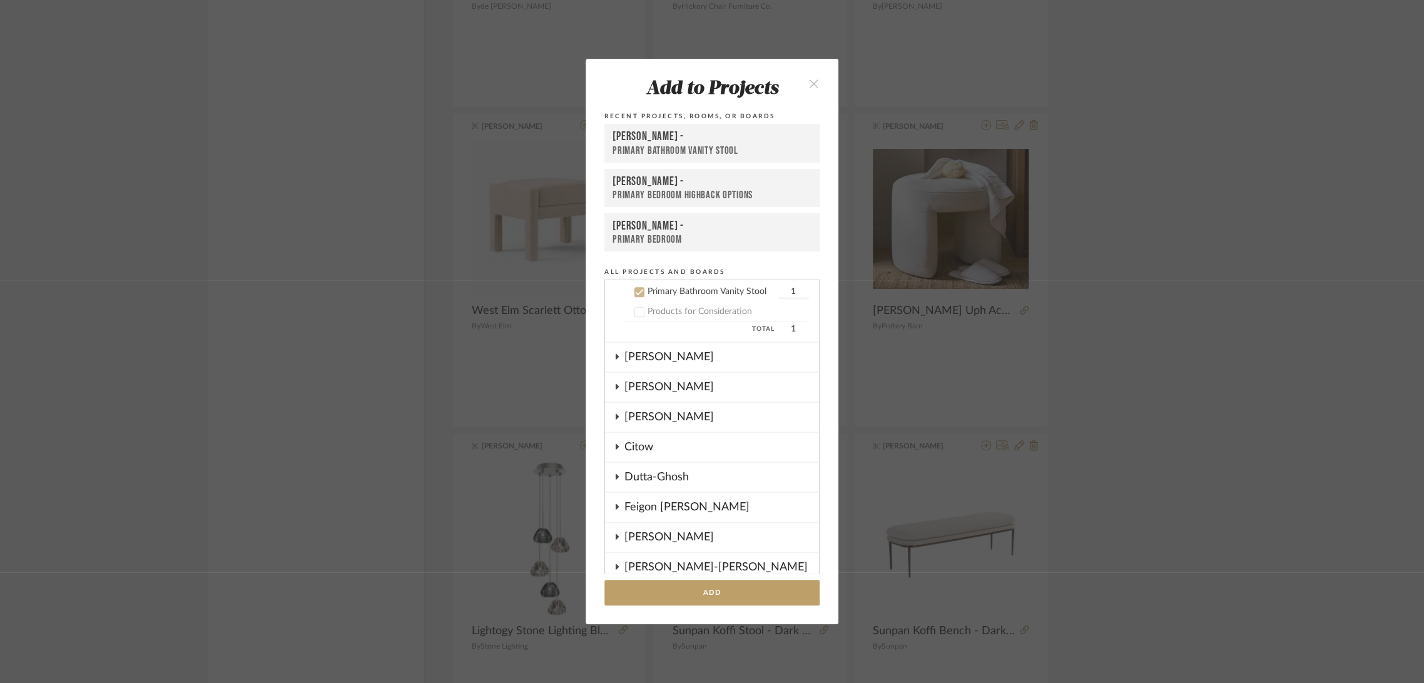
click at [714, 145] on div "Primary Bathroom Vanity Stool" at bounding box center [712, 151] width 199 height 13
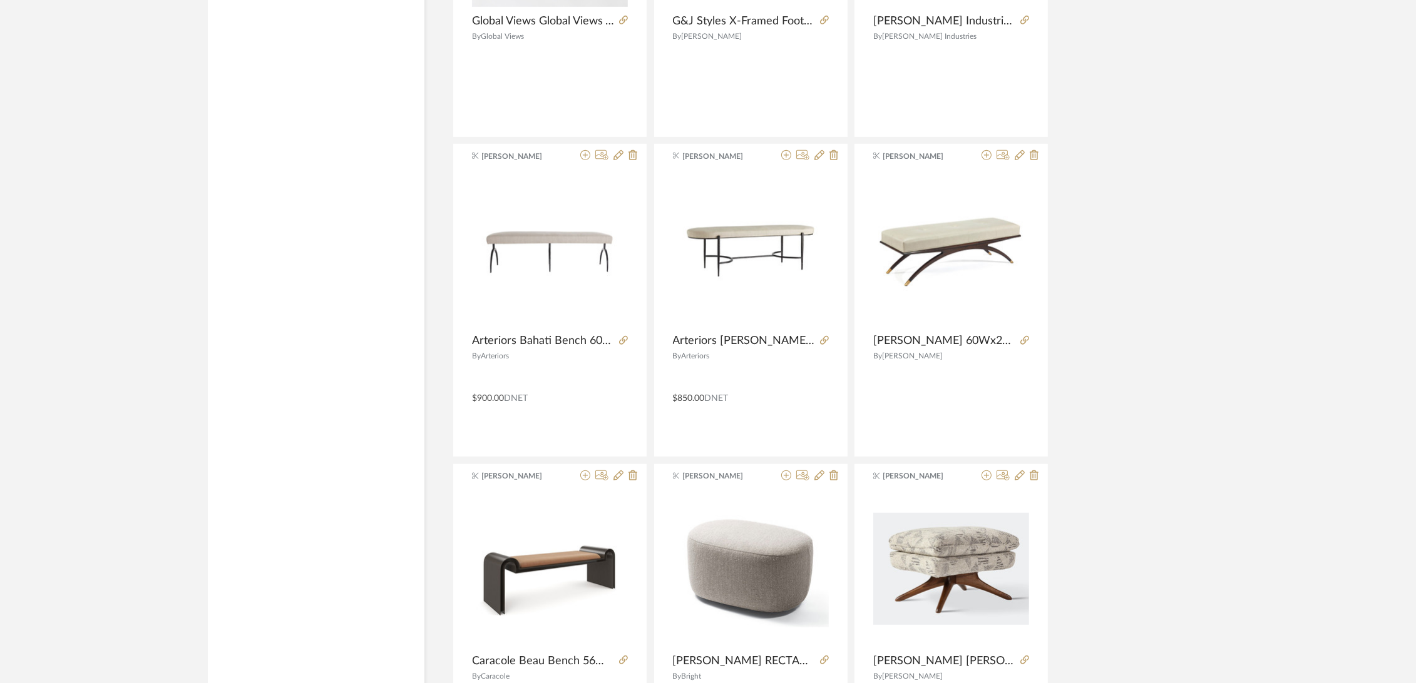
scroll to position [7398, 0]
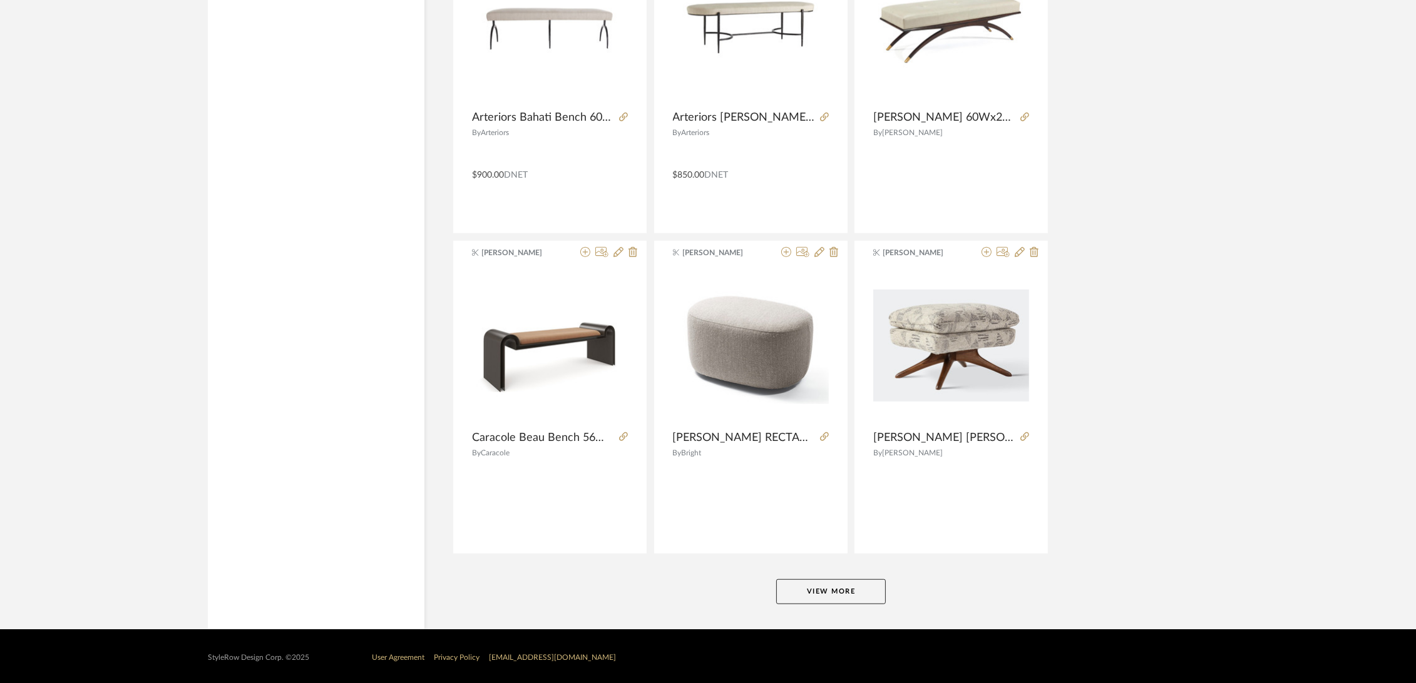
click at [819, 590] on button "View More" at bounding box center [831, 592] width 110 height 25
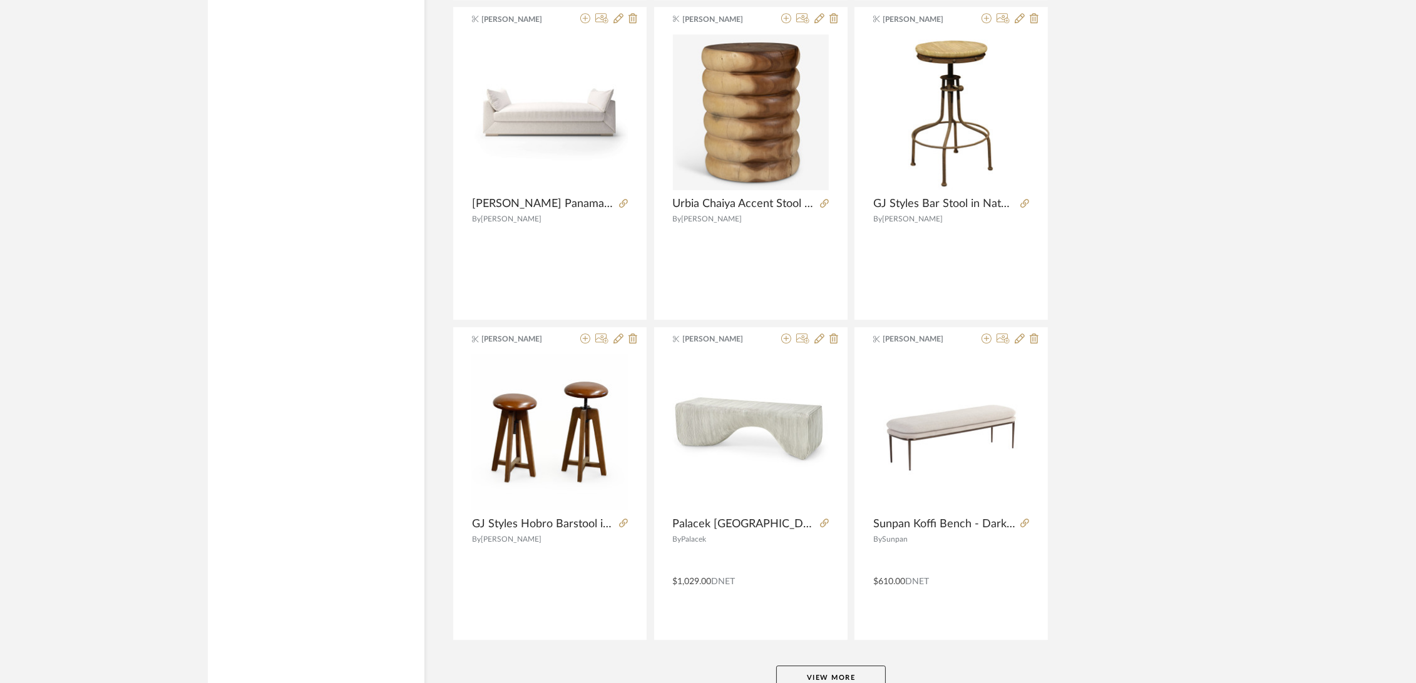
scroll to position [11238, 0]
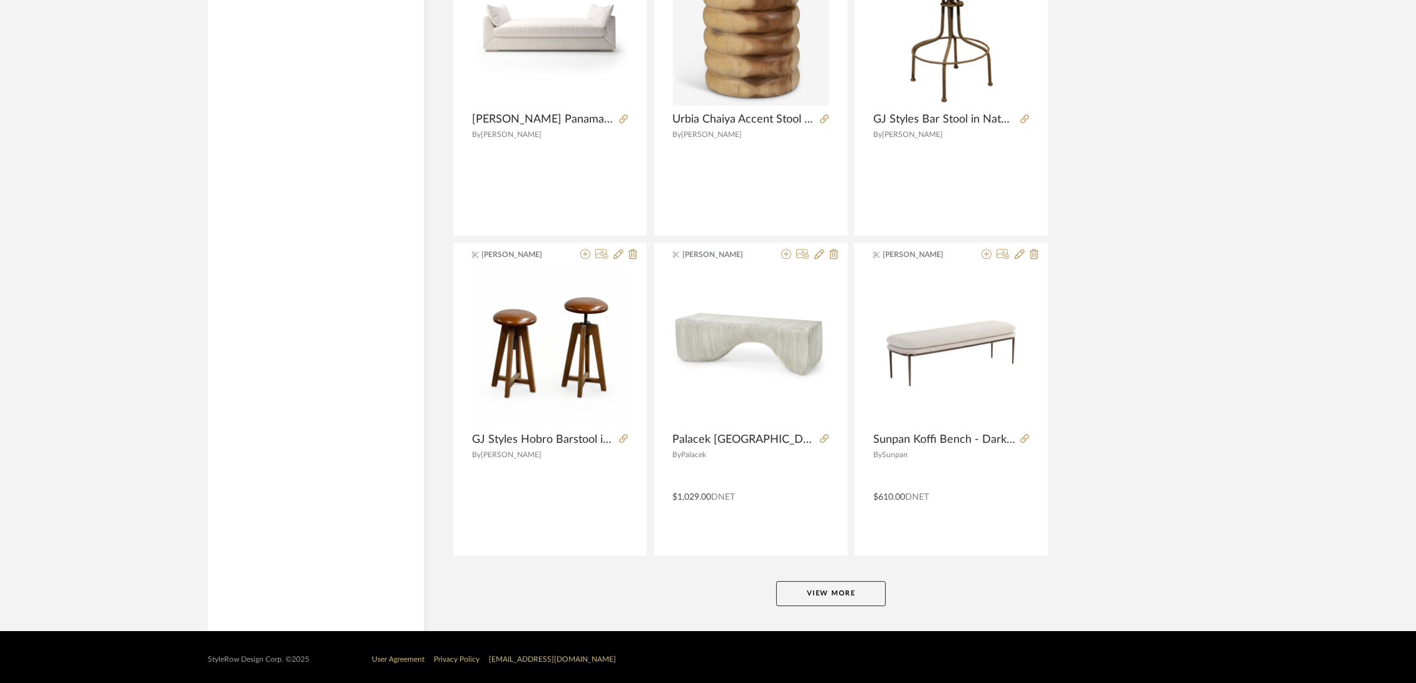
click at [811, 586] on button "View More" at bounding box center [831, 593] width 110 height 25
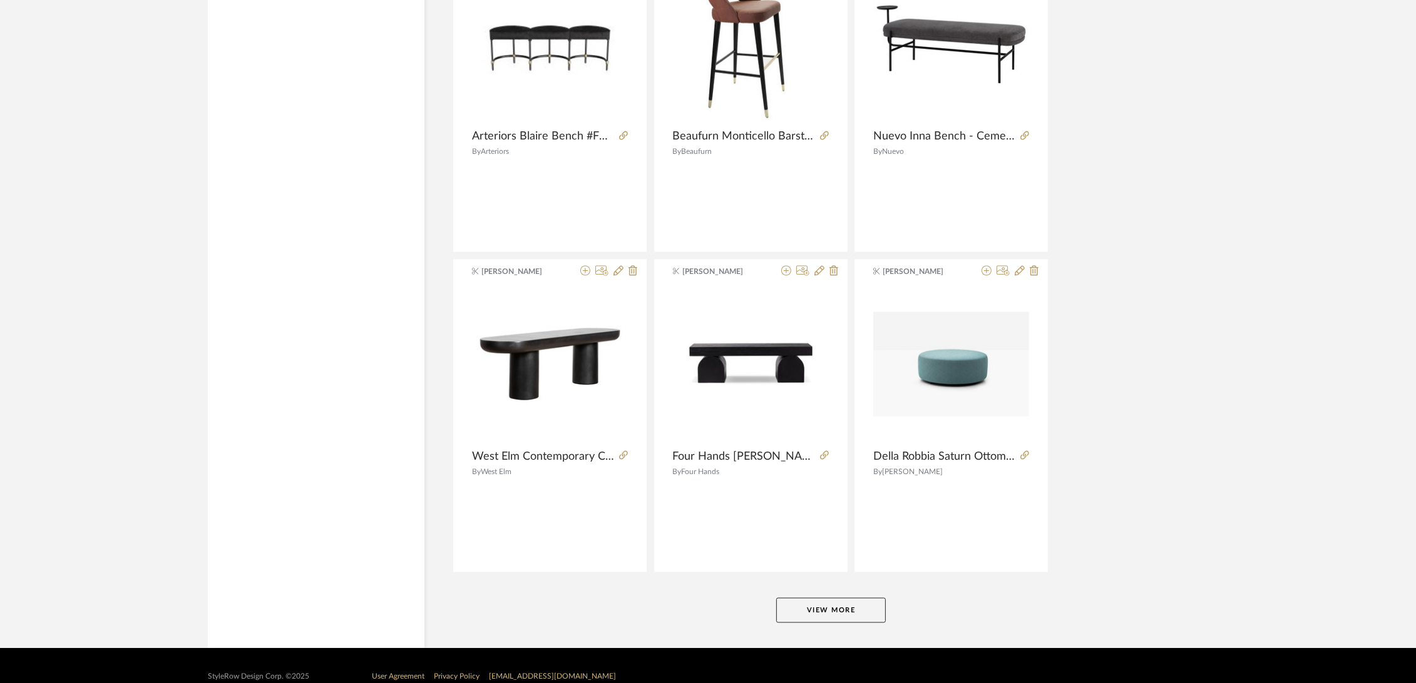
scroll to position [15078, 0]
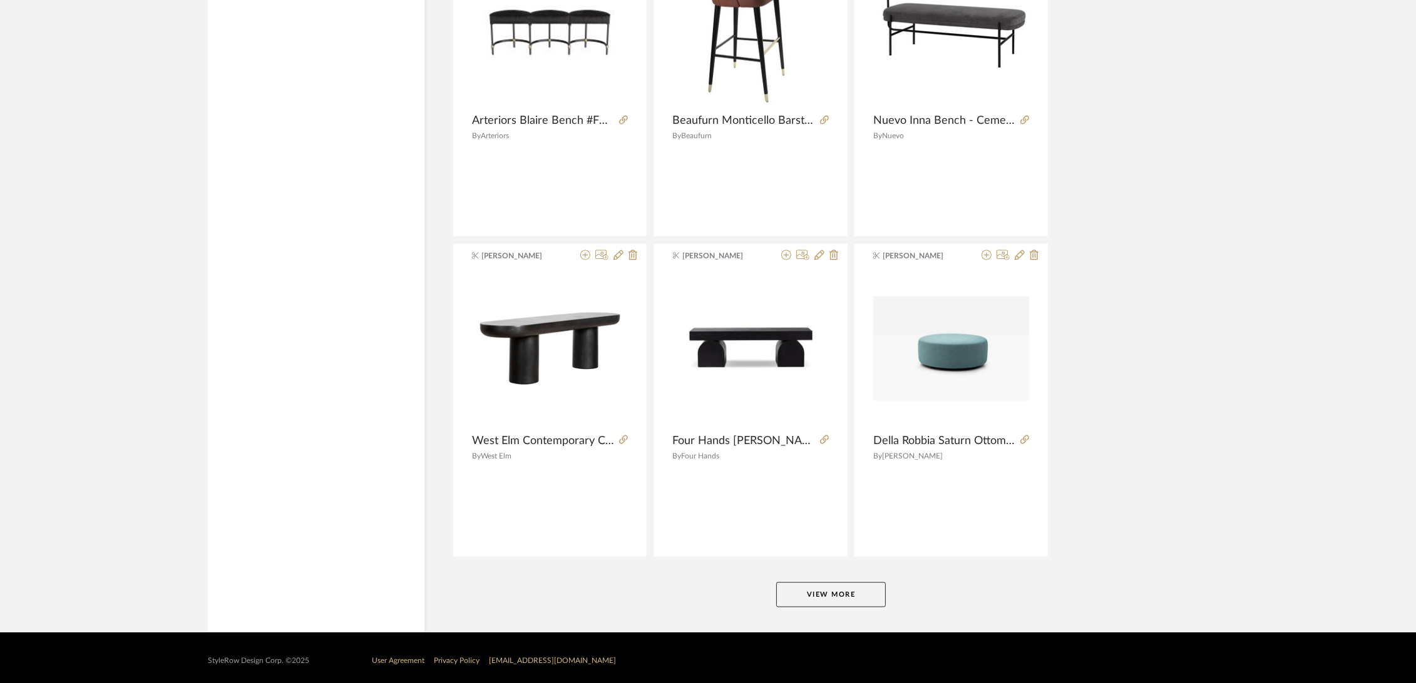
click at [831, 585] on button "View More" at bounding box center [831, 595] width 110 height 25
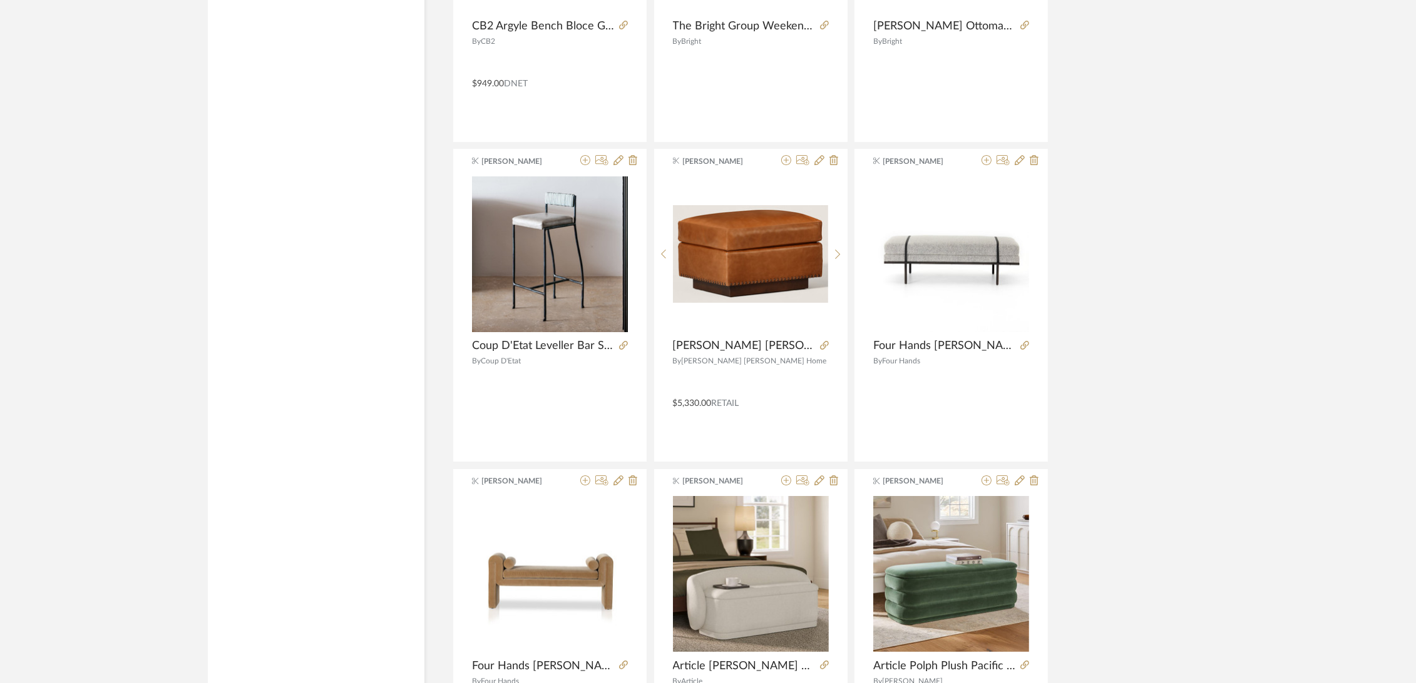
scroll to position [18918, 0]
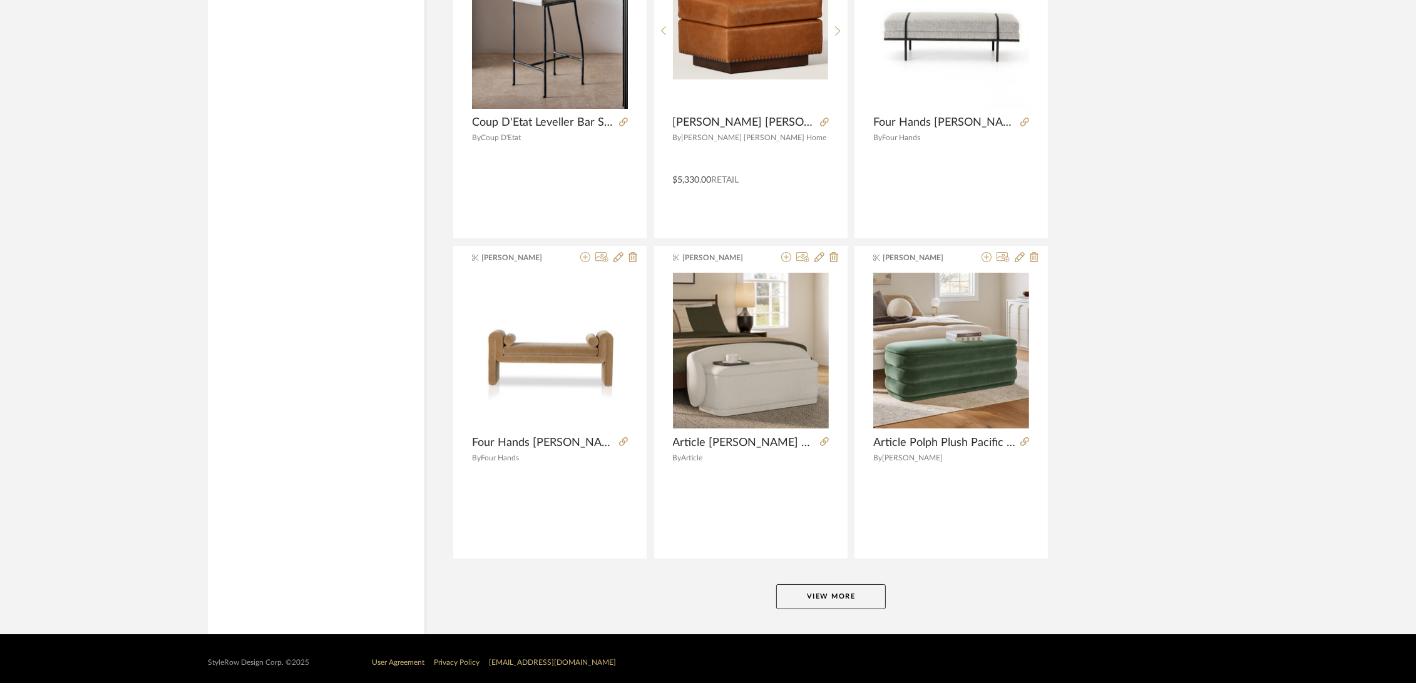
click at [836, 589] on button "View More" at bounding box center [831, 597] width 110 height 25
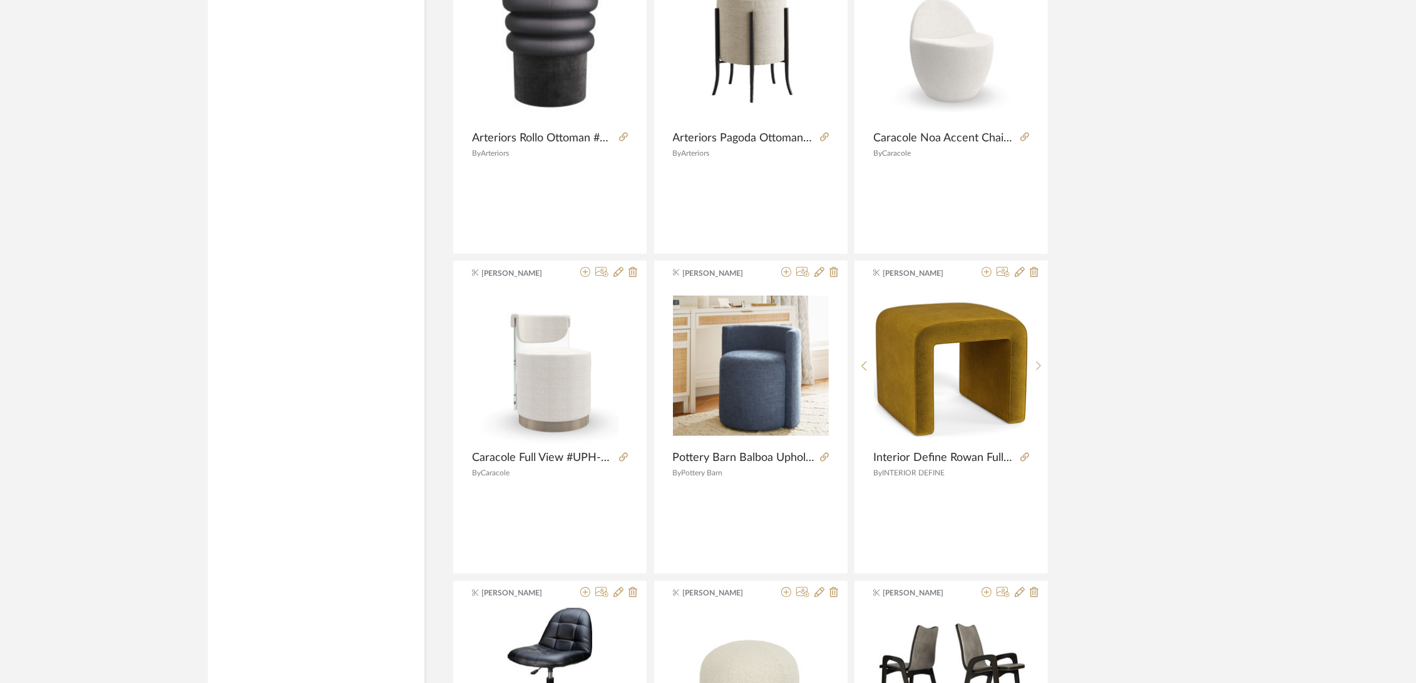
scroll to position [21213, 0]
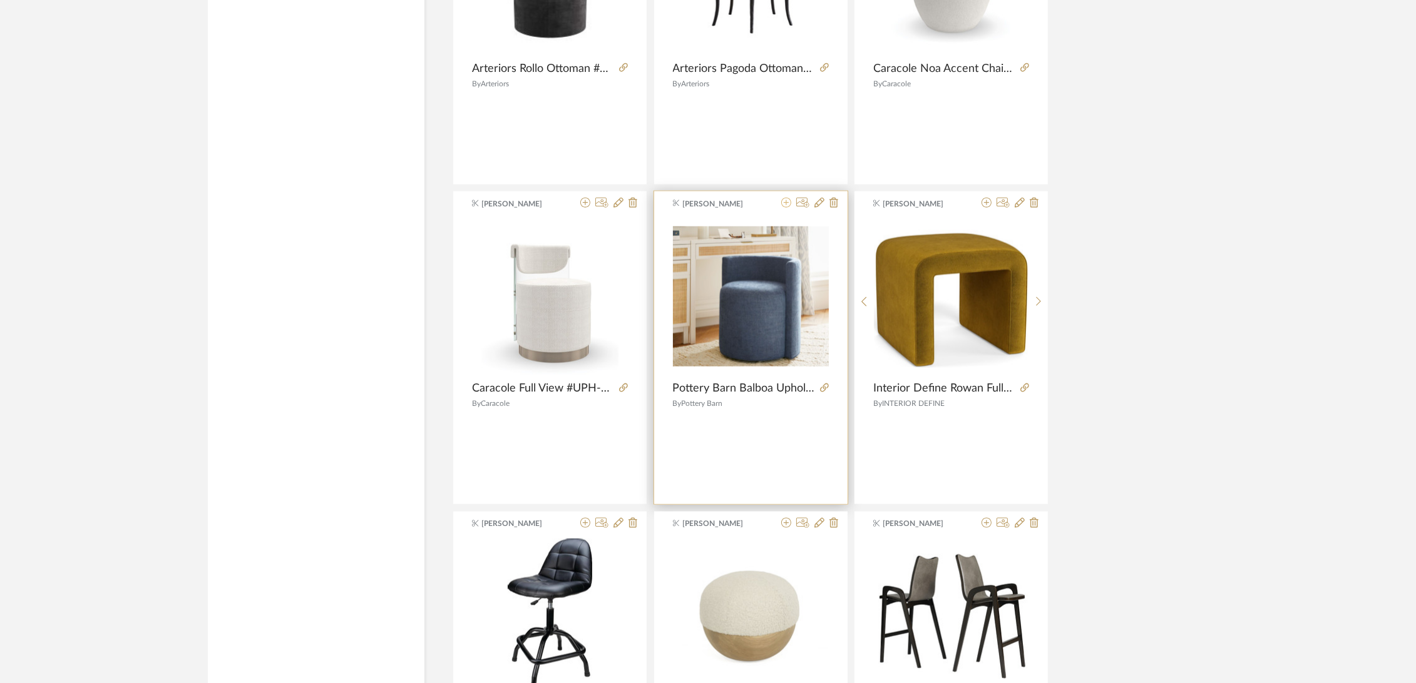
click at [786, 198] on icon at bounding box center [786, 203] width 10 height 10
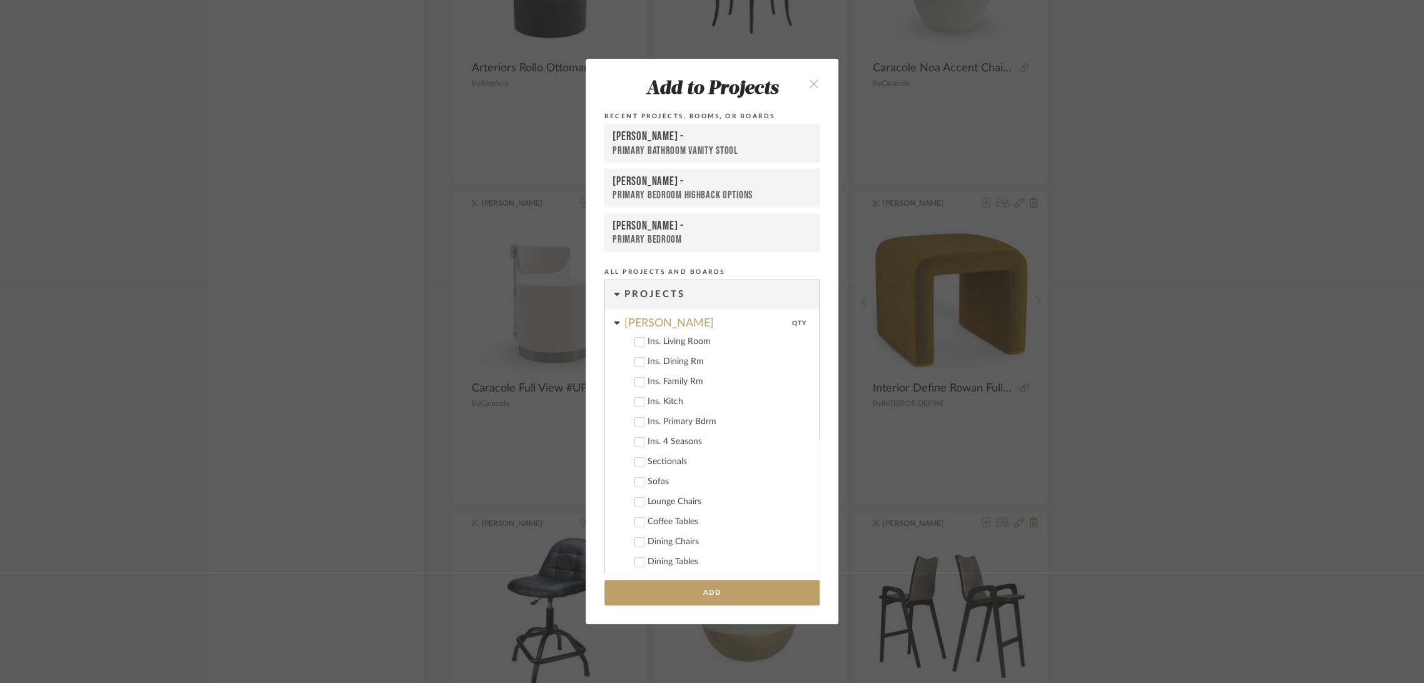
scroll to position [511, 0]
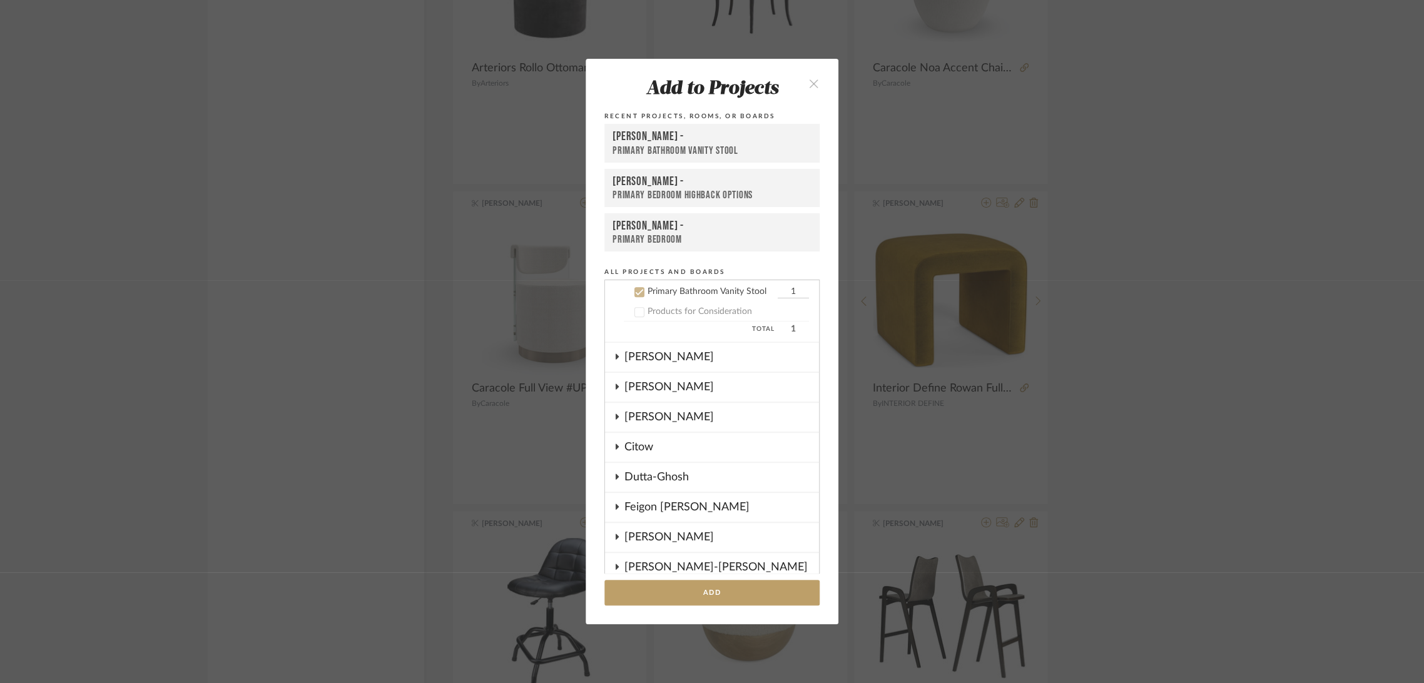
click at [665, 146] on div "Primary Bathroom Vanity Stool" at bounding box center [712, 151] width 199 height 13
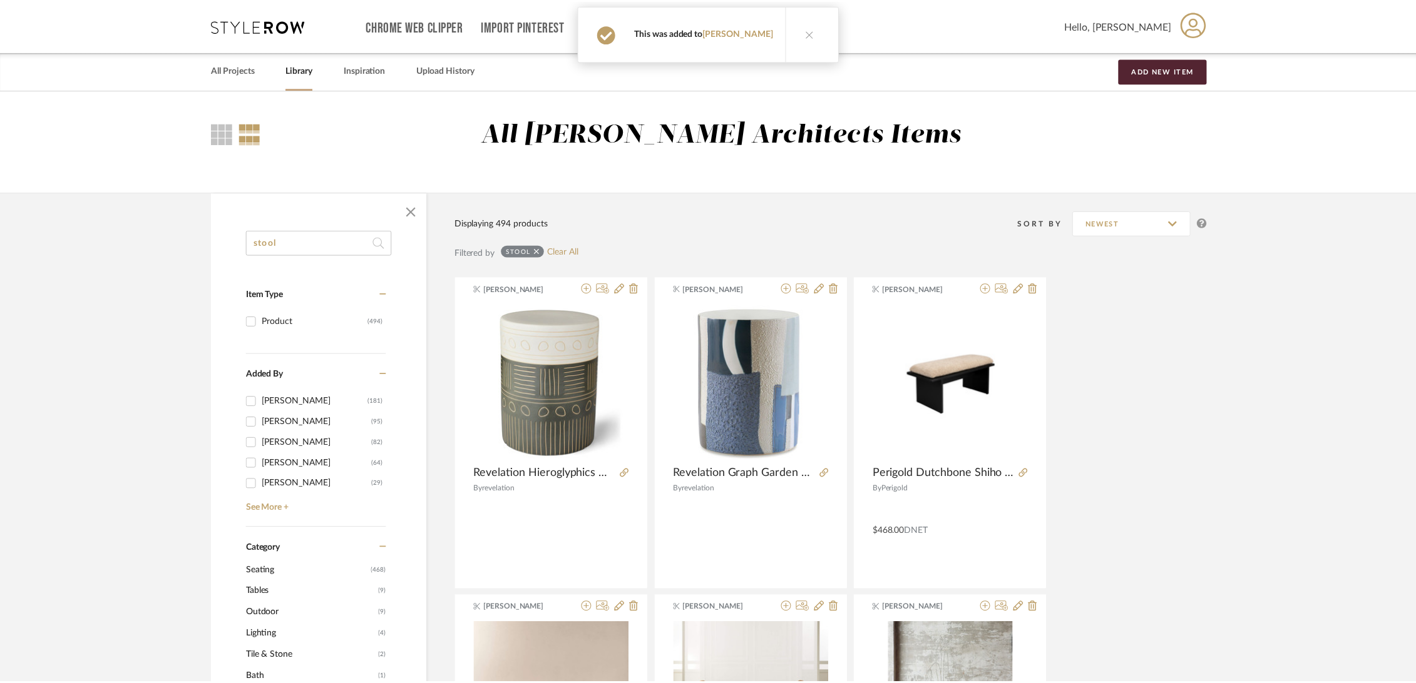
scroll to position [21213, 0]
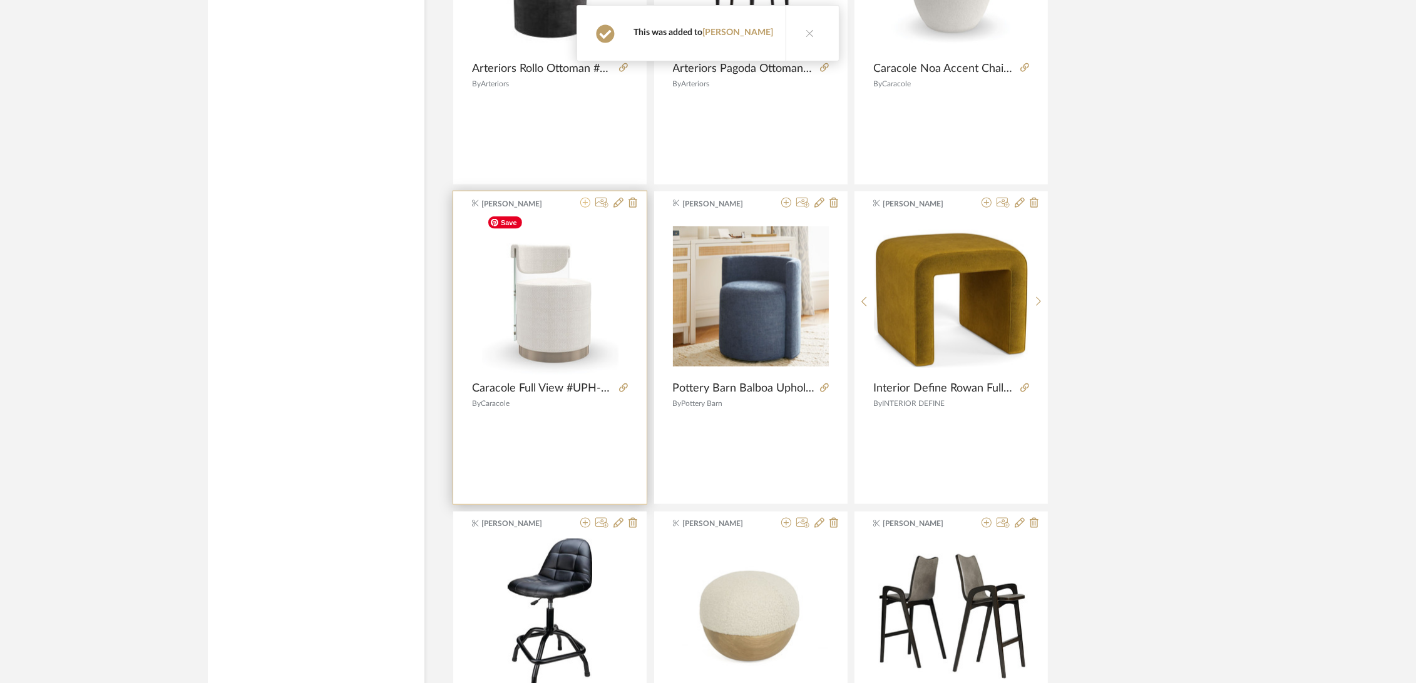
click at [585, 198] on icon at bounding box center [585, 203] width 10 height 10
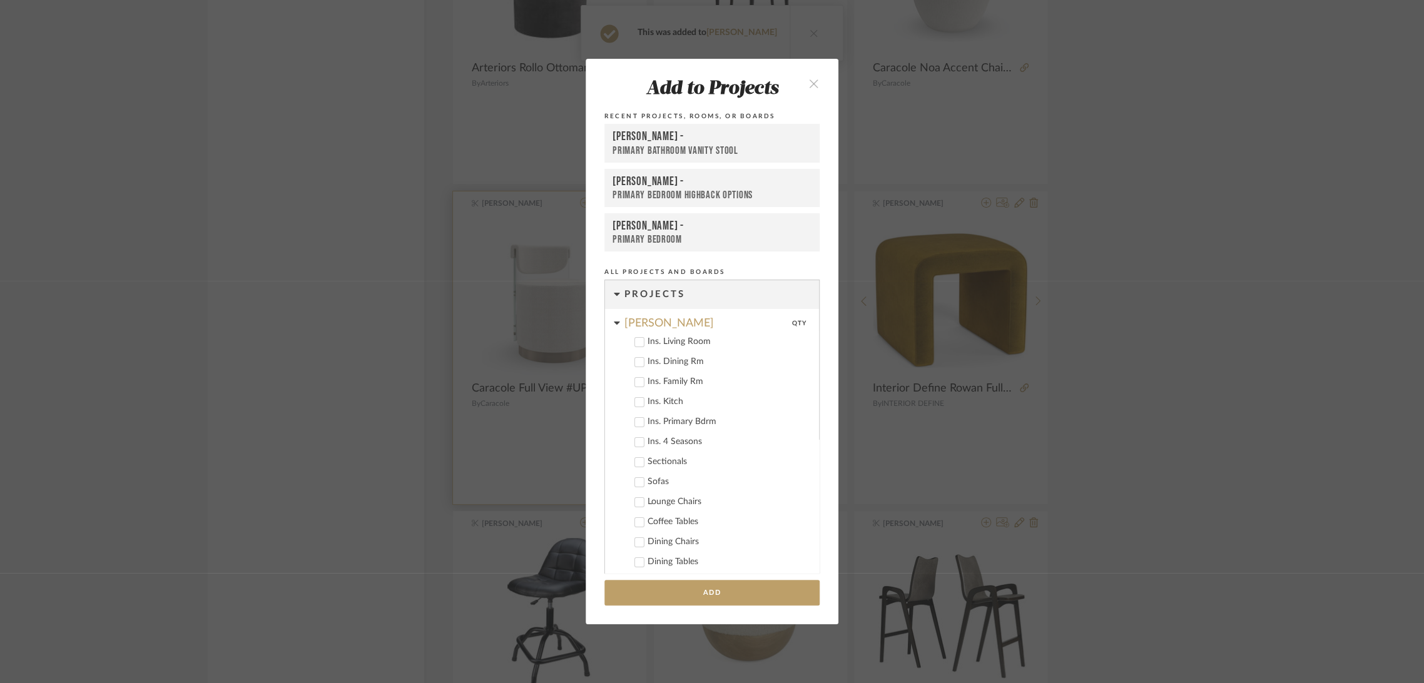
scroll to position [511, 0]
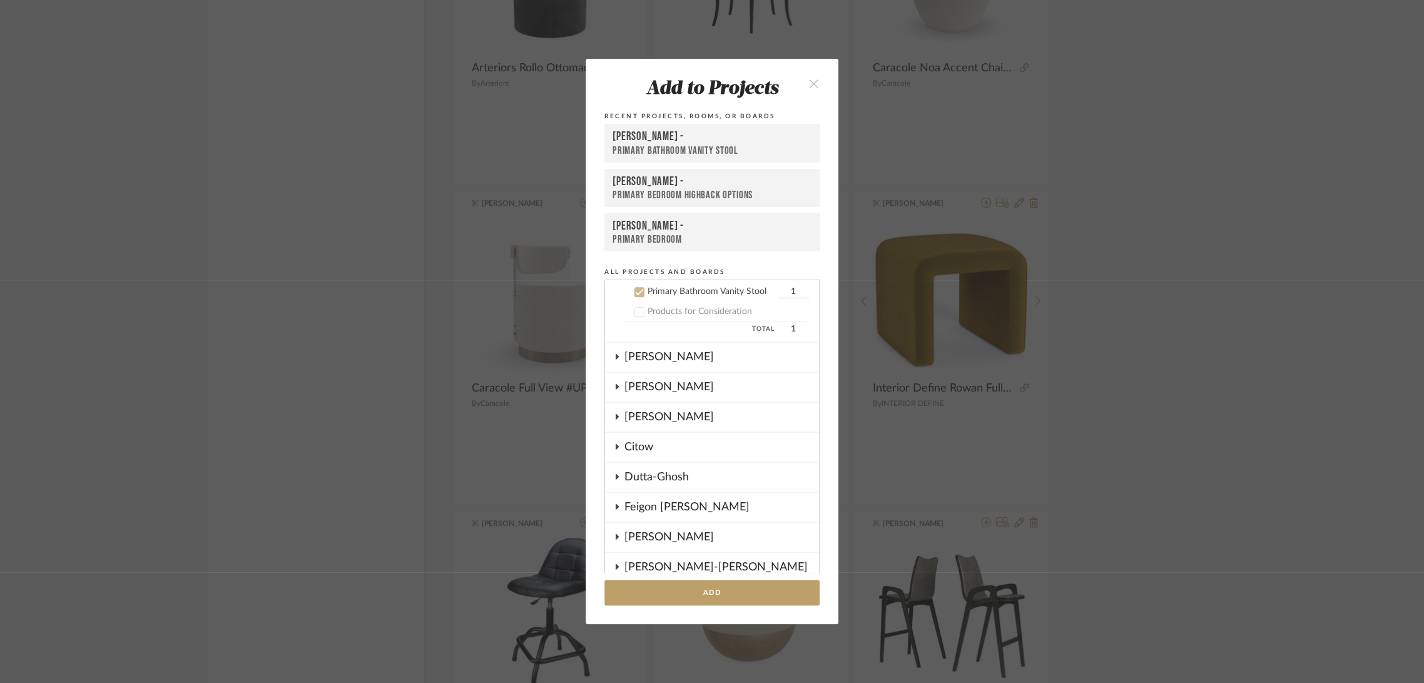
click at [647, 140] on div "[PERSON_NAME] -" at bounding box center [712, 137] width 199 height 15
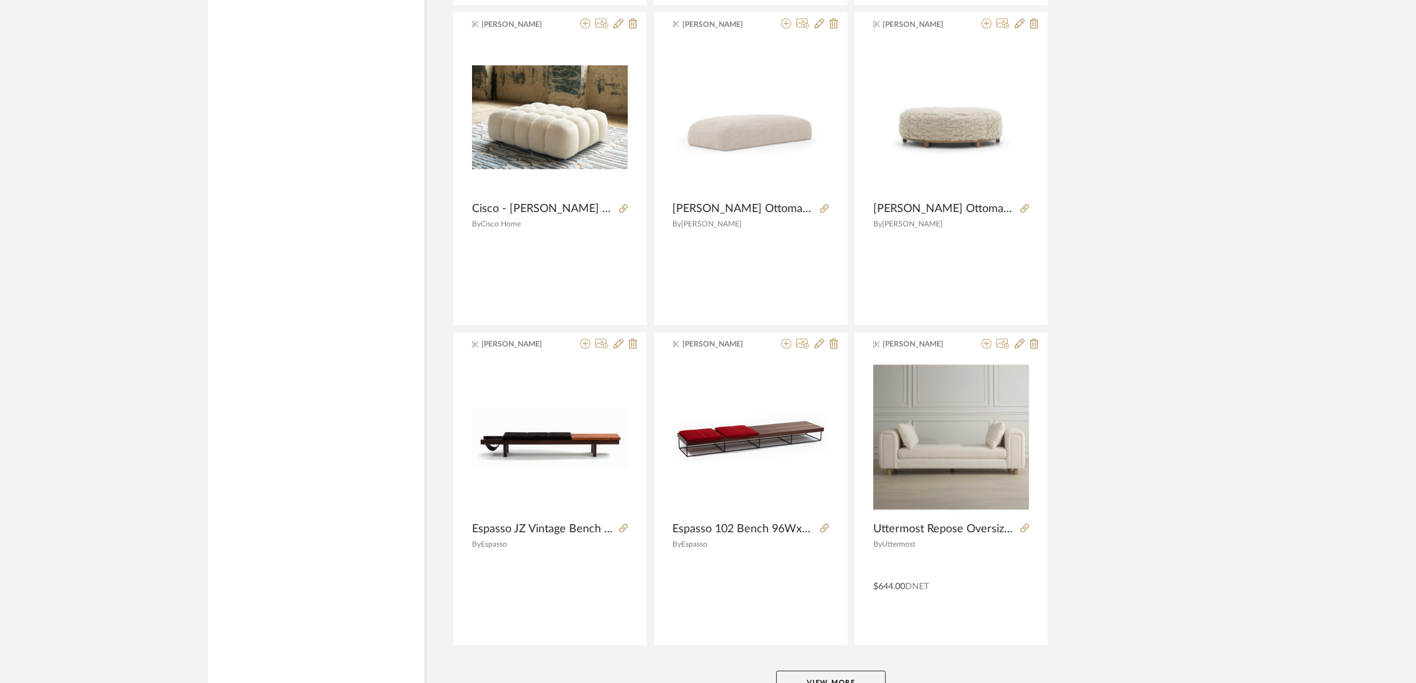
scroll to position [22743, 0]
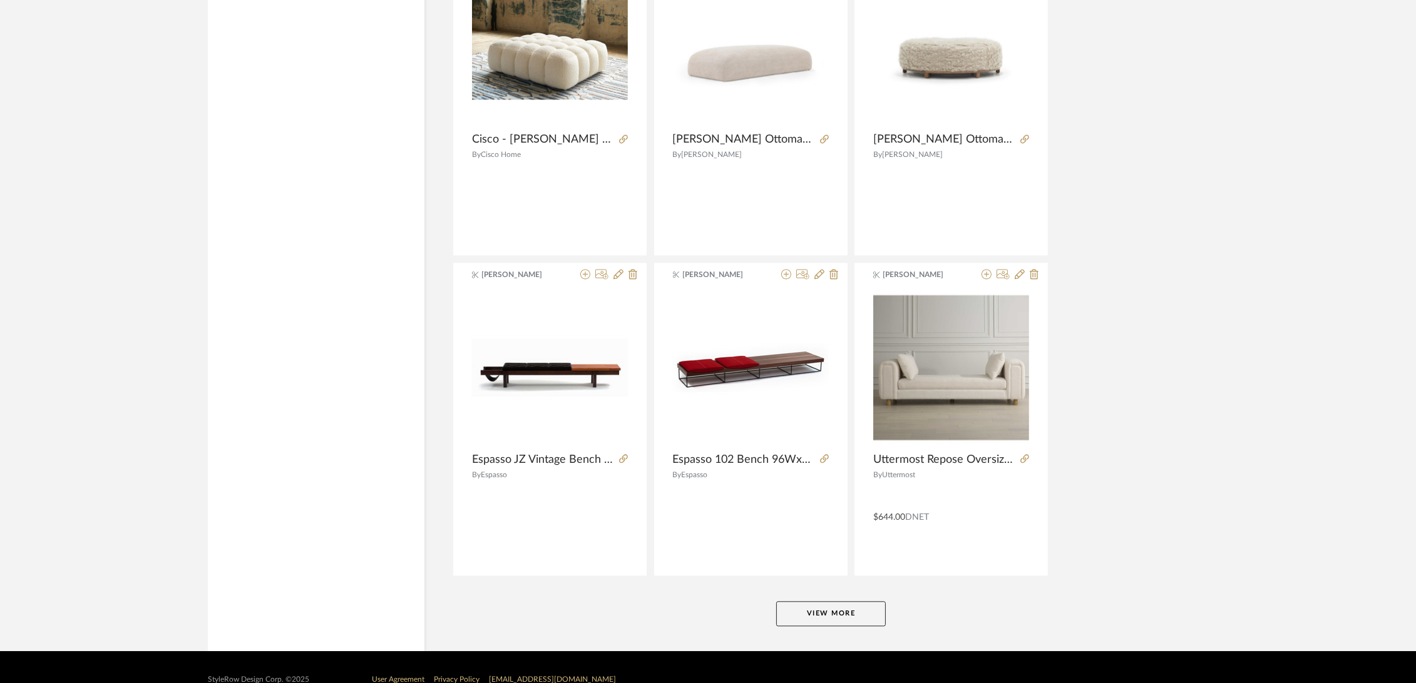
click at [817, 601] on button "View More" at bounding box center [831, 613] width 110 height 25
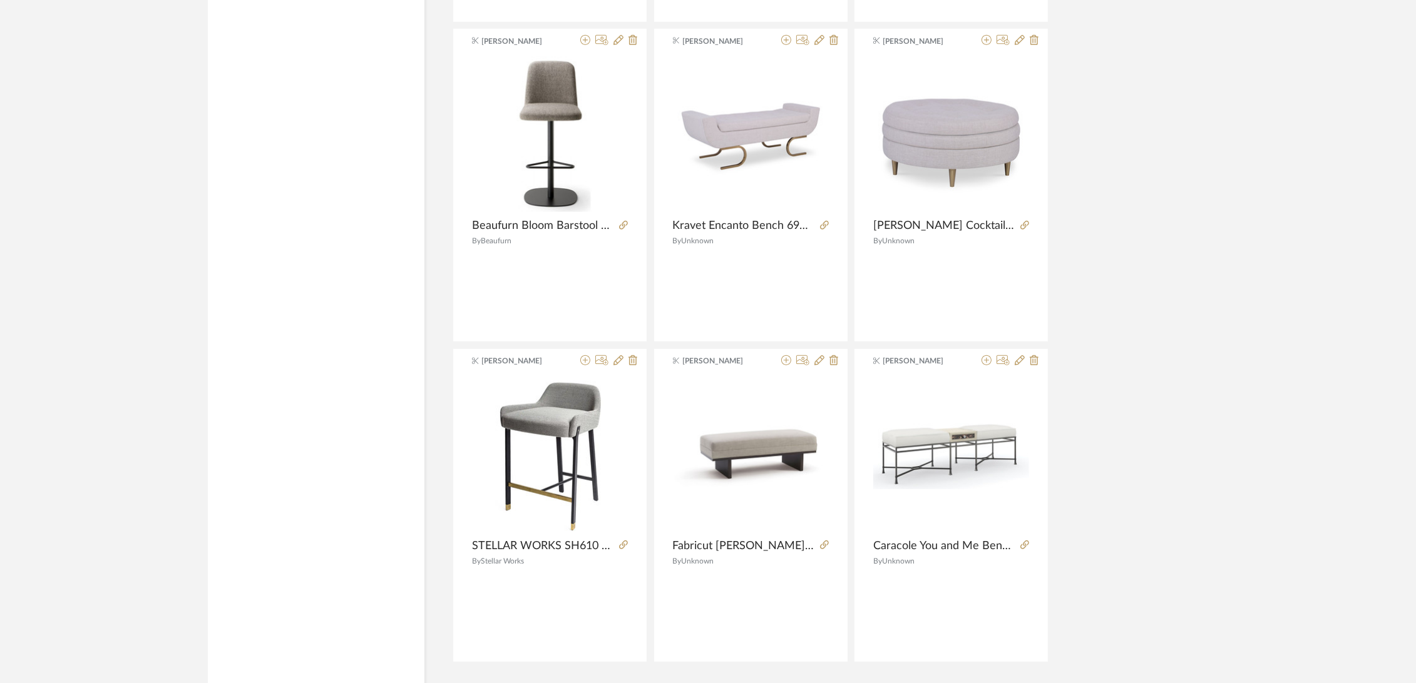
scroll to position [26597, 0]
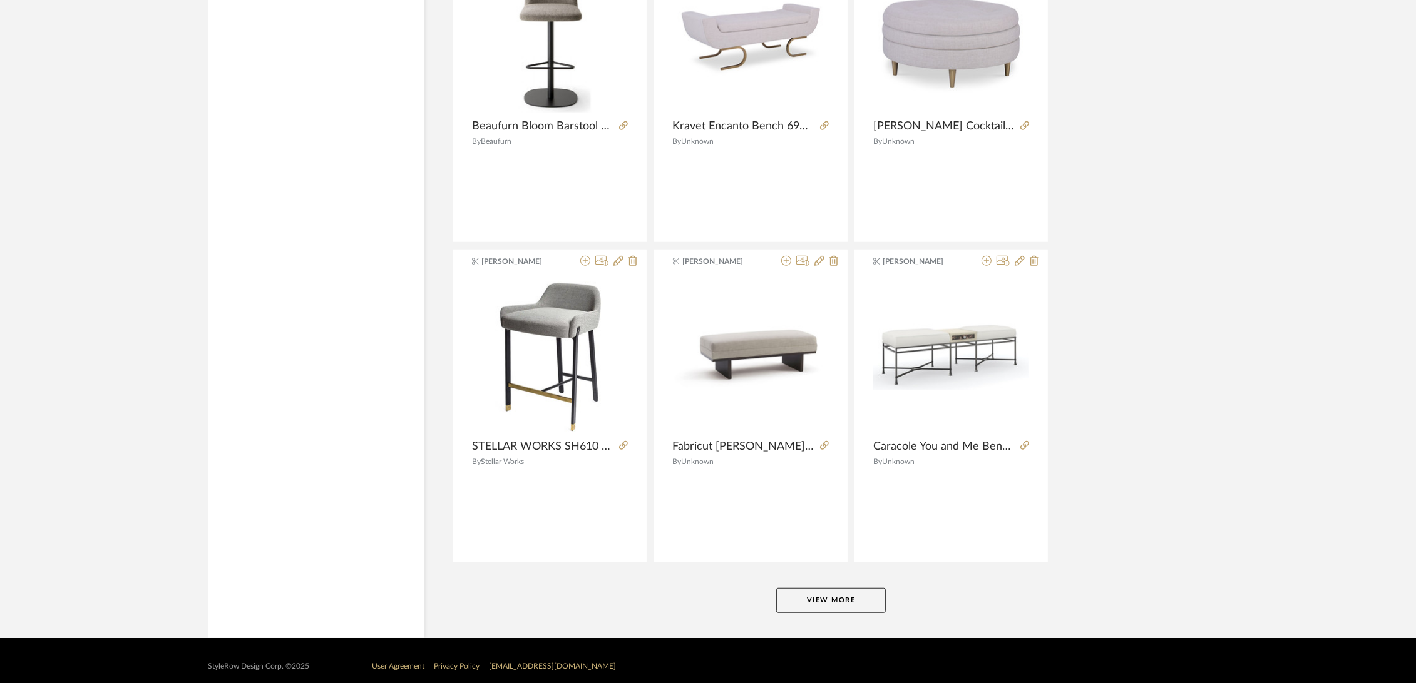
click at [827, 588] on button "View More" at bounding box center [831, 600] width 110 height 25
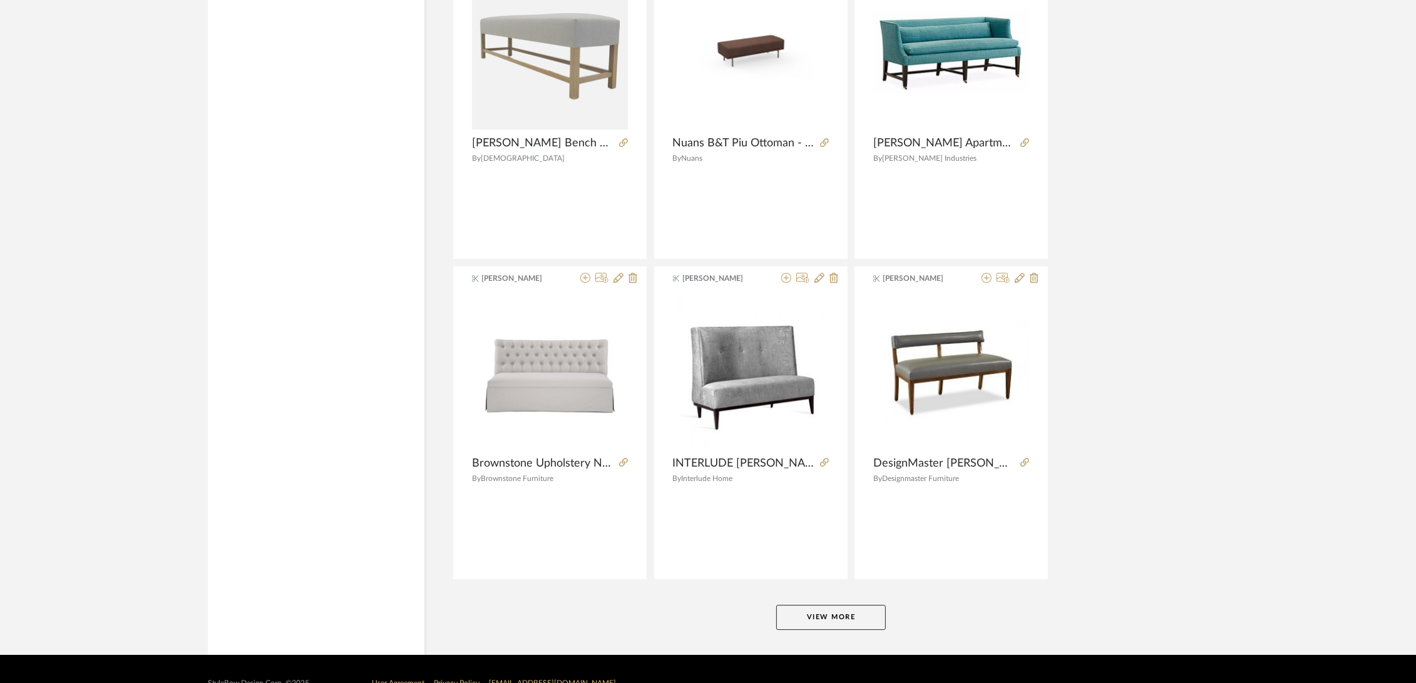
scroll to position [30438, 0]
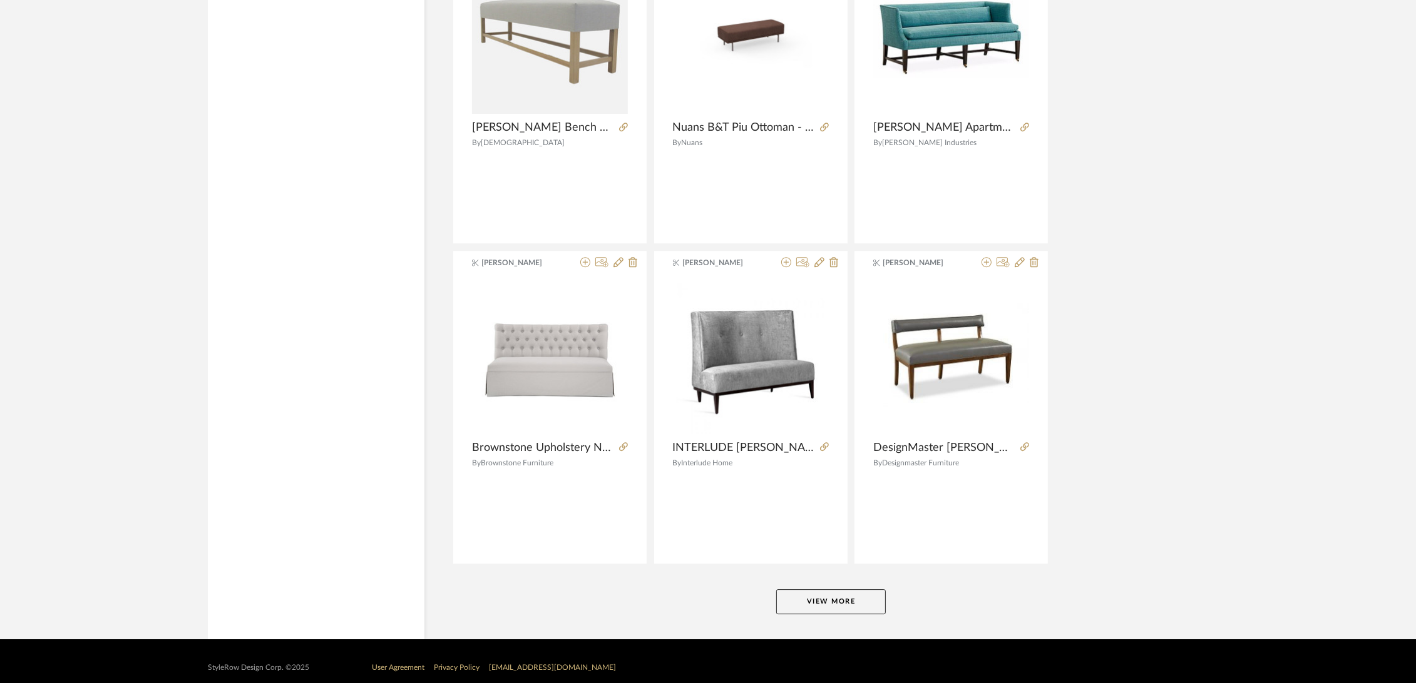
click at [827, 590] on button "View More" at bounding box center [831, 602] width 110 height 25
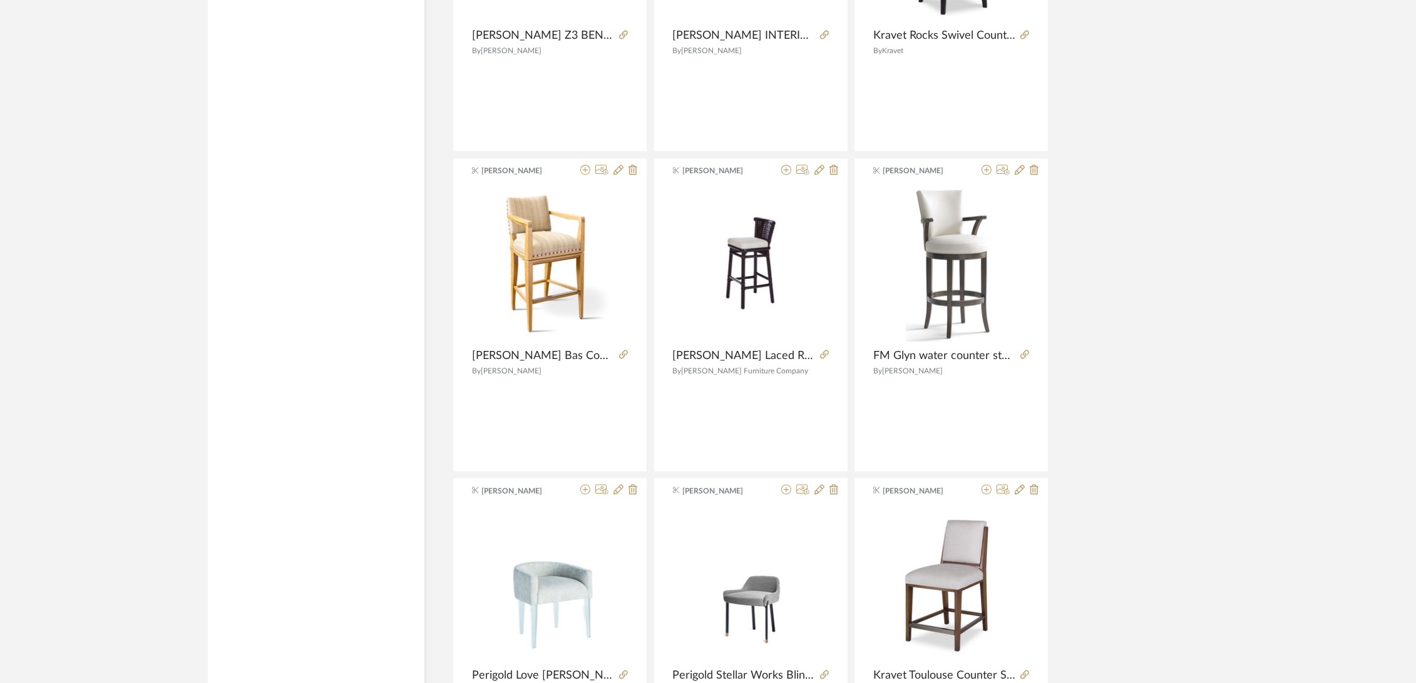
scroll to position [0, 0]
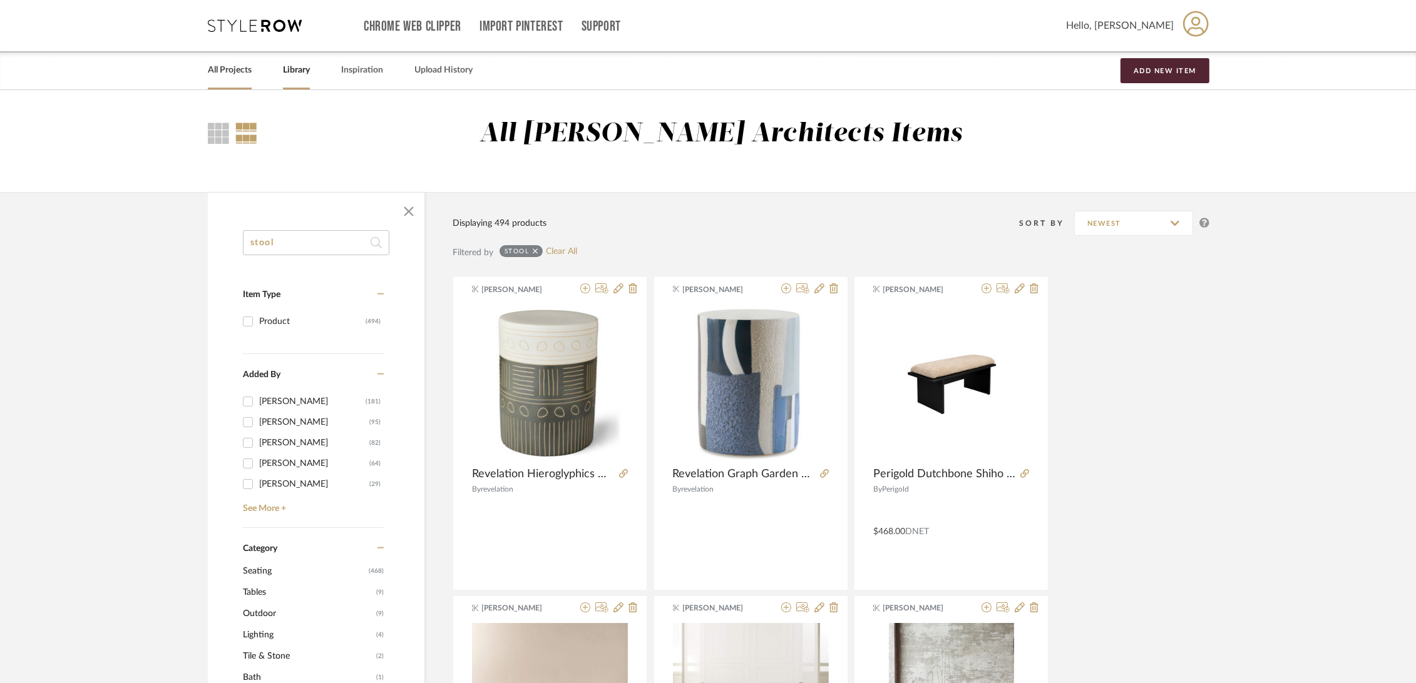
click at [230, 68] on link "All Projects" at bounding box center [230, 70] width 44 height 17
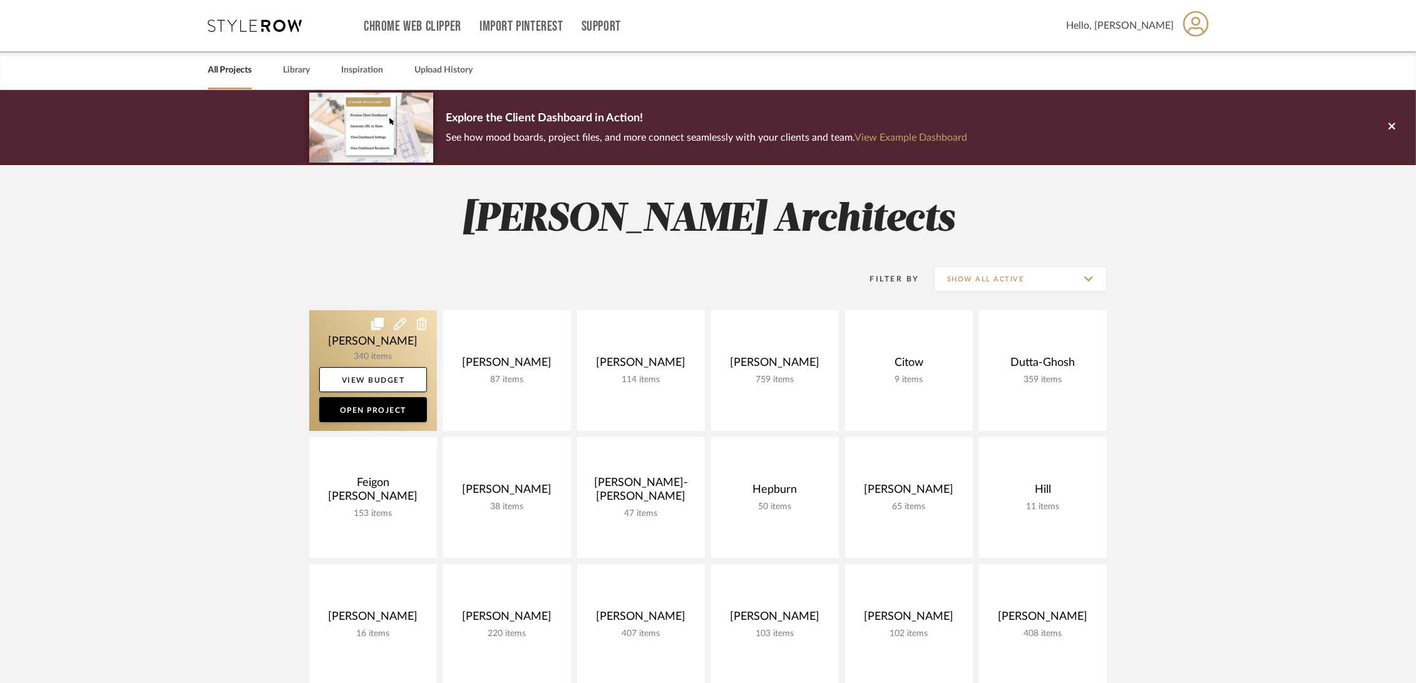
click at [347, 335] on link at bounding box center [373, 370] width 128 height 121
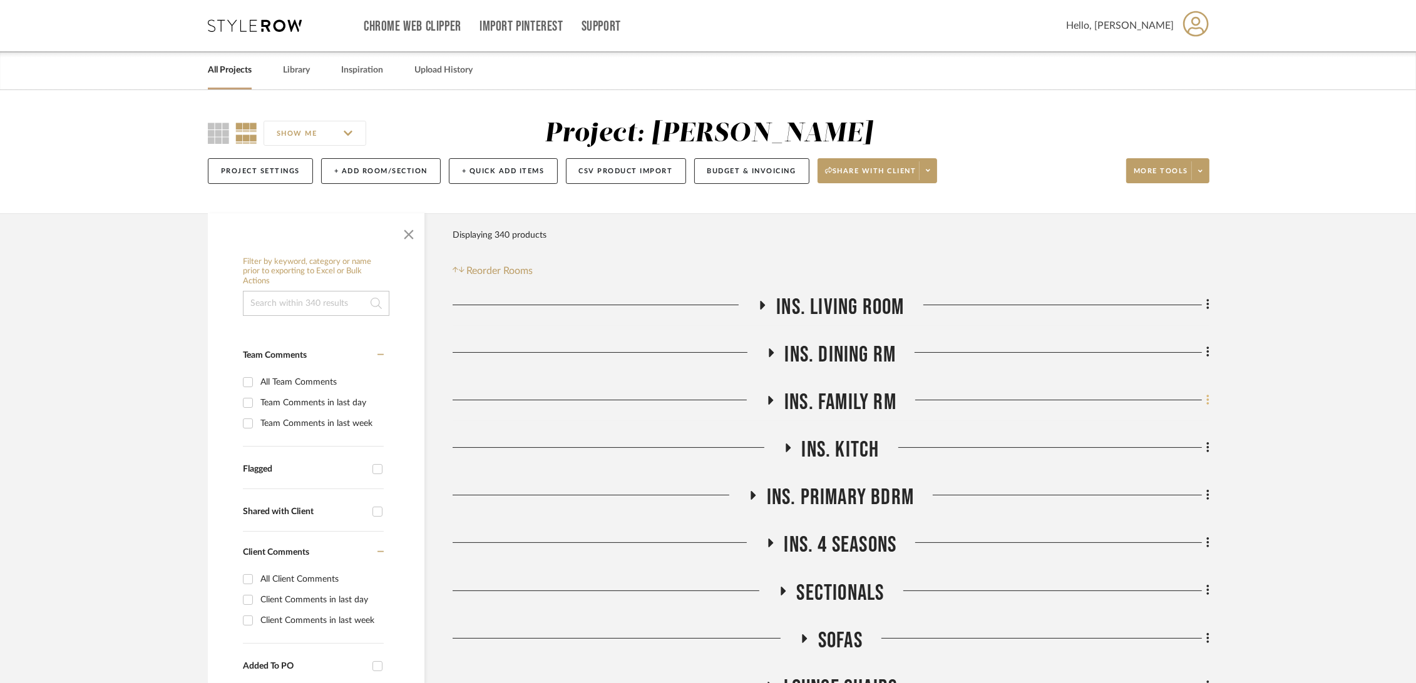
drag, startPoint x: 1207, startPoint y: 305, endPoint x: 1204, endPoint y: 394, distance: 88.9
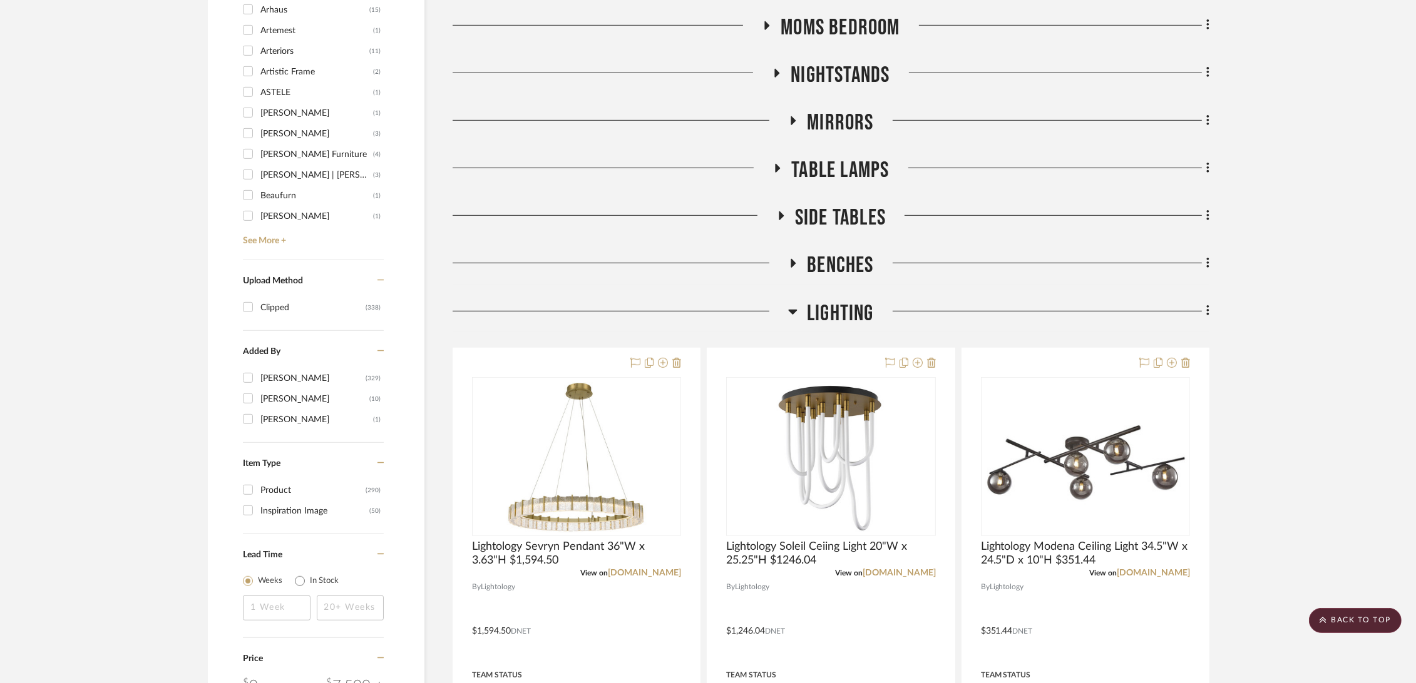
scroll to position [1252, 0]
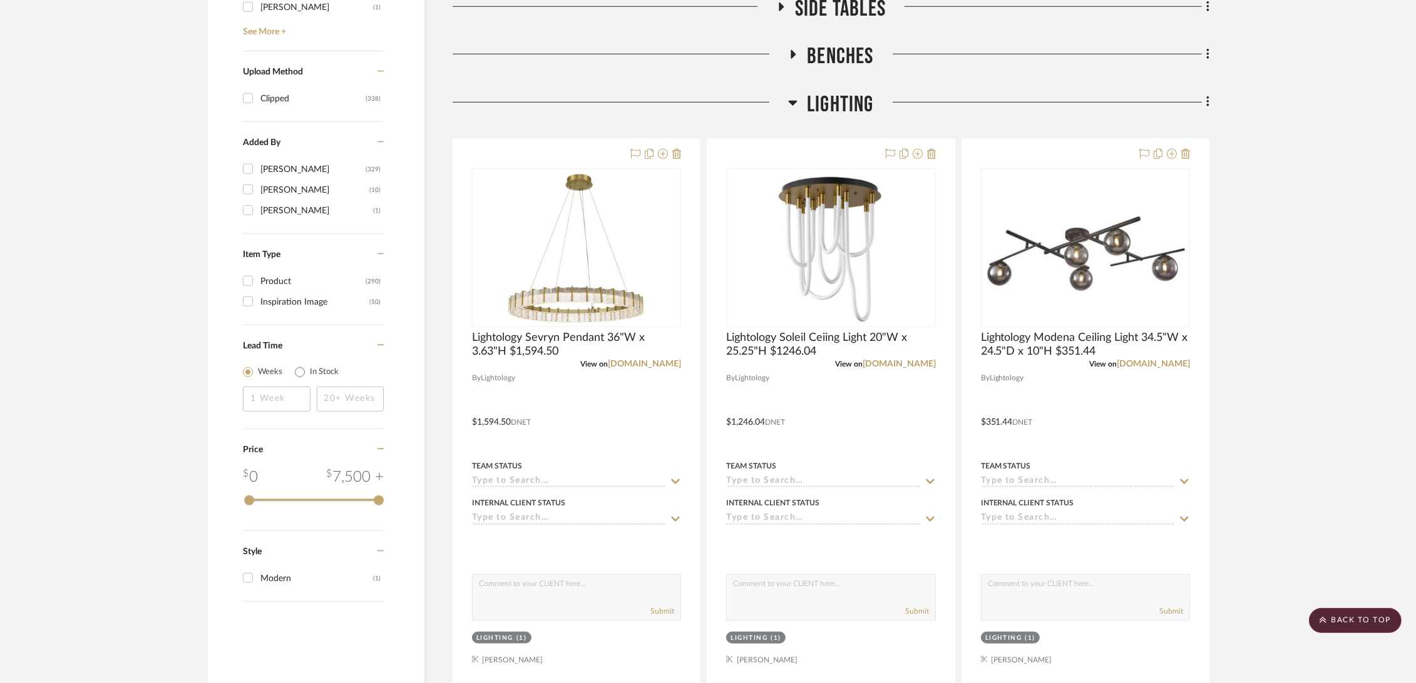
click at [831, 94] on span "Lighting" at bounding box center [840, 104] width 67 height 27
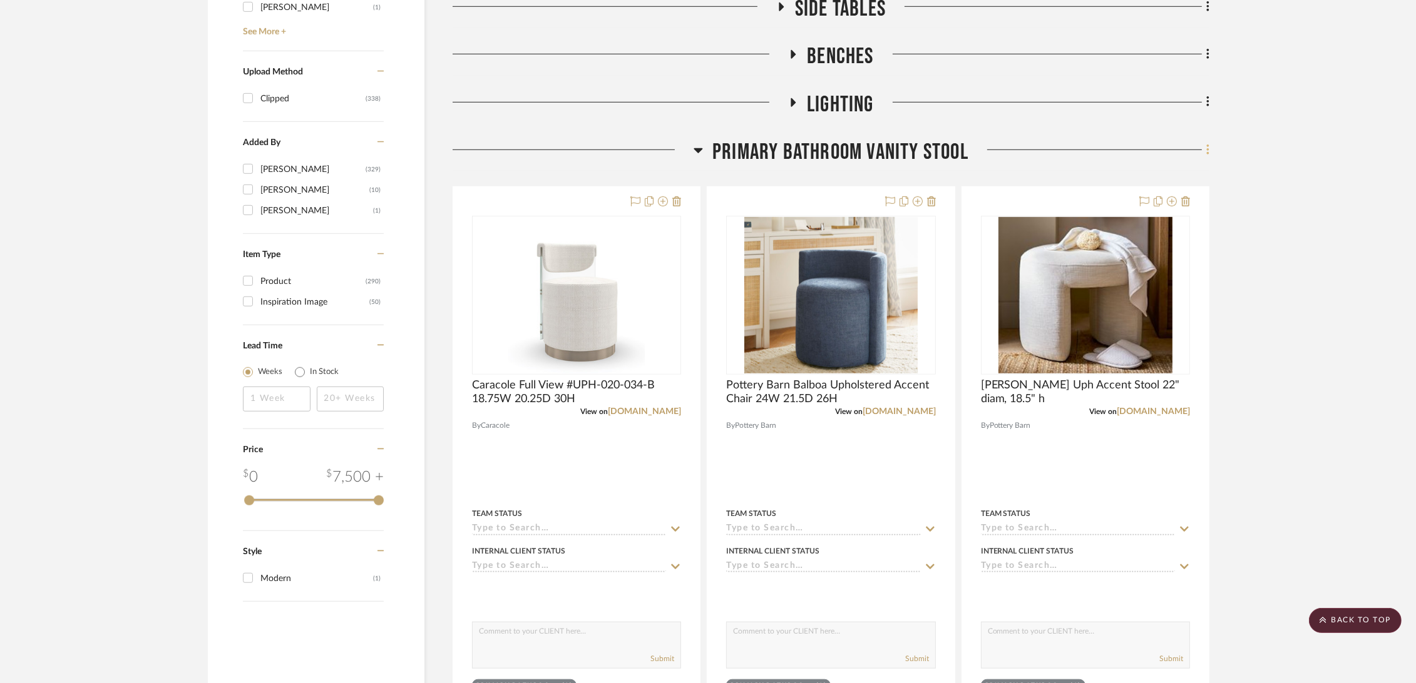
click at [1209, 153] on icon at bounding box center [1208, 150] width 4 height 14
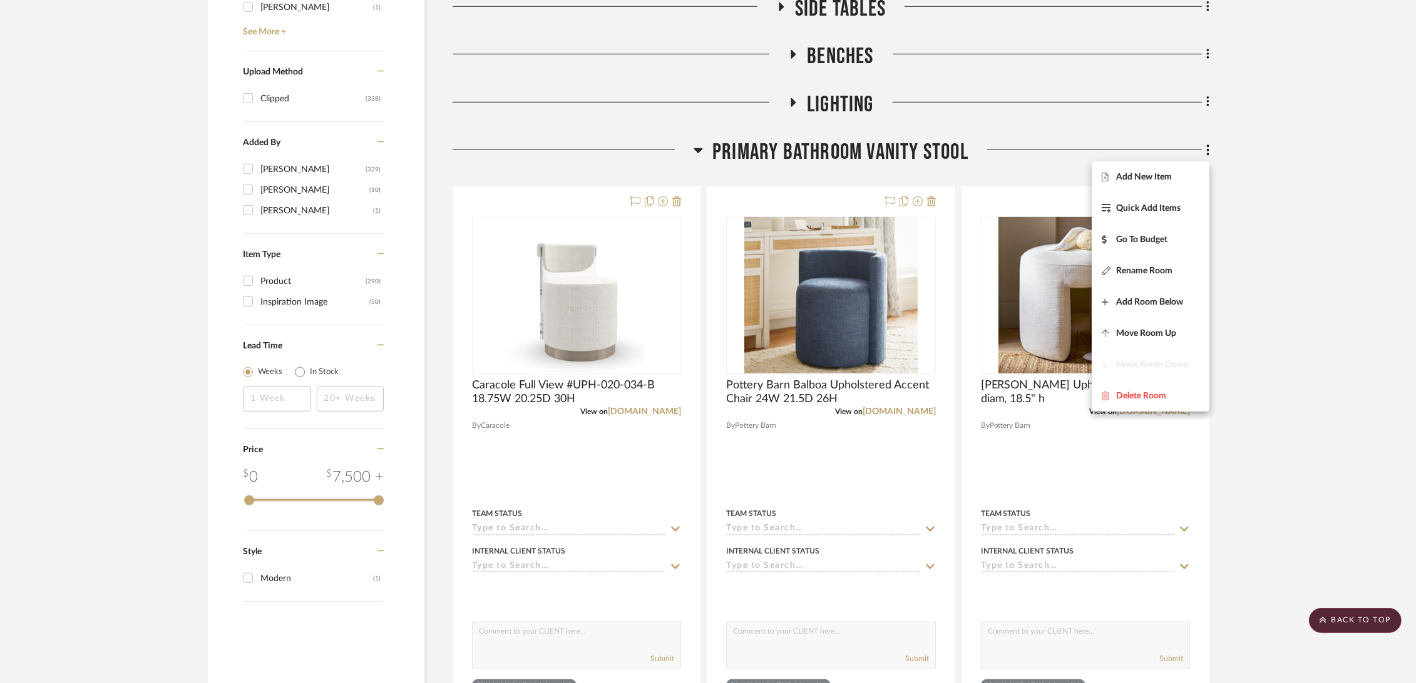
click at [1271, 139] on div at bounding box center [708, 341] width 1416 height 683
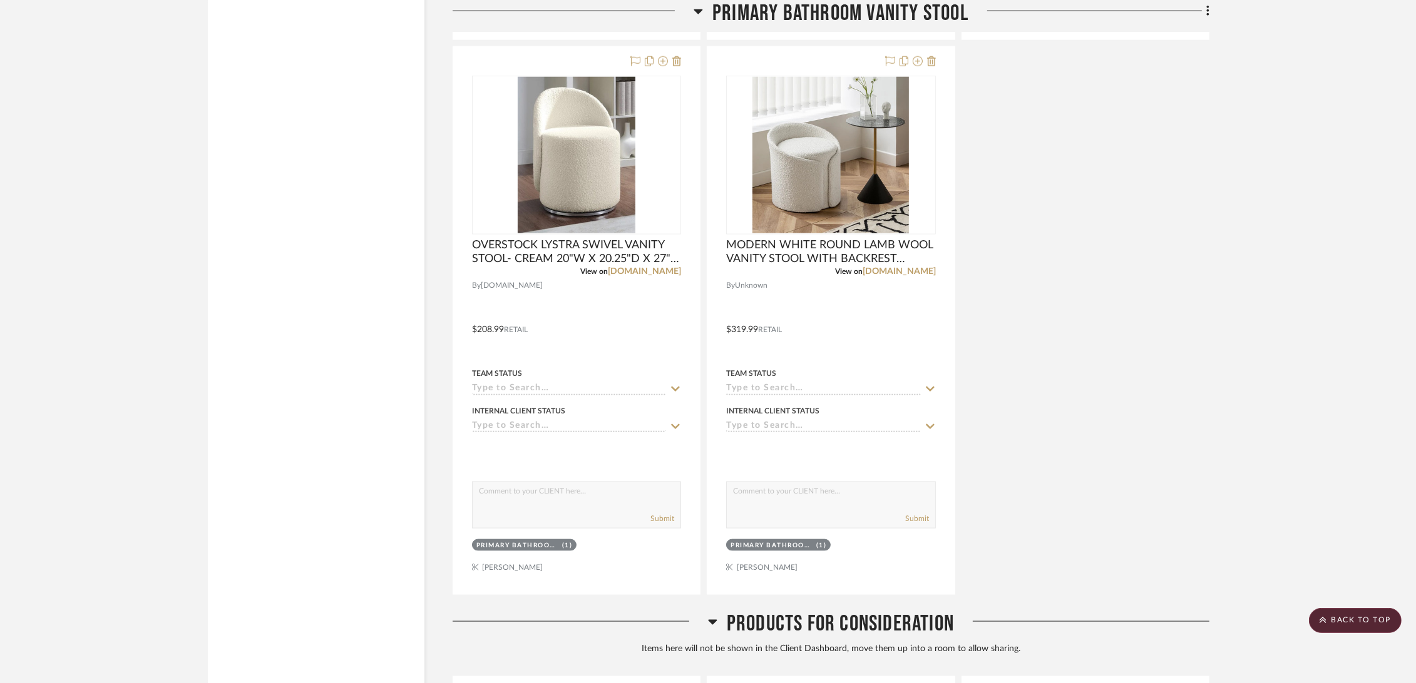
scroll to position [2086, 0]
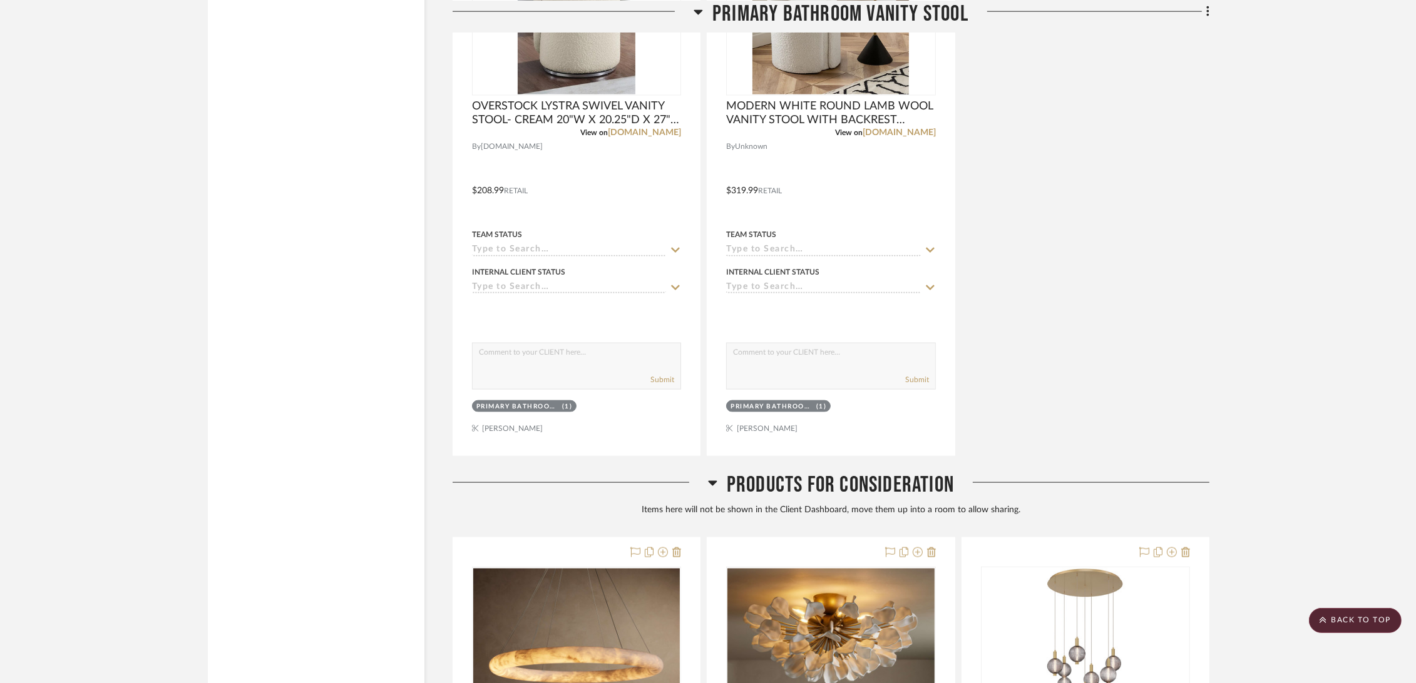
click at [896, 483] on span "Products For Consideration" at bounding box center [840, 485] width 227 height 27
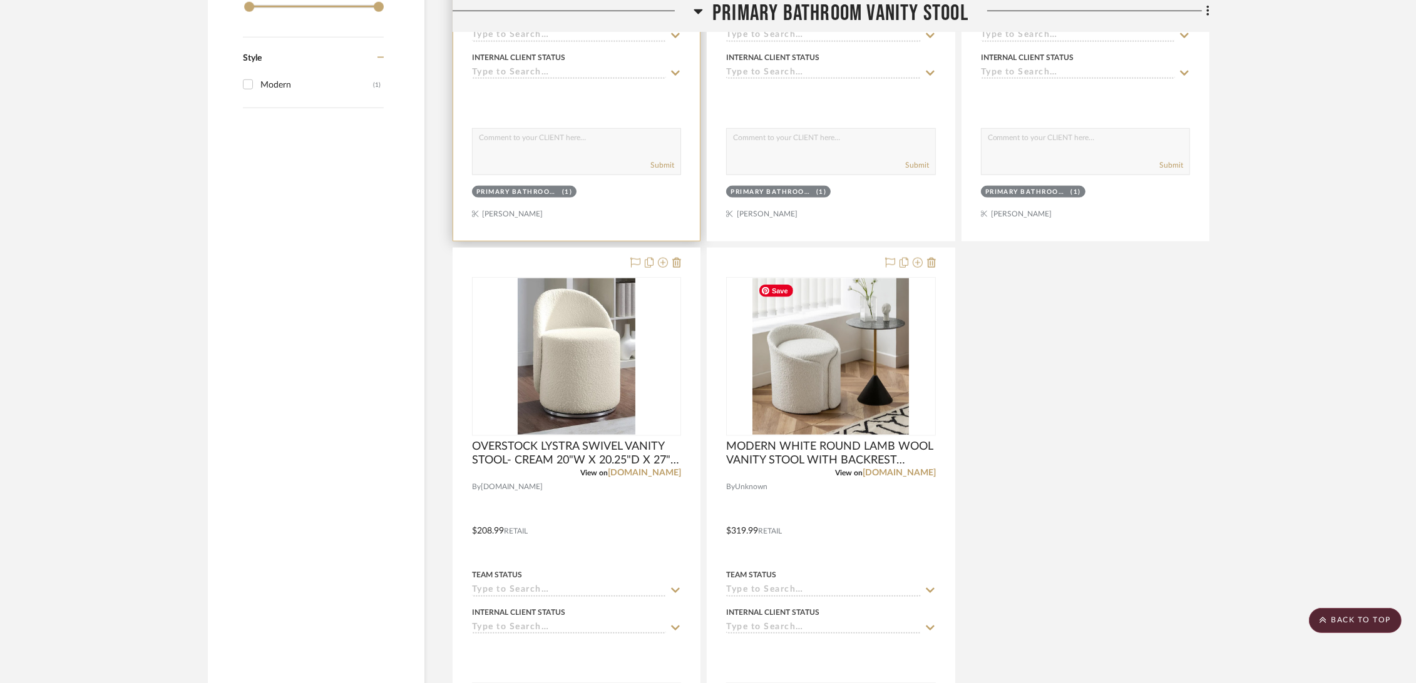
scroll to position [1537, 0]
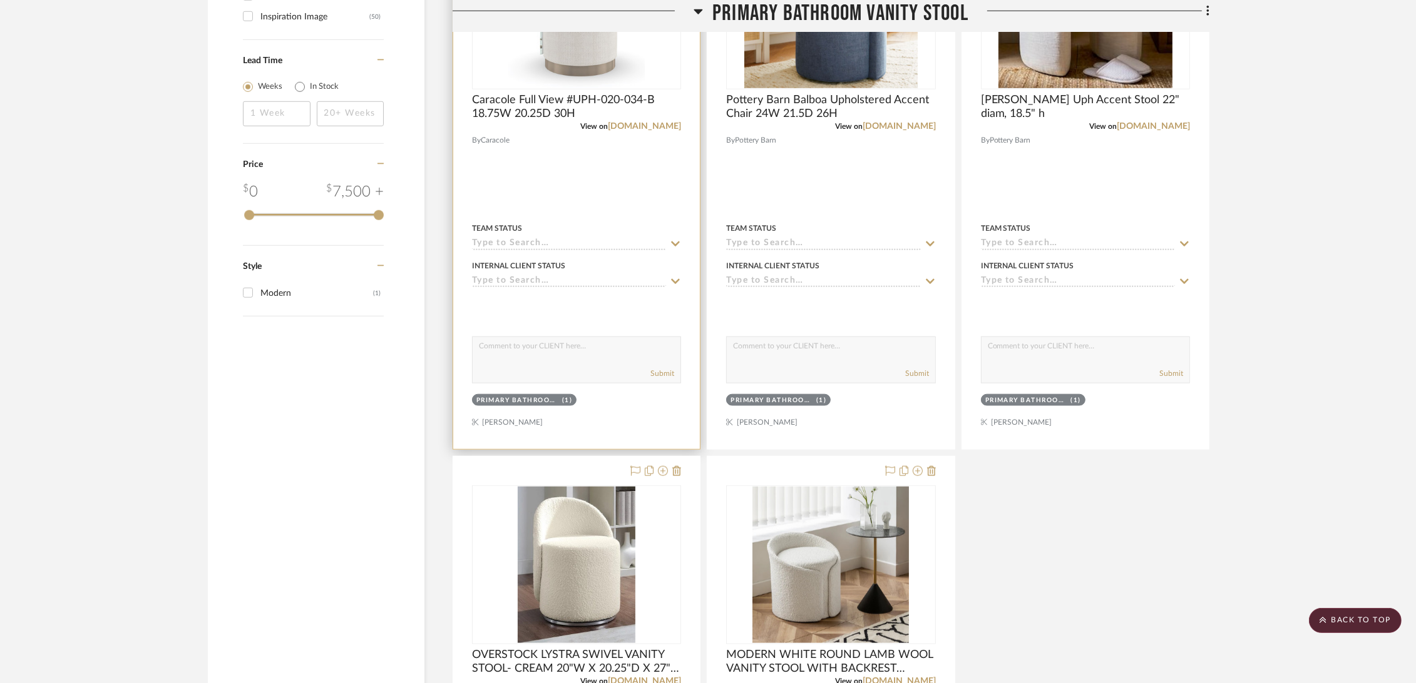
click at [561, 168] on div at bounding box center [576, 176] width 247 height 548
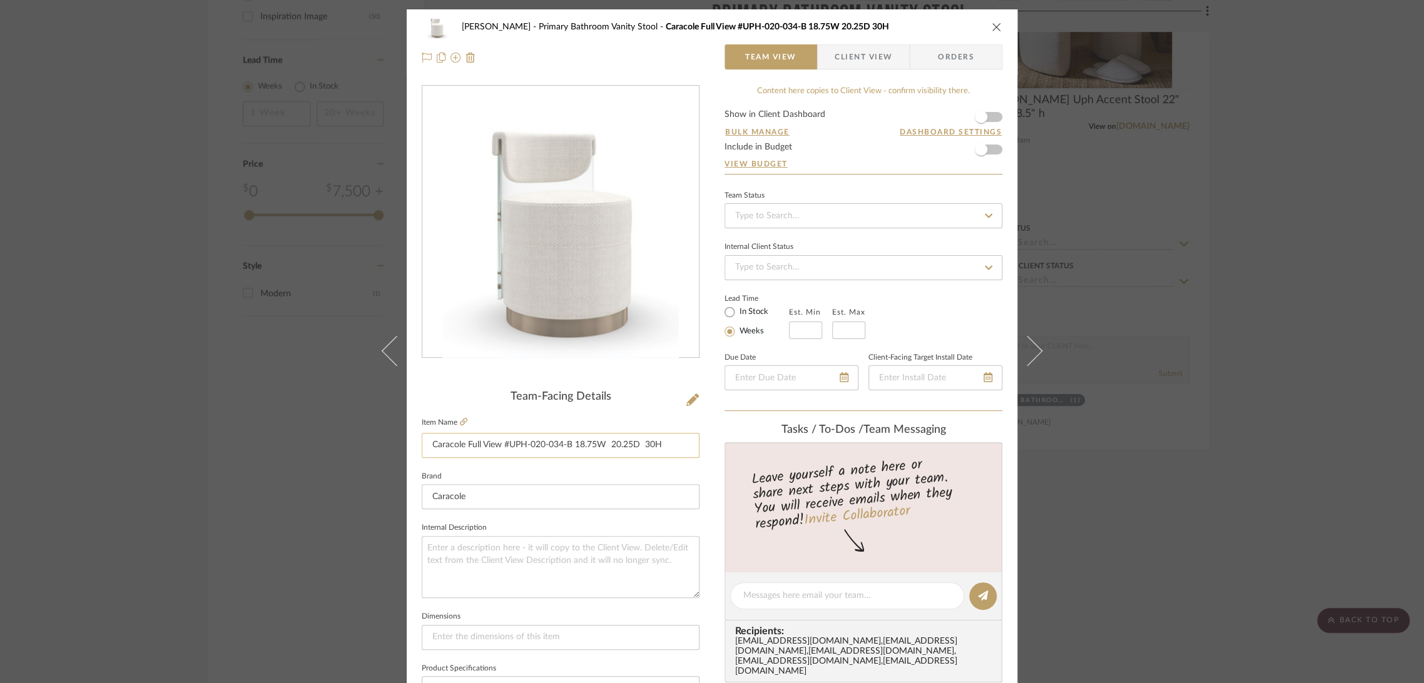
click at [561, 453] on input "Caracole Full View #UPH-020-034-B 18.75W 20.25D 30H" at bounding box center [561, 445] width 278 height 25
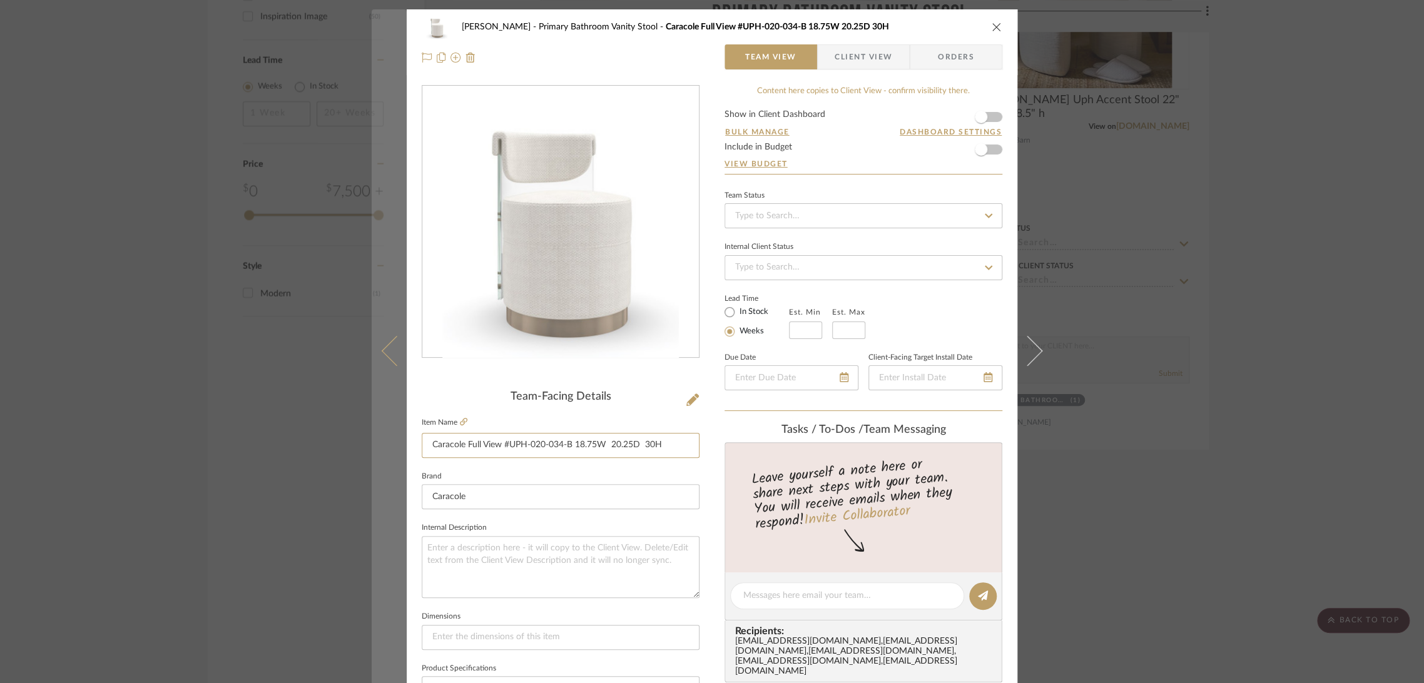
drag, startPoint x: 666, startPoint y: 444, endPoint x: 395, endPoint y: 447, distance: 271.0
click at [395, 447] on mat-dialog-content "[PERSON_NAME] Primary Bathroom Vanity Stool Caracole Full View #UPH-020-034-B 1…" at bounding box center [712, 587] width 681 height 1156
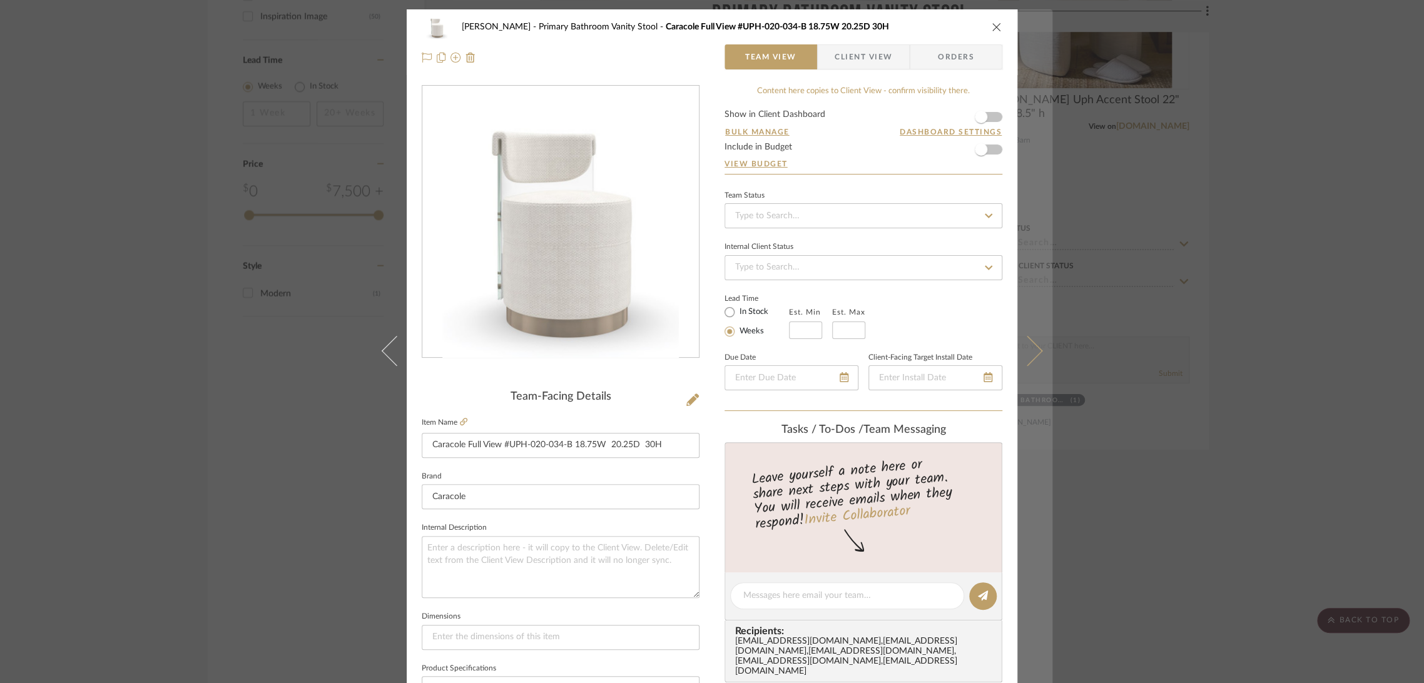
click at [1022, 355] on icon at bounding box center [1028, 351] width 30 height 30
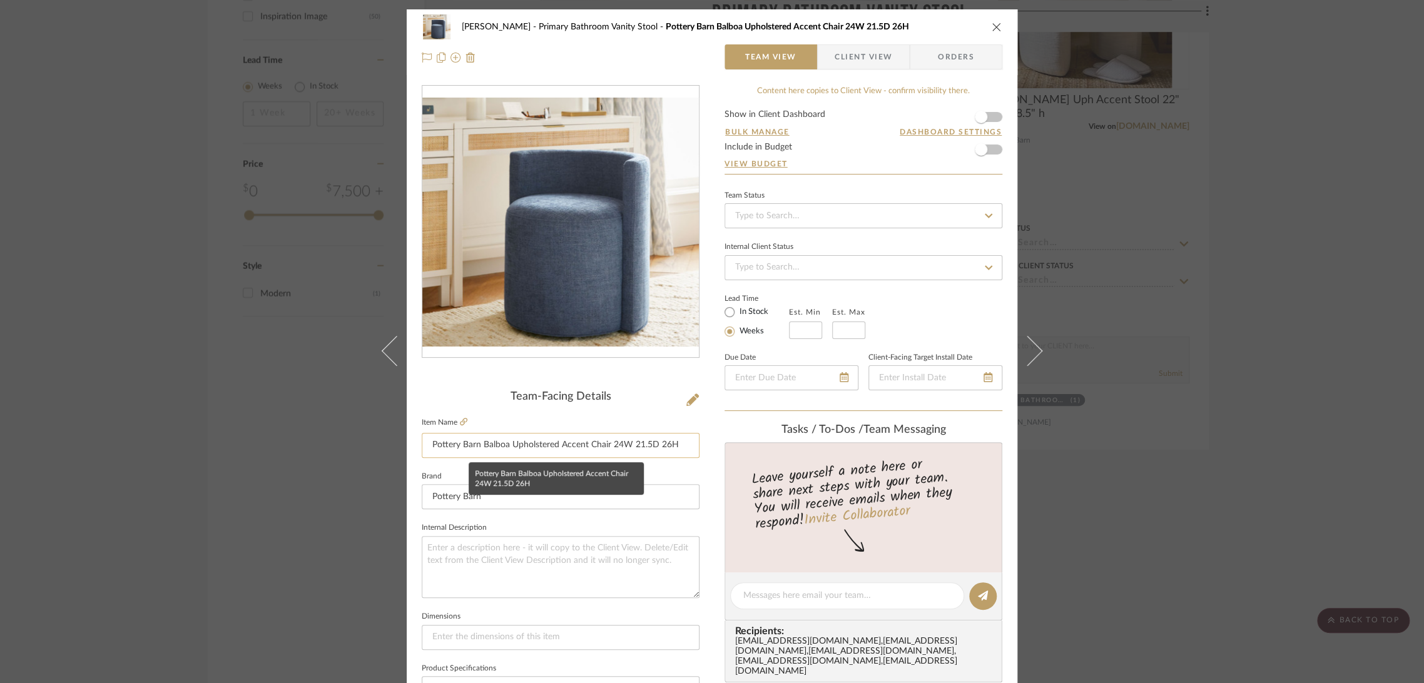
click at [476, 439] on input "Pottery Barn Balboa Upholstered Accent Chair 24W 21.5D 26H" at bounding box center [561, 445] width 278 height 25
drag, startPoint x: 609, startPoint y: 444, endPoint x: 693, endPoint y: 447, distance: 83.9
click at [693, 447] on input "Pottery Barn Balboa Upholstered Accent Chair 24W 21.5D 26H" at bounding box center [561, 445] width 278 height 25
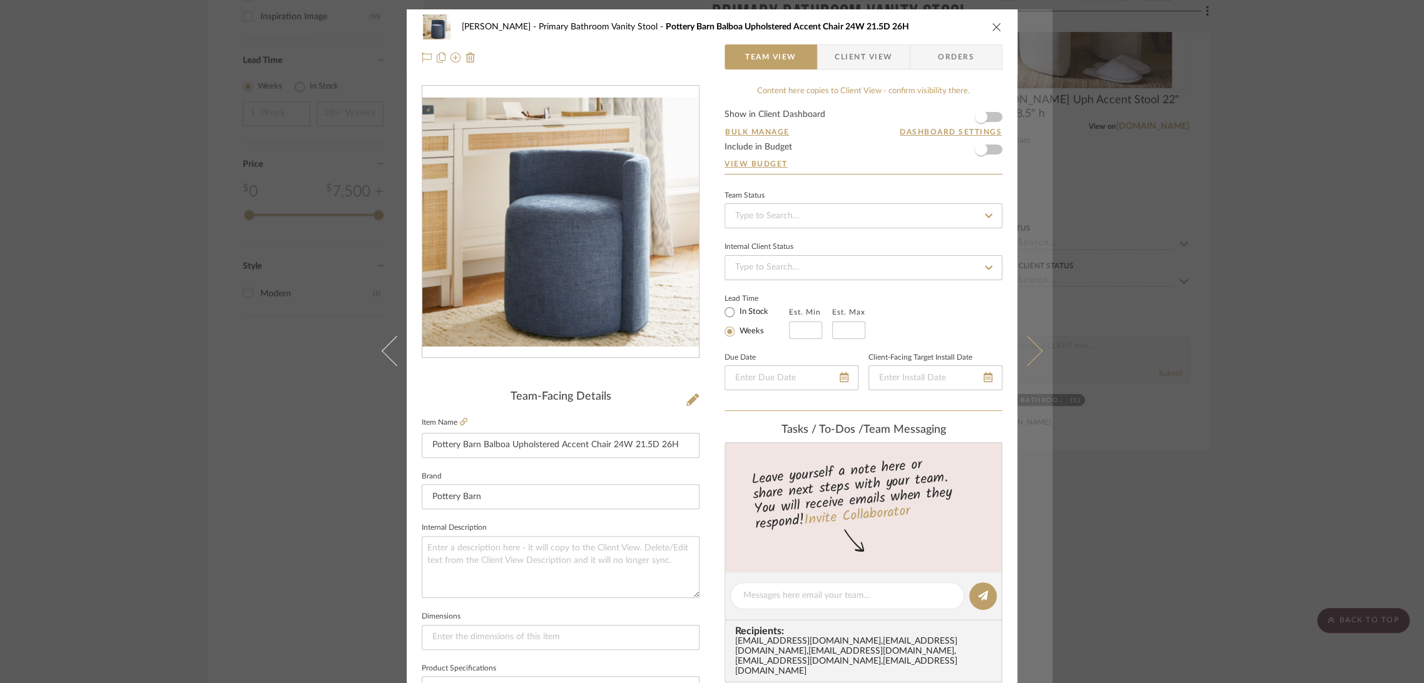
click at [1036, 344] on button at bounding box center [1035, 350] width 35 height 683
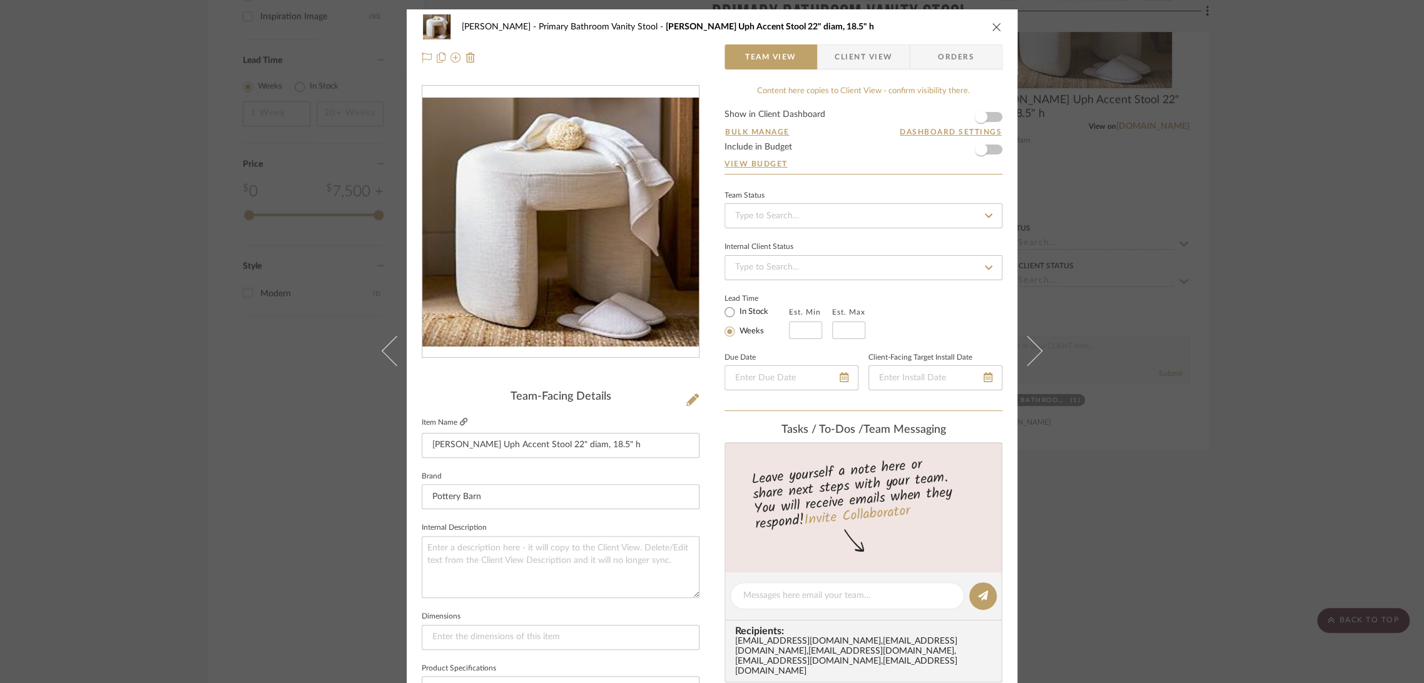
click at [460, 420] on icon at bounding box center [464, 422] width 8 height 8
click at [634, 453] on input "[PERSON_NAME] Uph Accent Stool 22" diam, 18.5" h" at bounding box center [561, 445] width 278 height 25
drag, startPoint x: 626, startPoint y: 440, endPoint x: 541, endPoint y: 446, distance: 84.7
click at [541, 446] on input "[PERSON_NAME] Uph Accent Stool 22" diam, 18.5" h" at bounding box center [561, 445] width 278 height 25
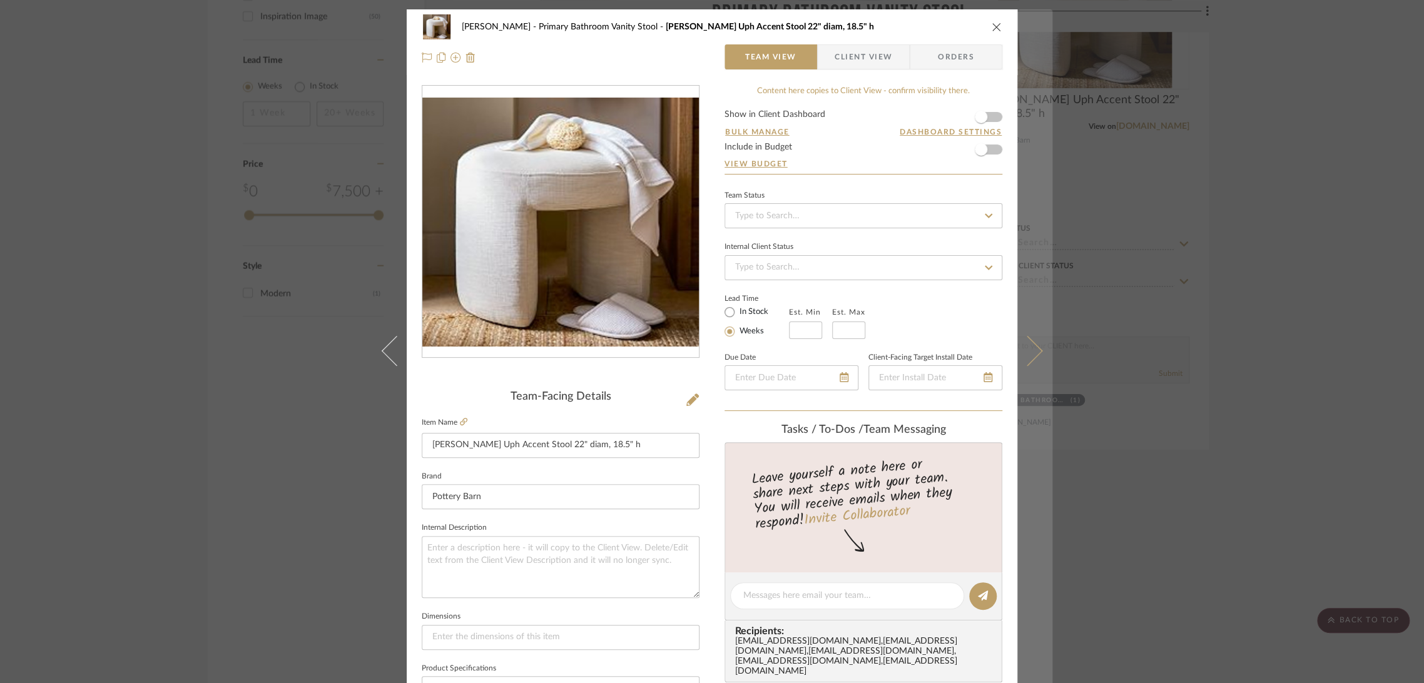
click at [1030, 326] on button at bounding box center [1035, 350] width 35 height 683
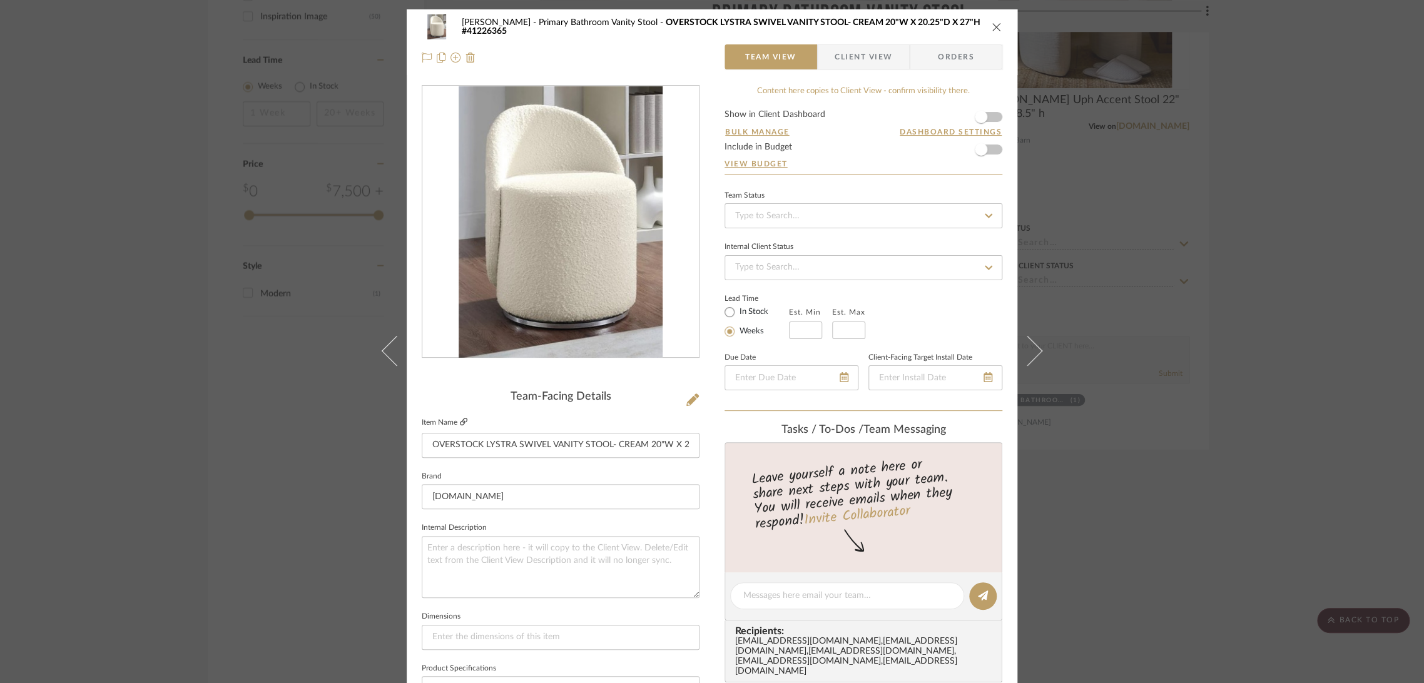
click at [460, 419] on icon at bounding box center [464, 422] width 8 height 8
drag, startPoint x: 646, startPoint y: 443, endPoint x: 635, endPoint y: 451, distance: 13.5
click at [635, 451] on input "OVERSTOCK LYSTRA SWIVEL VANITY STOOL- CREAM 20"W X 20.25"D X 27"H #41226365" at bounding box center [561, 445] width 278 height 25
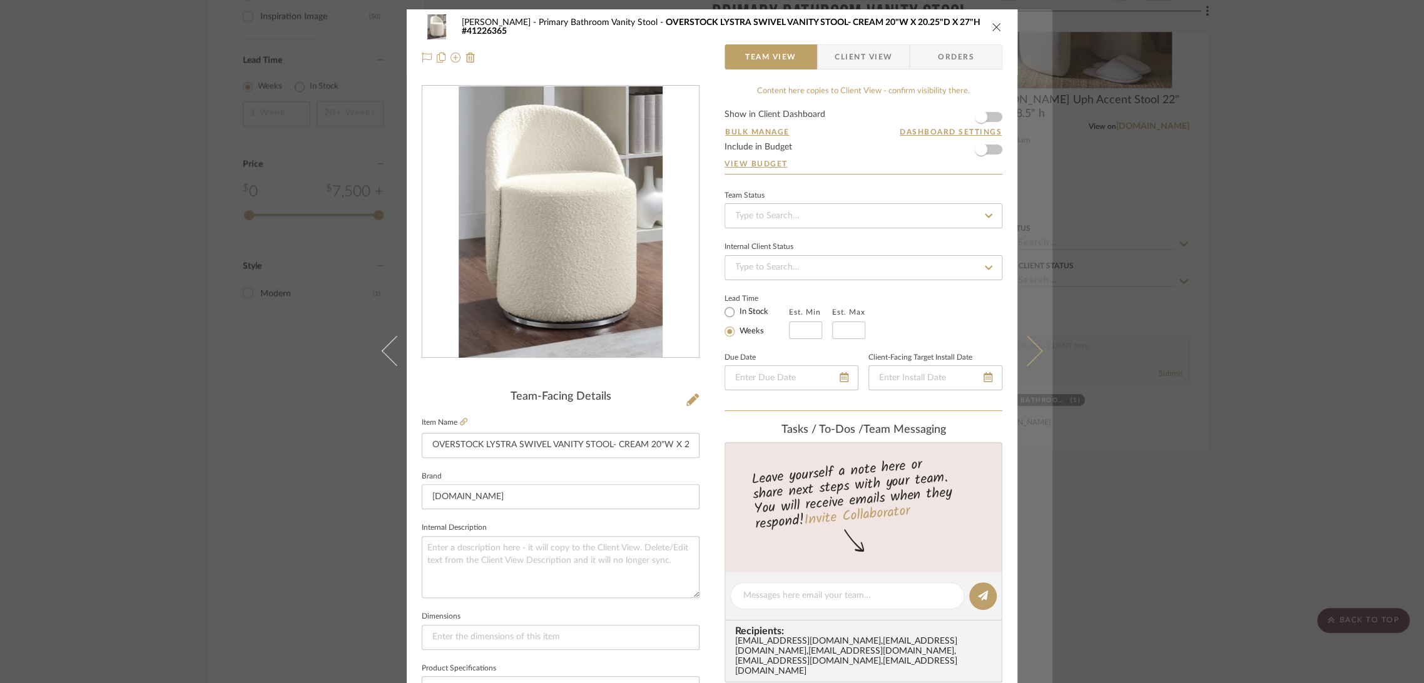
click at [1037, 349] on button at bounding box center [1035, 350] width 35 height 683
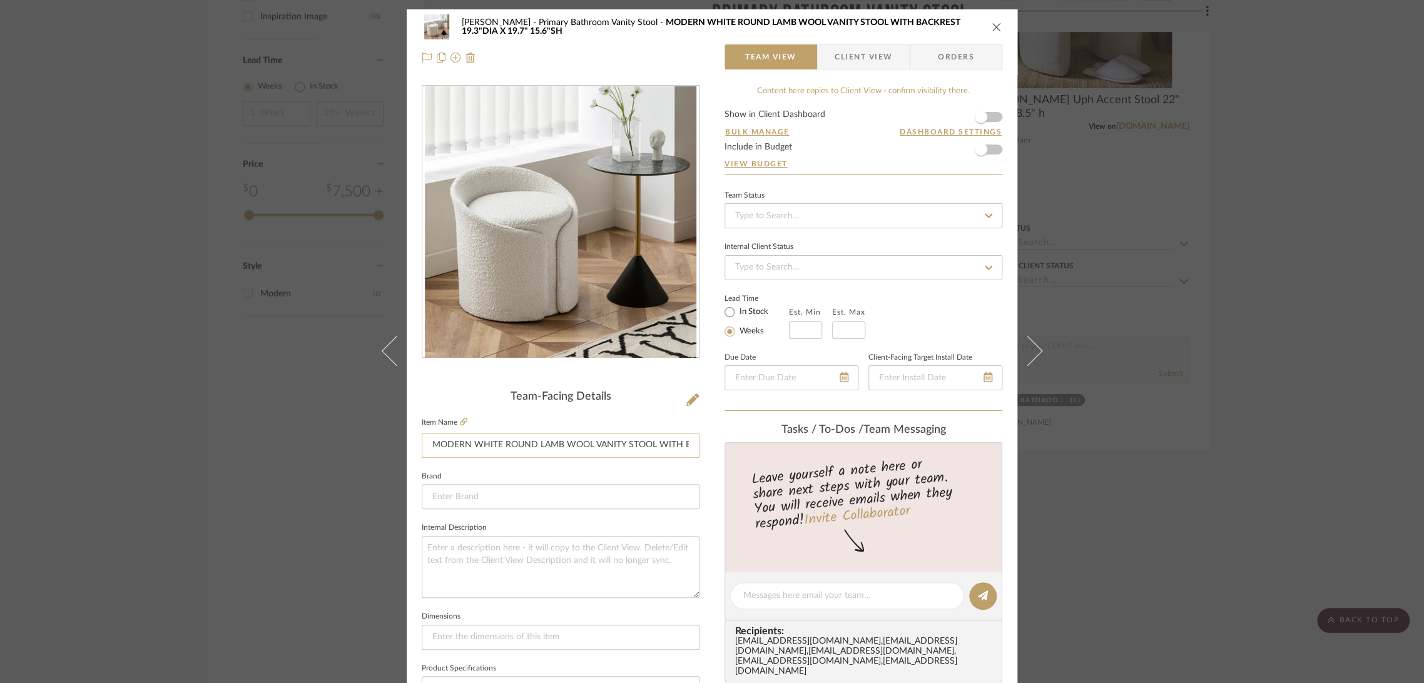
drag, startPoint x: 645, startPoint y: 461, endPoint x: 652, endPoint y: 449, distance: 13.7
click at [644, 461] on sr-form-field "Item Name MODERN WHITE ROUND LAMB WOOL VANITY STOOL WITH BACKREST 19.3"DIA X 19…" at bounding box center [561, 441] width 278 height 54
click at [655, 444] on input "MODERN WHITE ROUND LAMB WOOL VANITY STOOL WITH BACKREST 19.3"DIA X 19.7" 15.6"SH" at bounding box center [561, 445] width 278 height 25
drag, startPoint x: 671, startPoint y: 444, endPoint x: 740, endPoint y: 449, distance: 69.7
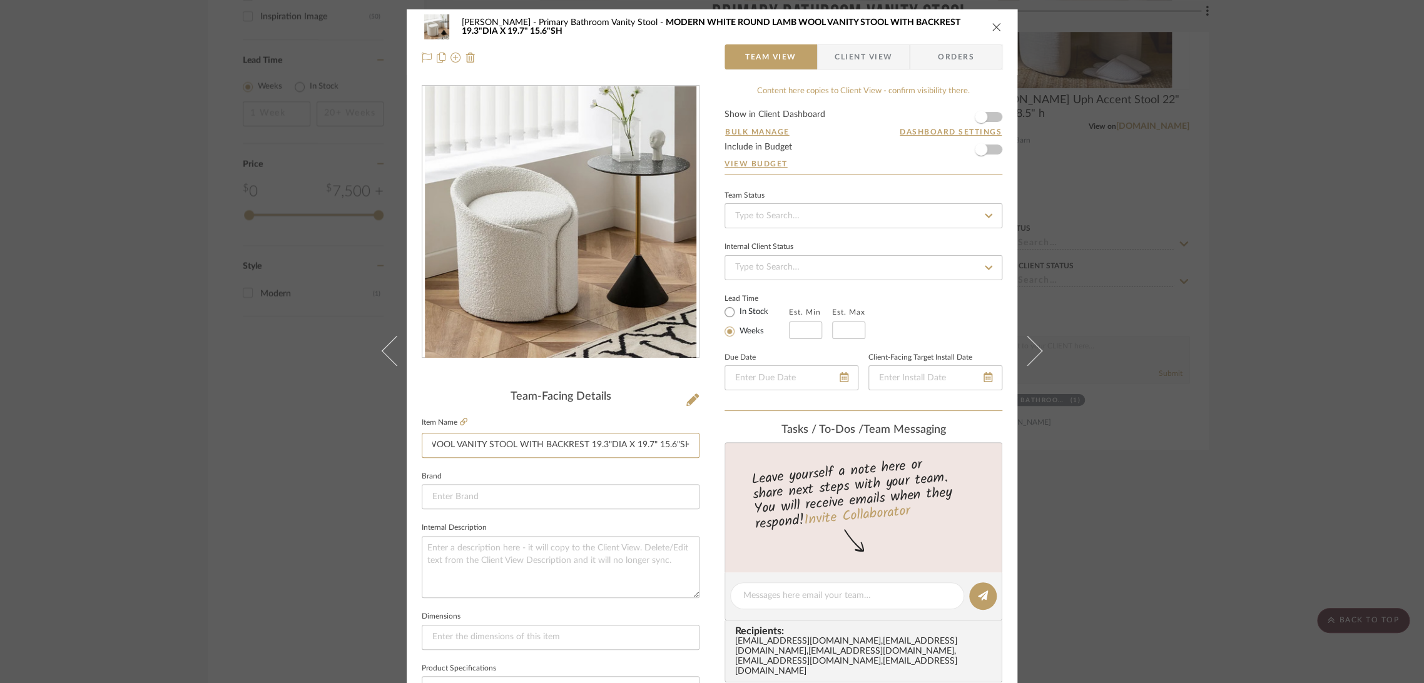
click at [740, 449] on div "[PERSON_NAME] Primary Bathroom Vanity Stool MODERN WHITE ROUND LAMB WOOL VANITY…" at bounding box center [712, 587] width 611 height 1156
click at [660, 451] on input "MODERN WHITE ROUND LAMB WOOL VANITY STOOL WITH BACKREST 19.3"DIA X 19.7" 15.6"SH" at bounding box center [561, 445] width 278 height 25
drag, startPoint x: 586, startPoint y: 444, endPoint x: 693, endPoint y: 444, distance: 107.6
click at [693, 444] on input "MODERN WHITE ROUND LAMB WOOL VANITY STOOL WITH BACKREST 19.3"DIA X 19.7" 15.6"SH" at bounding box center [561, 445] width 278 height 25
